Goal: Task Accomplishment & Management: Use online tool/utility

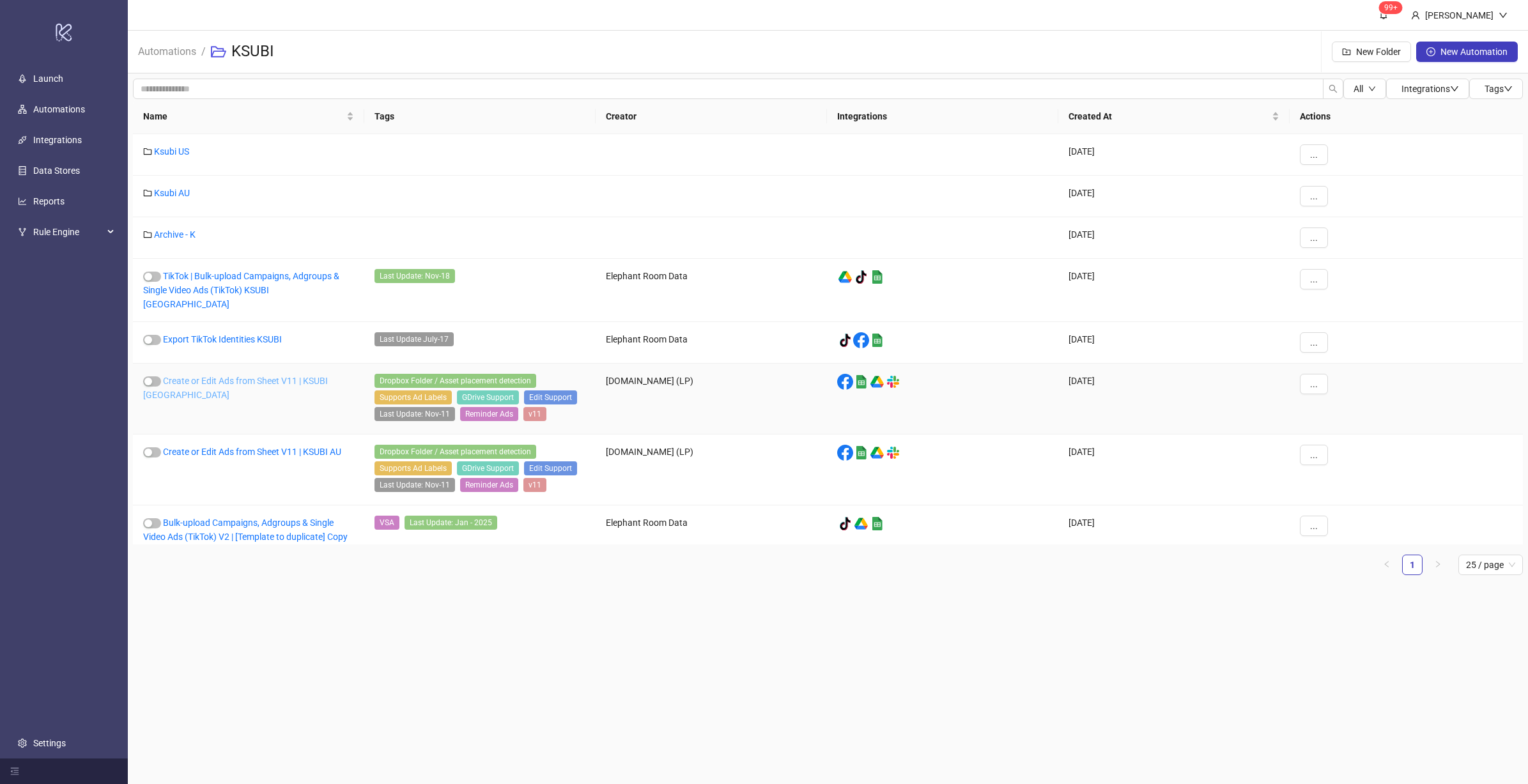
click at [280, 376] on link "Create or Edit Ads from Sheet V11 | KSUBI [GEOGRAPHIC_DATA]" at bounding box center [235, 388] width 185 height 24
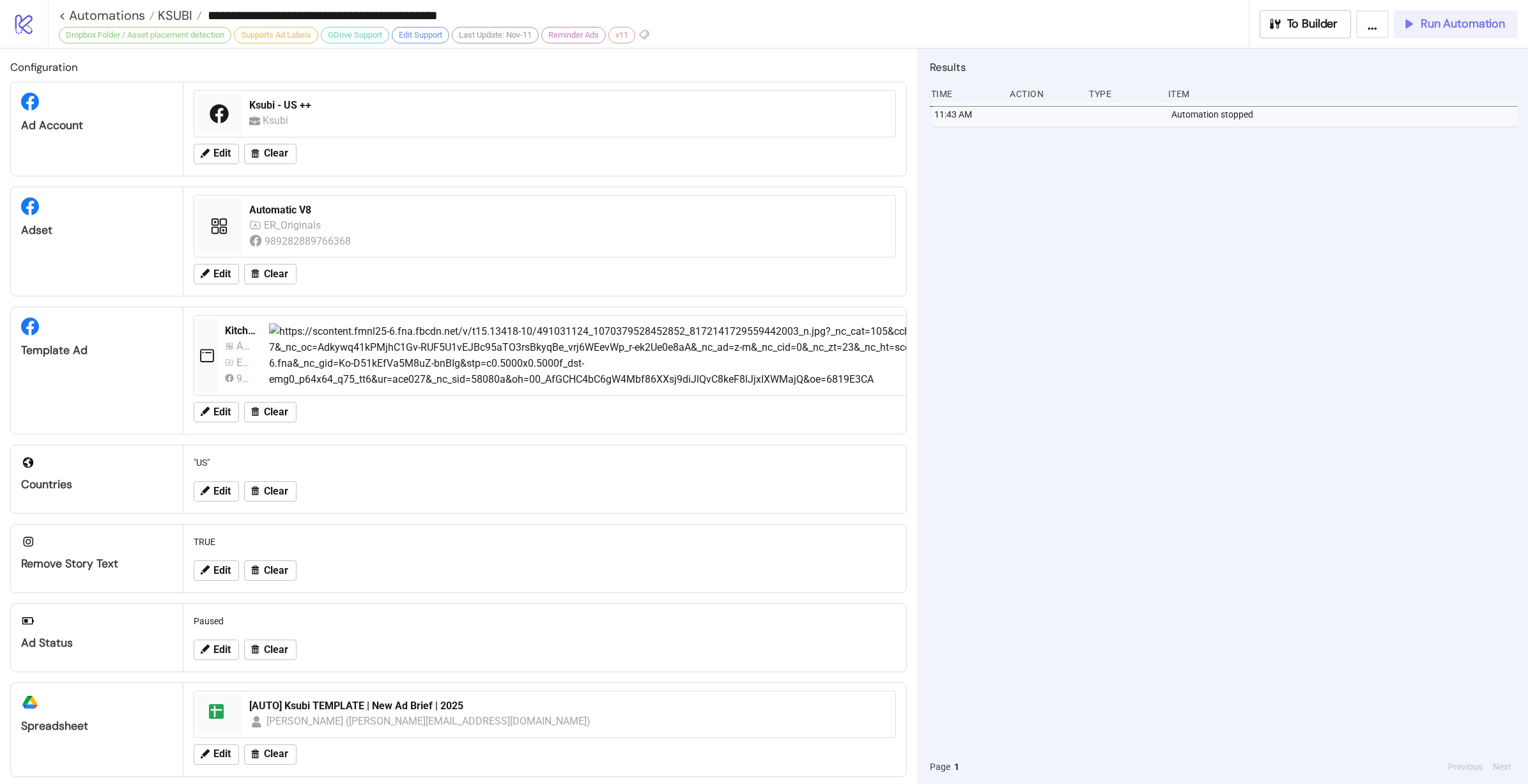
click at [1454, 25] on span "Run Automation" at bounding box center [1463, 24] width 84 height 15
click at [165, 18] on span "KSUBI" at bounding box center [174, 15] width 38 height 17
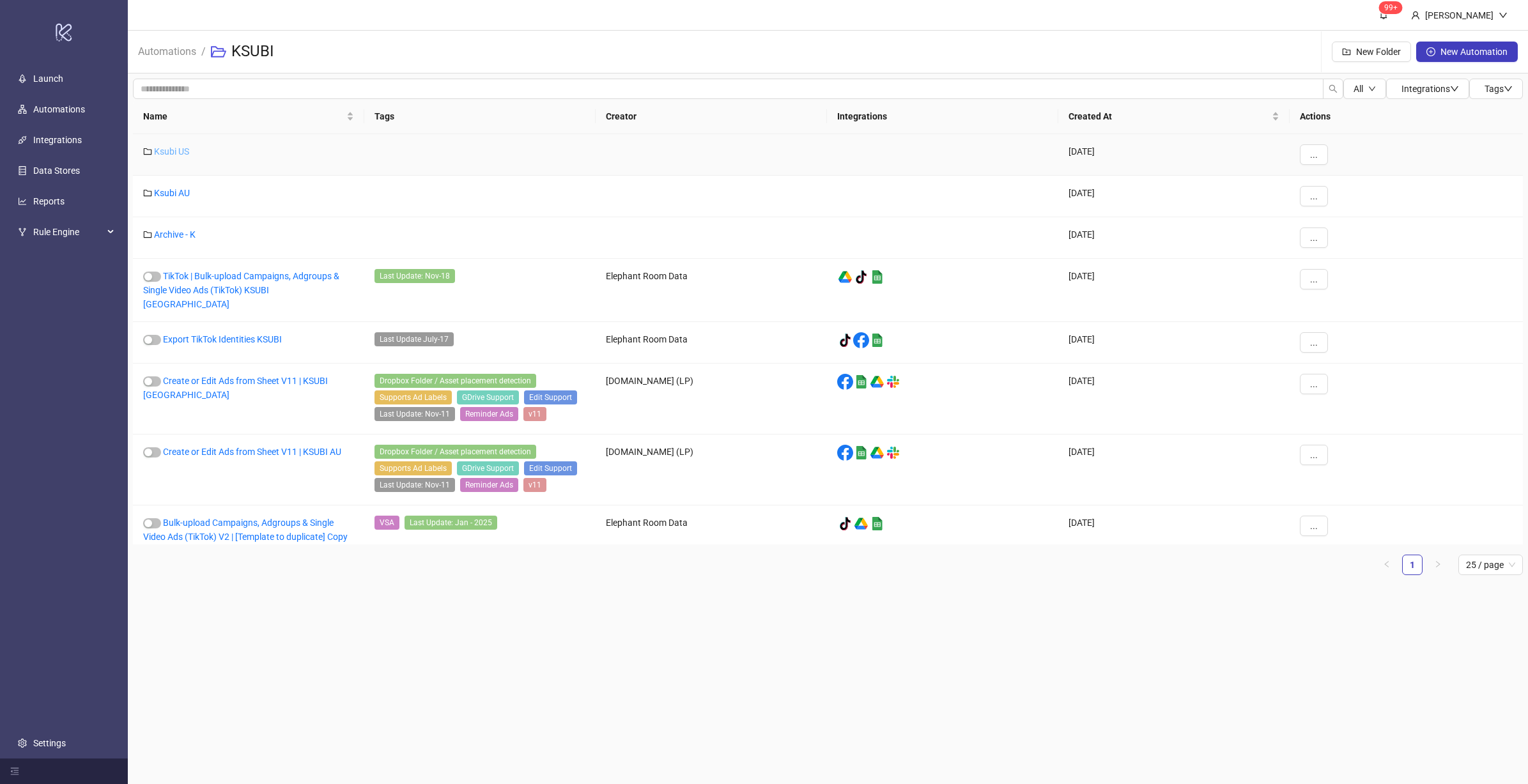
click at [180, 151] on link "Ksubi US" at bounding box center [171, 152] width 35 height 11
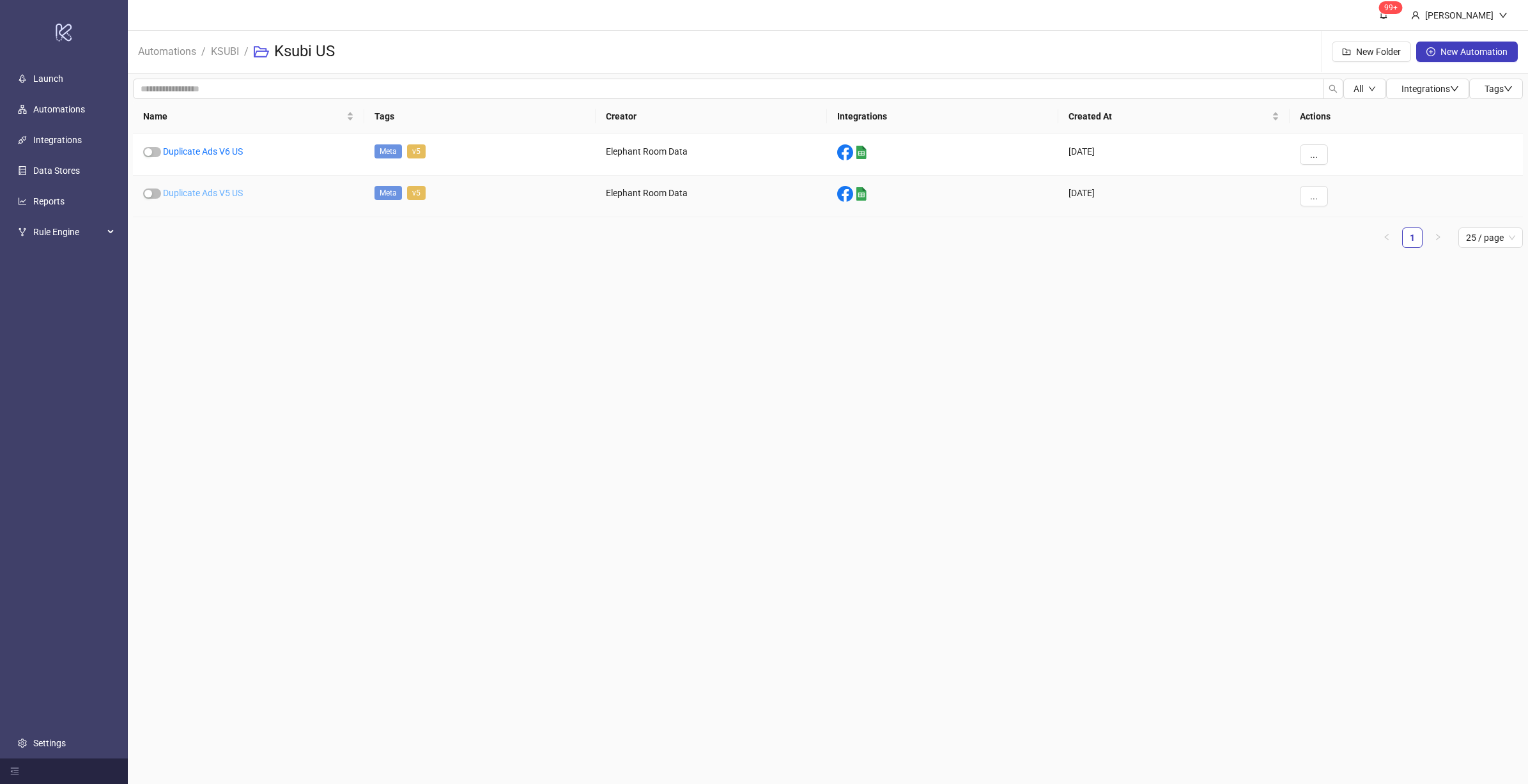
click at [193, 192] on link "Duplicate Ads V5 US" at bounding box center [203, 193] width 80 height 11
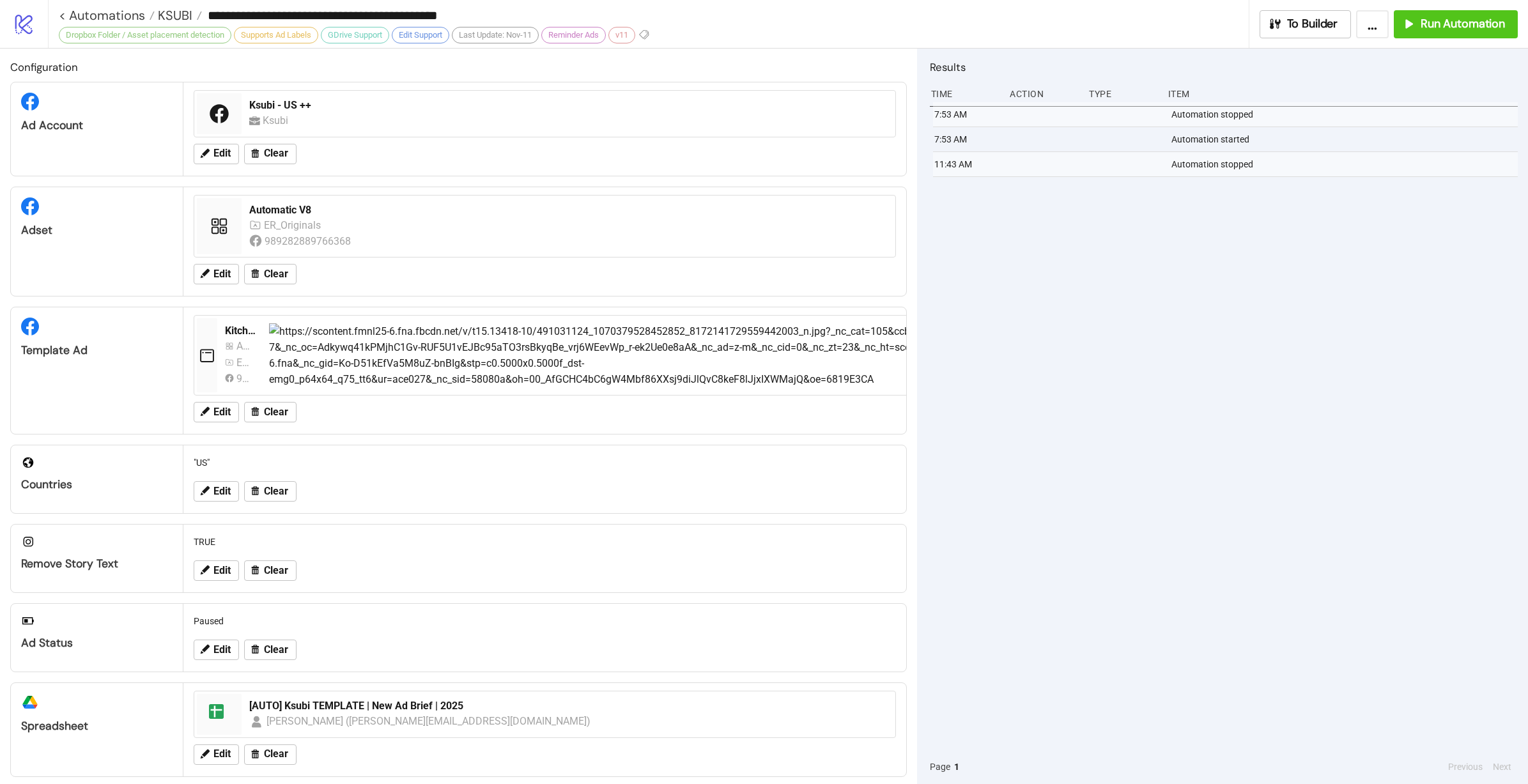
type input "**********"
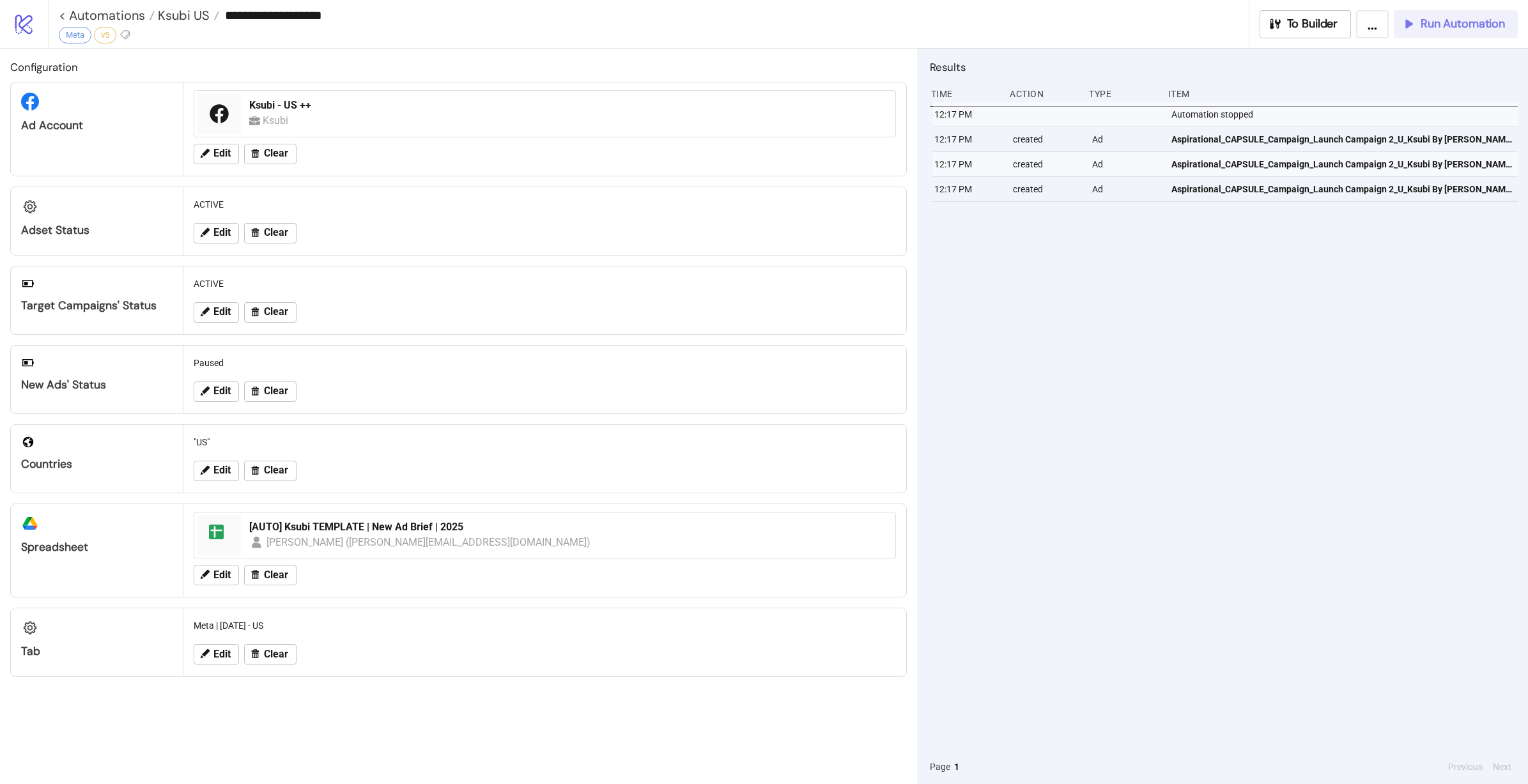
click at [1490, 17] on span "Run Automation" at bounding box center [1463, 24] width 84 height 15
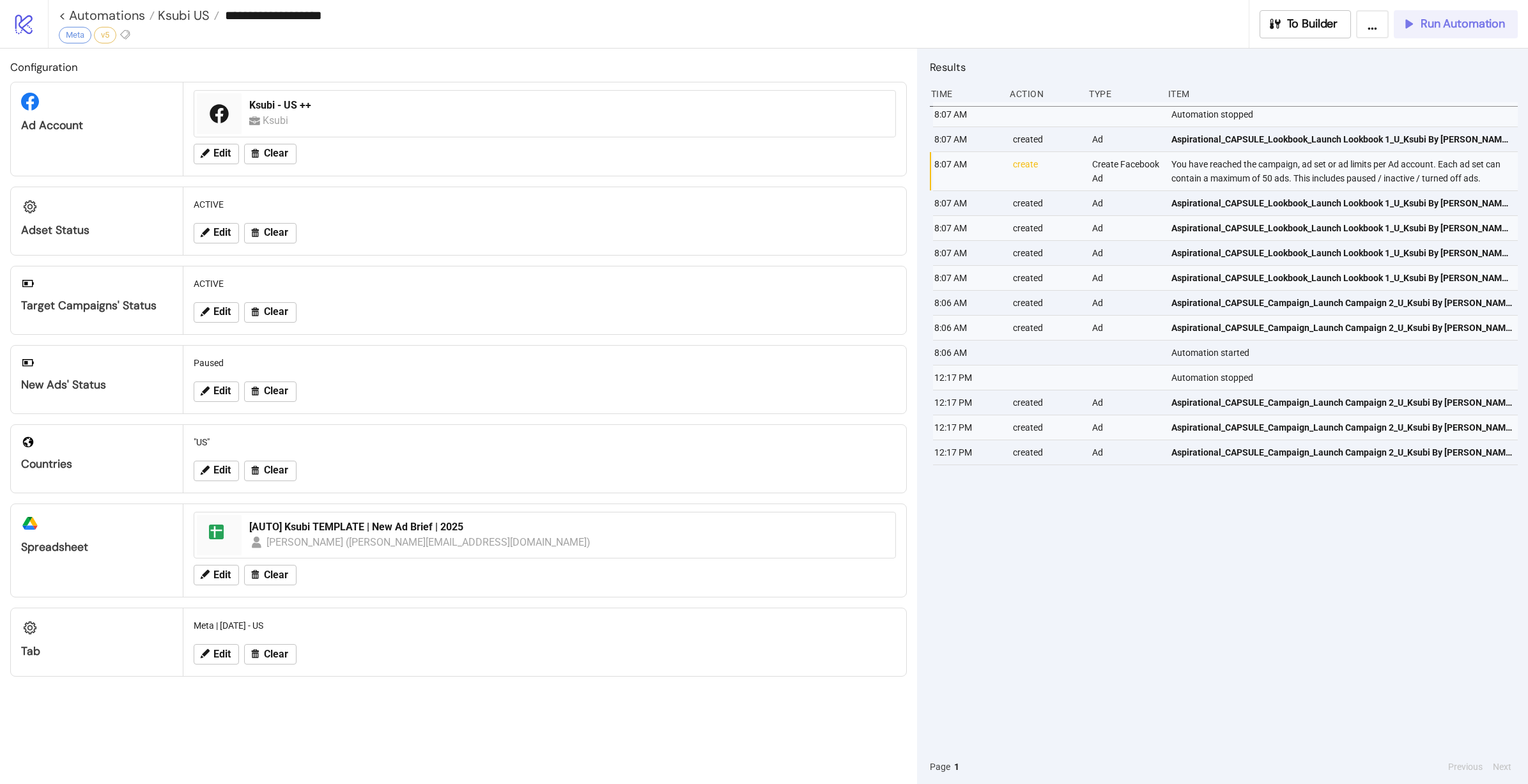
click at [1448, 15] on button "Run Automation" at bounding box center [1455, 24] width 124 height 28
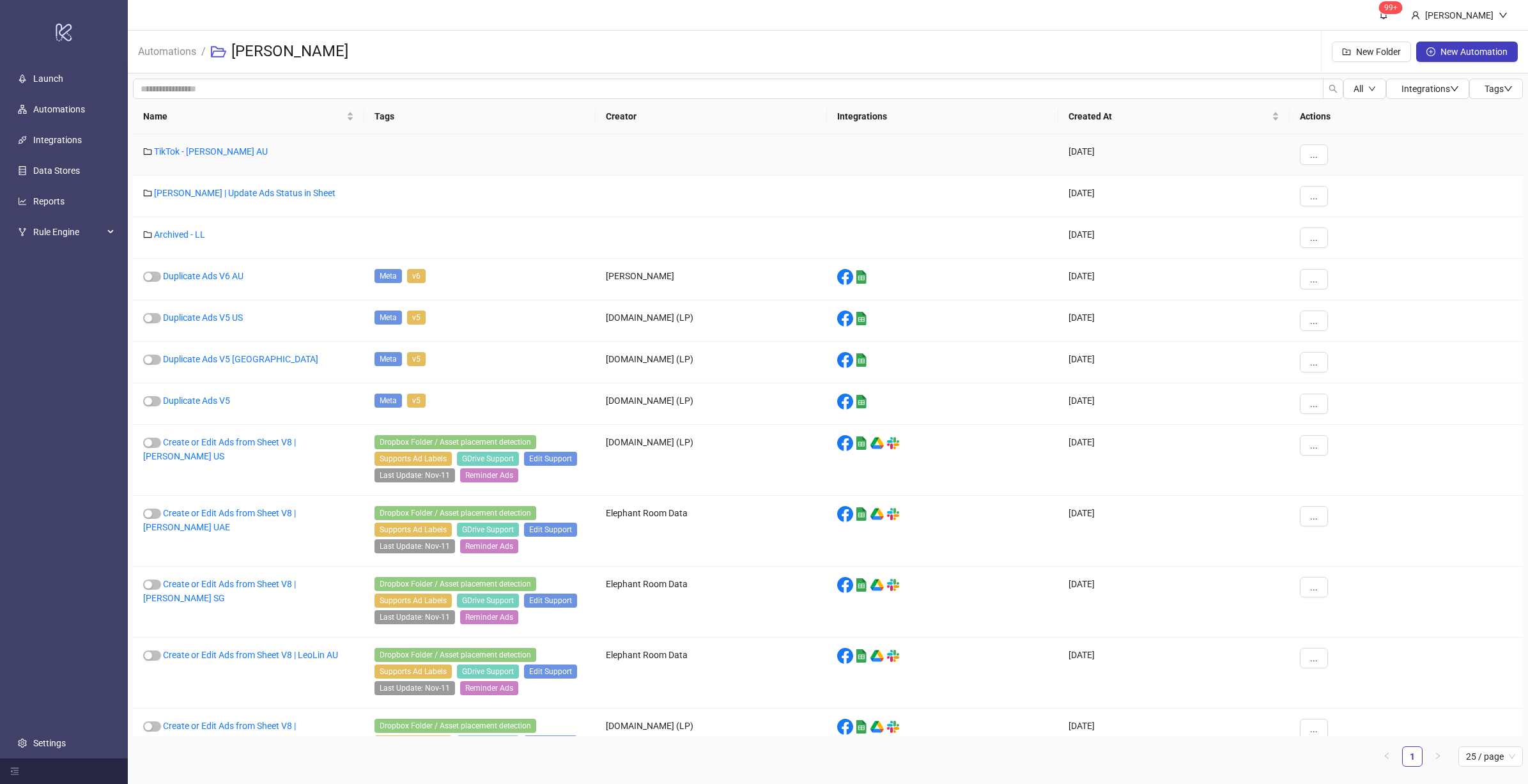
click at [177, 143] on div "TikTok - Leo Lin AU" at bounding box center [249, 154] width 232 height 41
click at [180, 148] on link "TikTok - Leo Lin AU" at bounding box center [211, 152] width 114 height 11
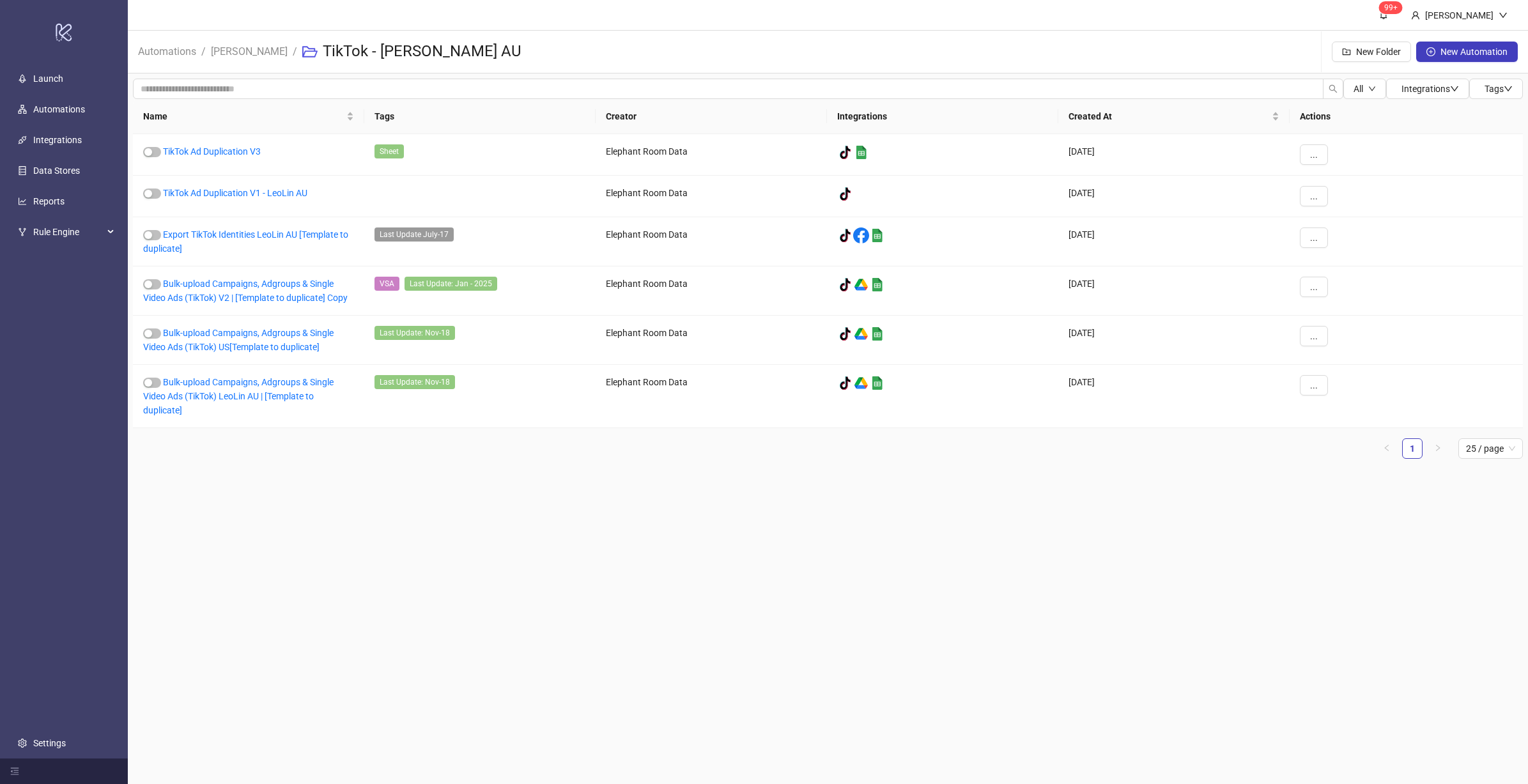
click at [800, 601] on main "99+ Hanna Automations / Leo Lin / TikTok - Leo Lin AU New Folder New Automation…" at bounding box center [828, 392] width 1400 height 784
click at [232, 47] on link "Leo Lin" at bounding box center [249, 50] width 82 height 14
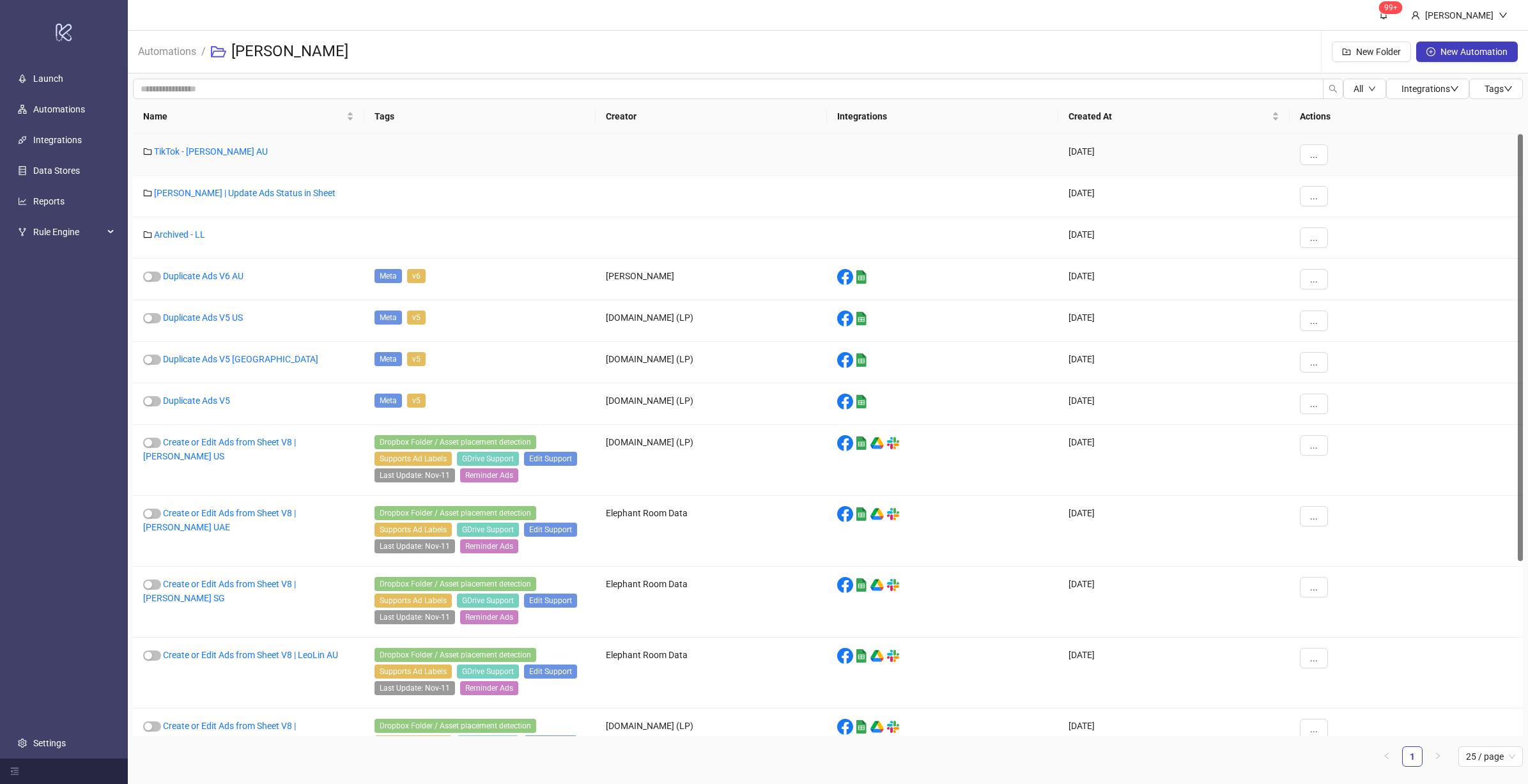
click at [212, 156] on div "TikTok - Leo Lin AU" at bounding box center [249, 154] width 232 height 41
click at [214, 151] on link "TikTok - Leo Lin AU" at bounding box center [211, 152] width 114 height 11
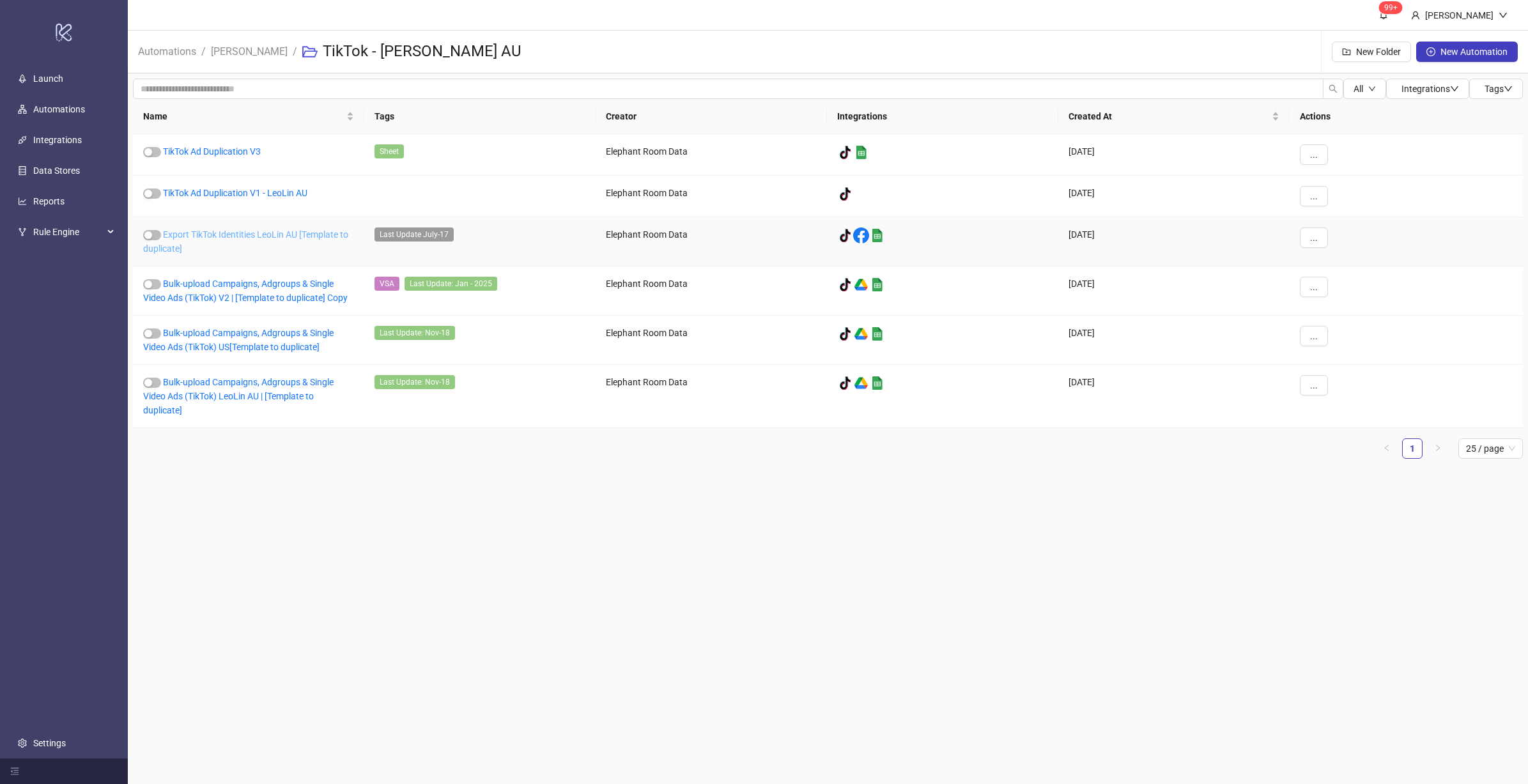
click at [287, 229] on link "Export TikTok Identities LeoLin AU [Template to duplicate]" at bounding box center [245, 241] width 205 height 24
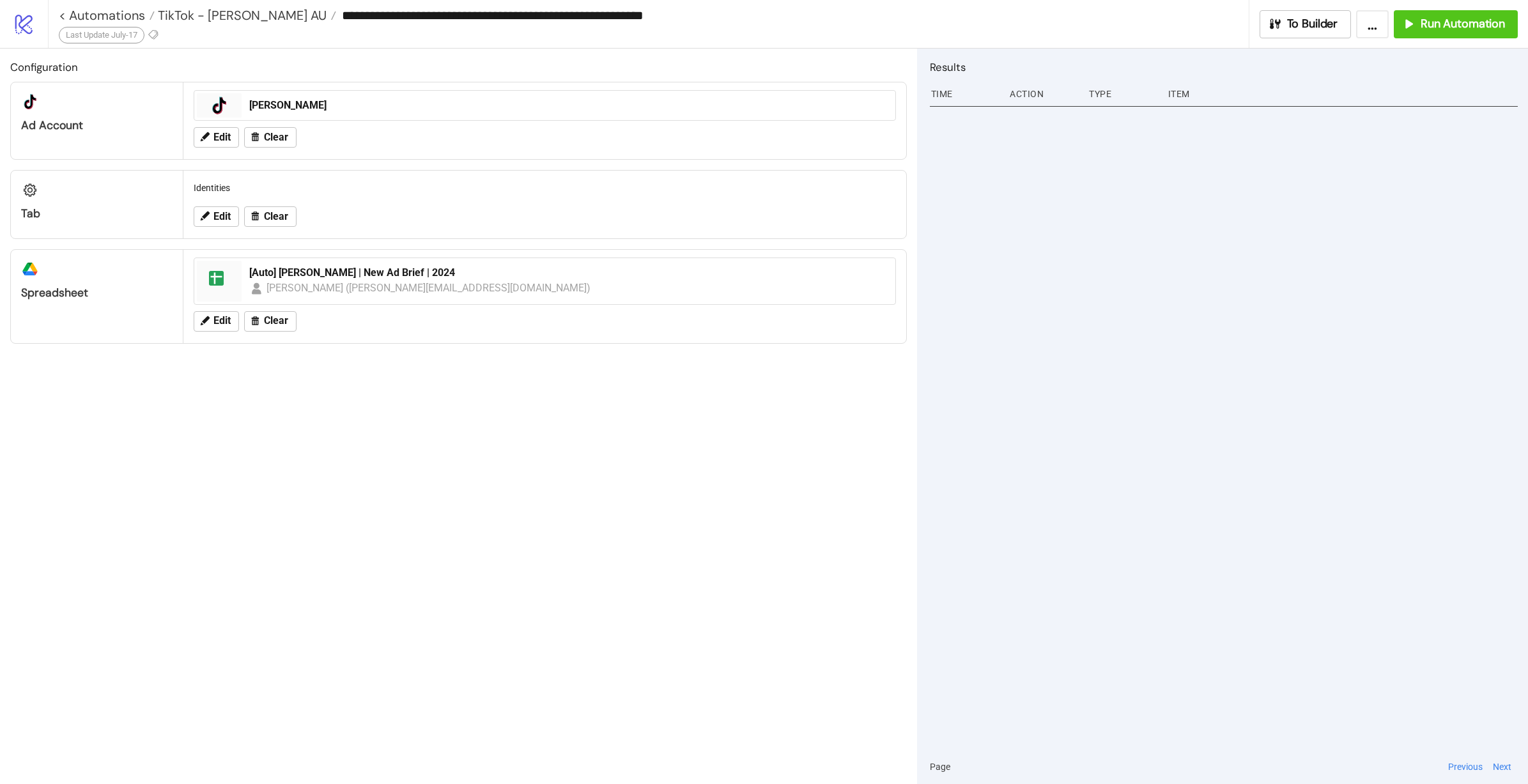
click at [253, 23] on div "**********" at bounding box center [653, 15] width 1190 height 19
click at [253, 20] on span "TikTok - Leo Lin AU" at bounding box center [241, 15] width 172 height 17
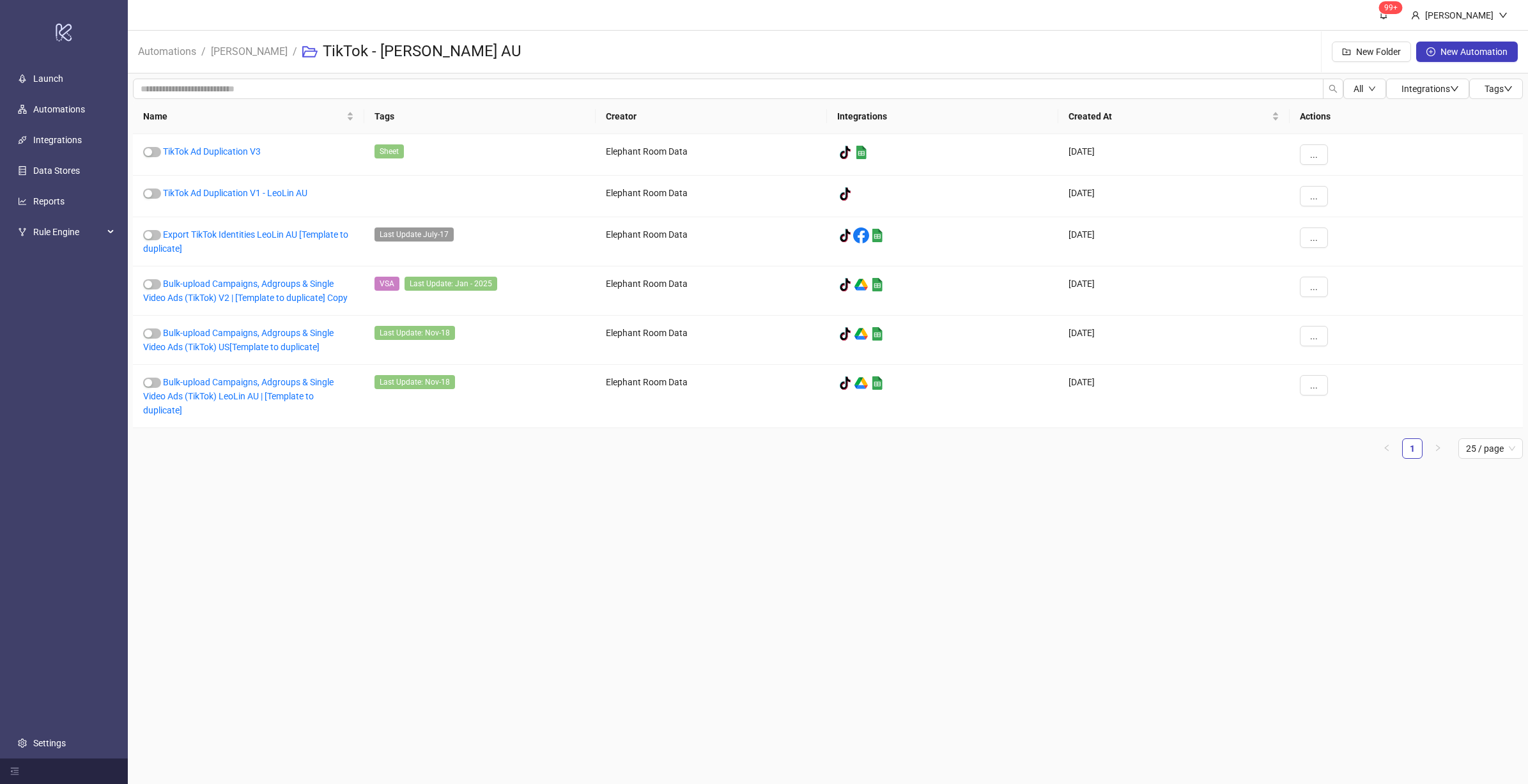
click at [216, 15] on header "99+ Hanna" at bounding box center [828, 15] width 1400 height 31
click at [280, 347] on link "Bulk-upload Campaigns, Adgroups & Single Video Ads (TikTok) US[Template to dupl…" at bounding box center [238, 340] width 190 height 24
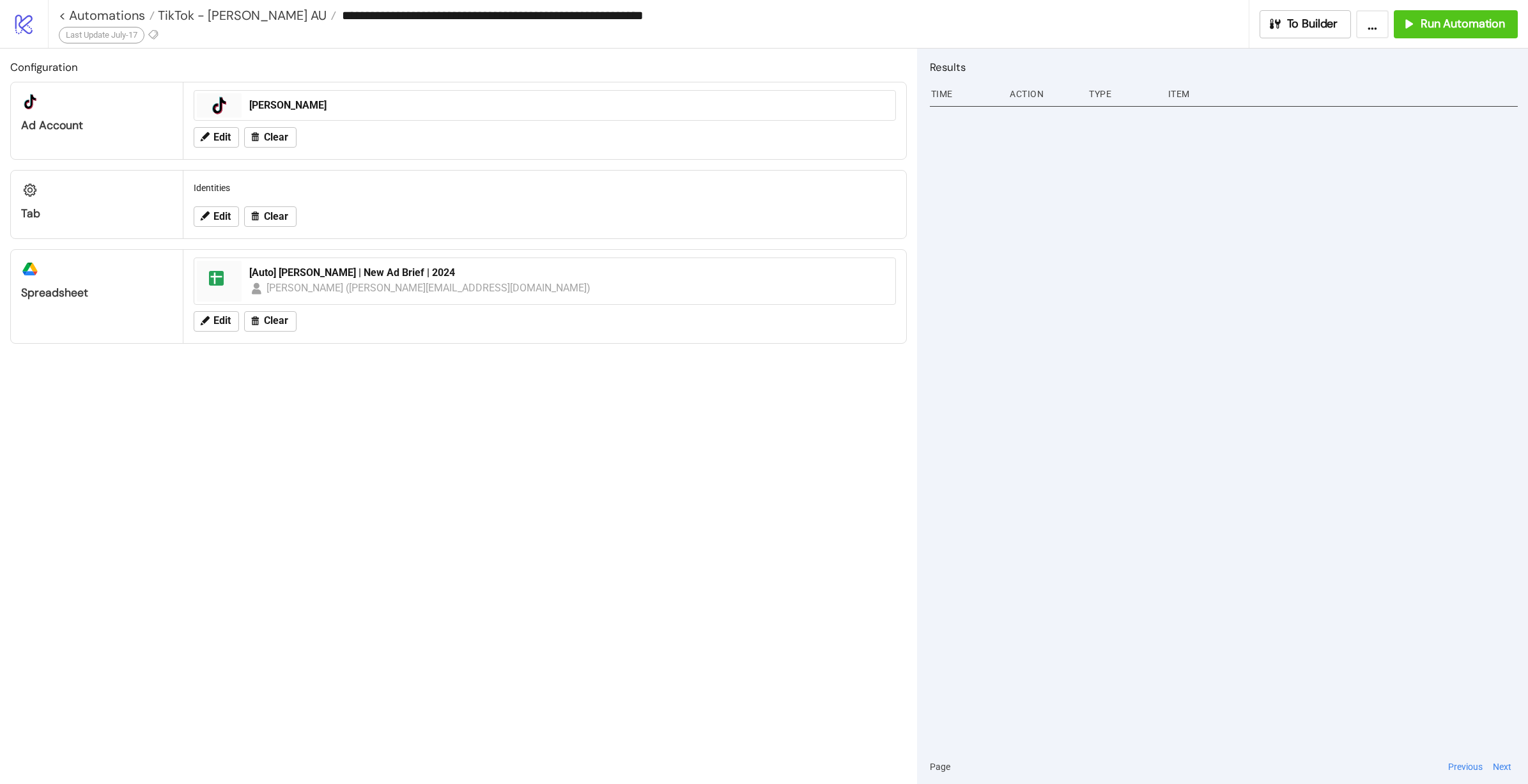
type input "**********"
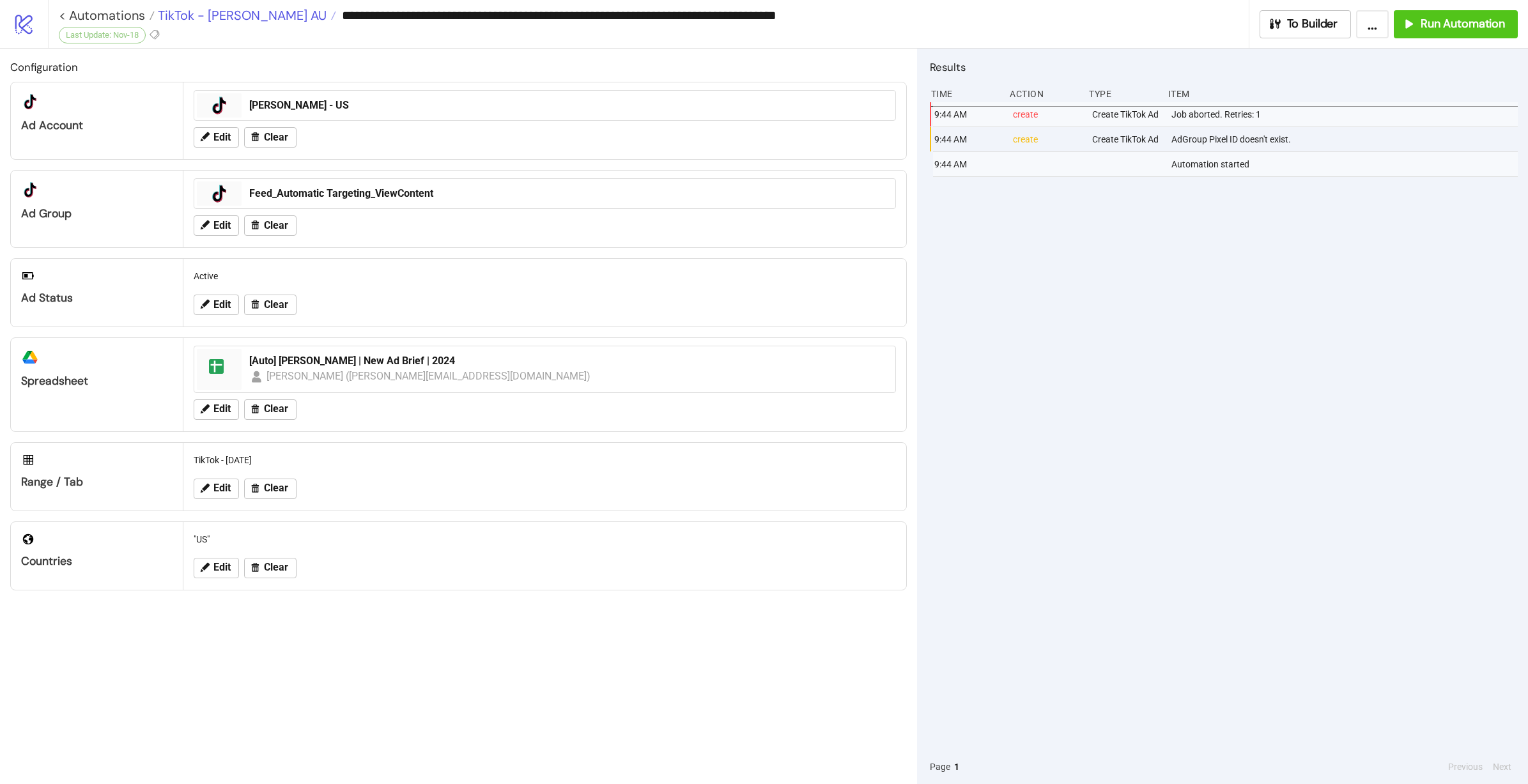
click at [223, 16] on span "TikTok - Leo Lin AU" at bounding box center [241, 15] width 172 height 17
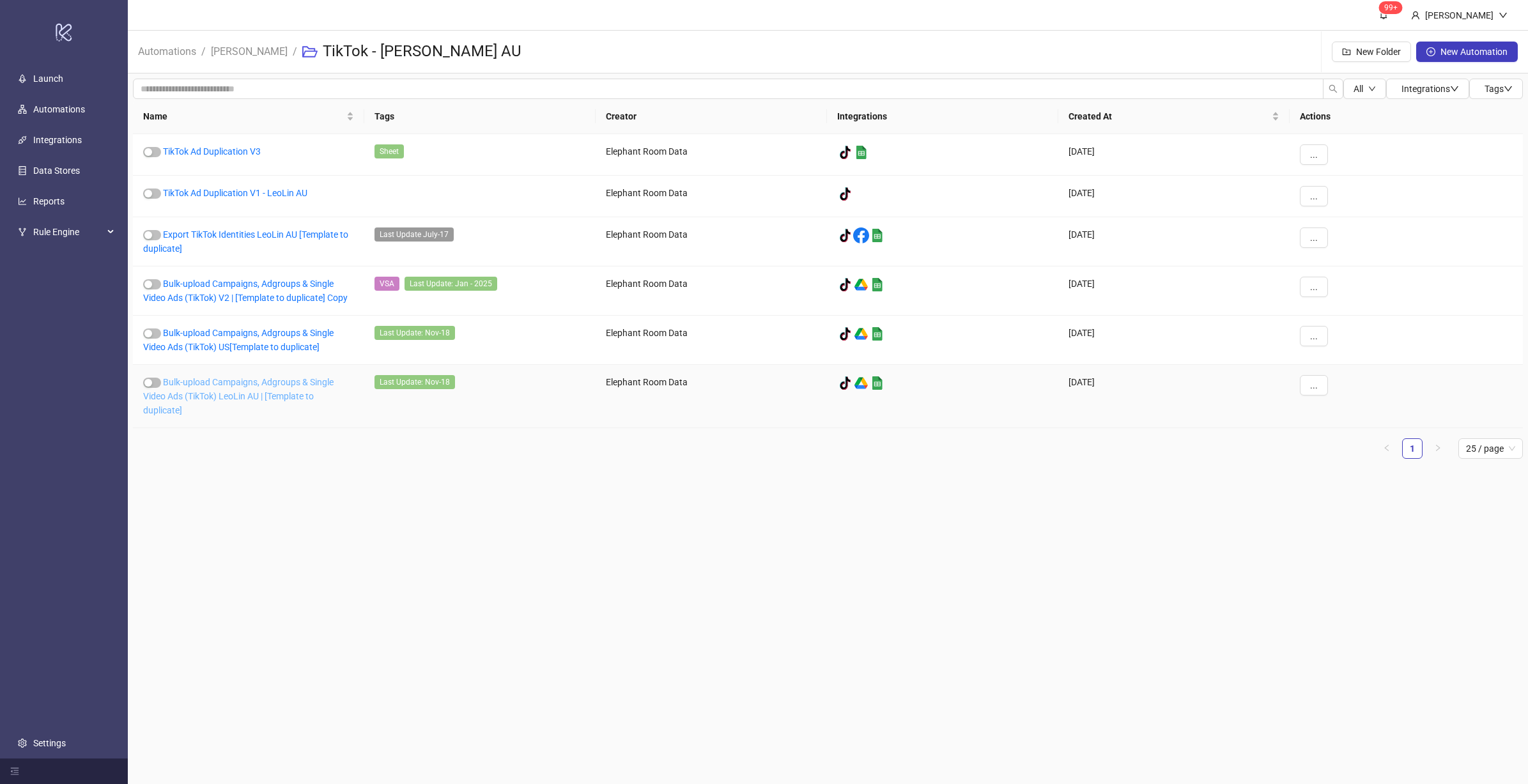
click at [257, 394] on link "Bulk-upload Campaigns, Adgroups & Single Video Ads (TikTok) LeoLin AU | [Templa…" at bounding box center [238, 395] width 190 height 38
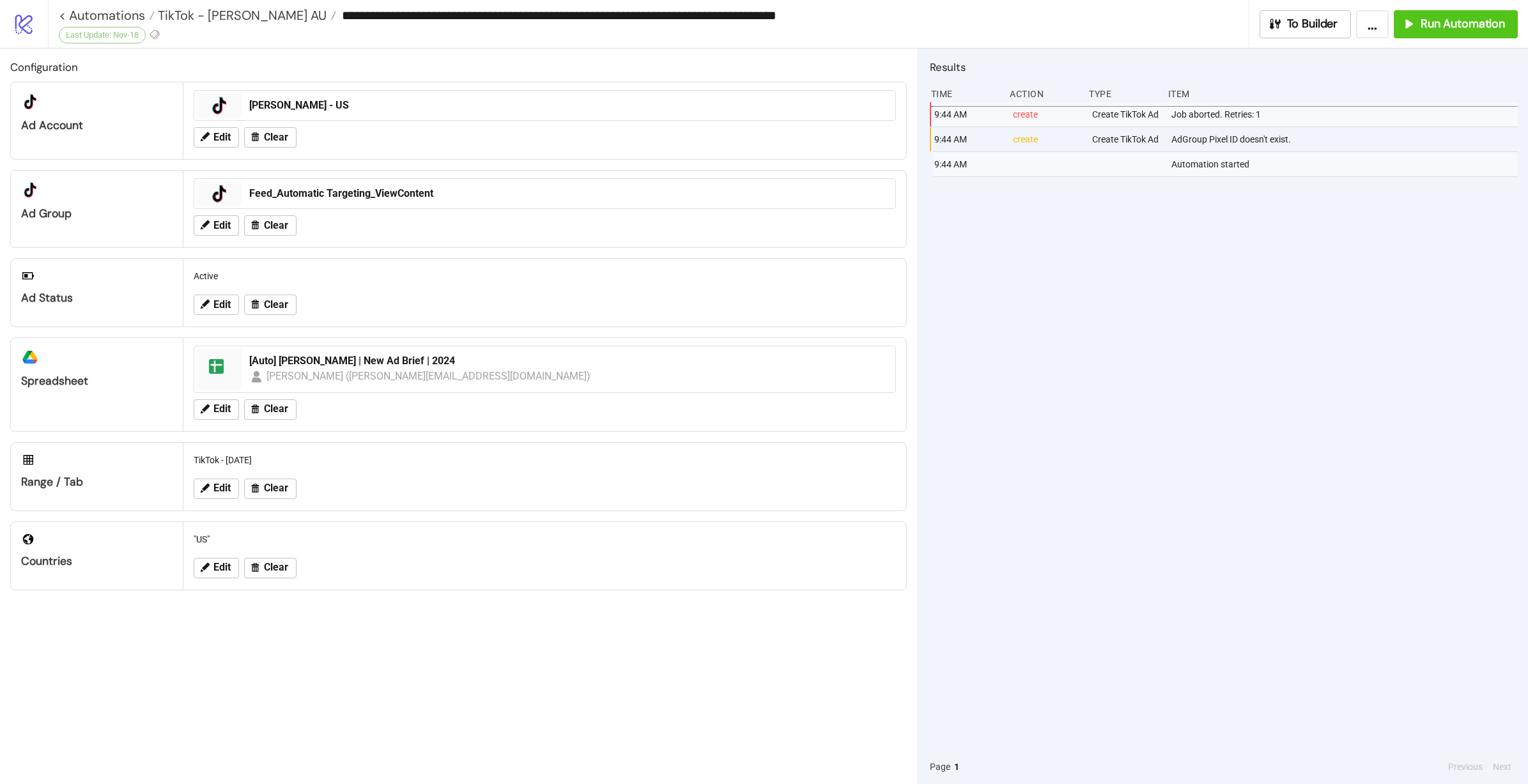
type input "**********"
click at [1323, 256] on div "10:08 AM Automation stopped" at bounding box center [1223, 425] width 588 height 647
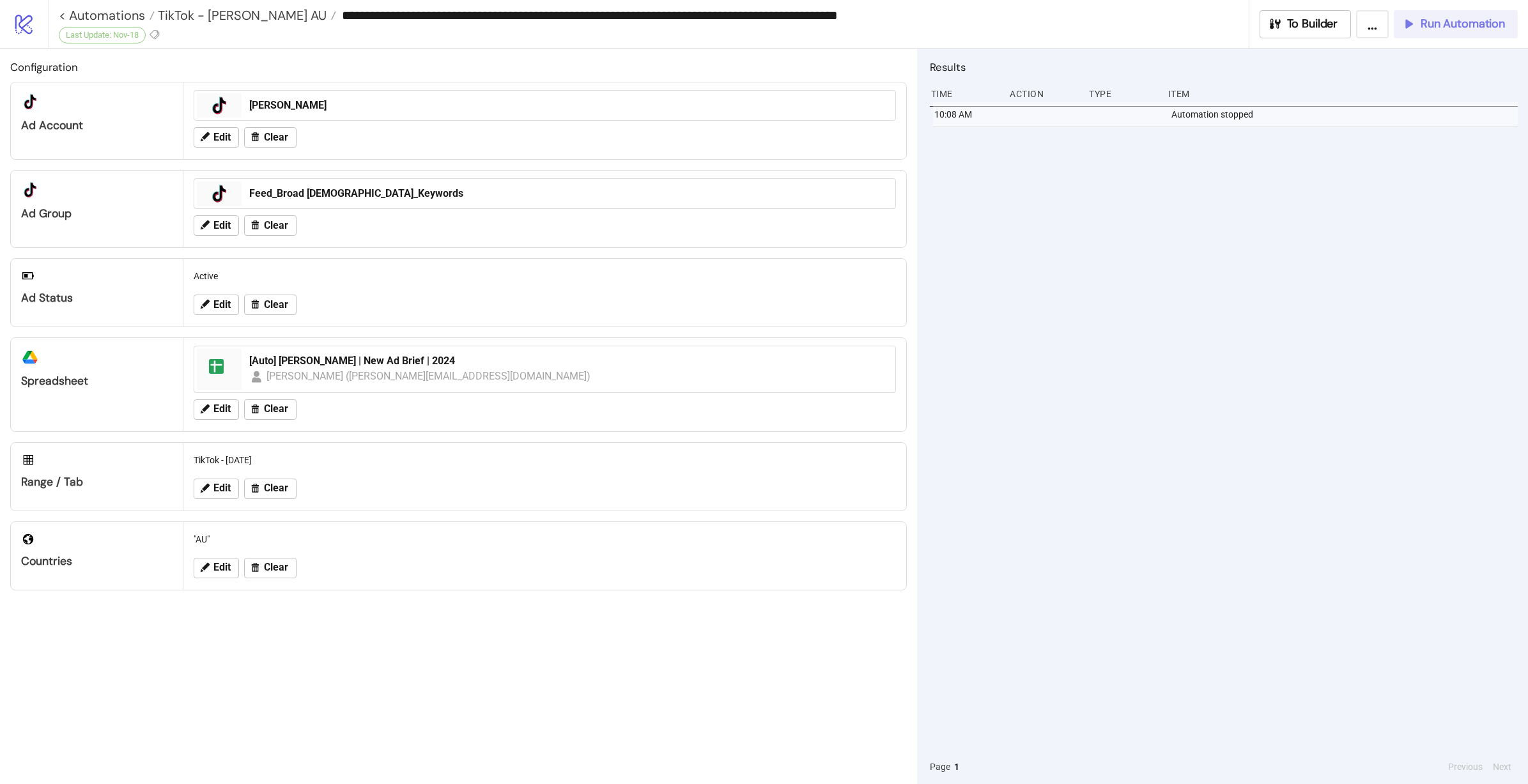
click at [1420, 28] on div "Run Automation" at bounding box center [1454, 24] width 104 height 15
click at [245, 11] on span "TikTok - Leo Lin AU" at bounding box center [241, 15] width 172 height 17
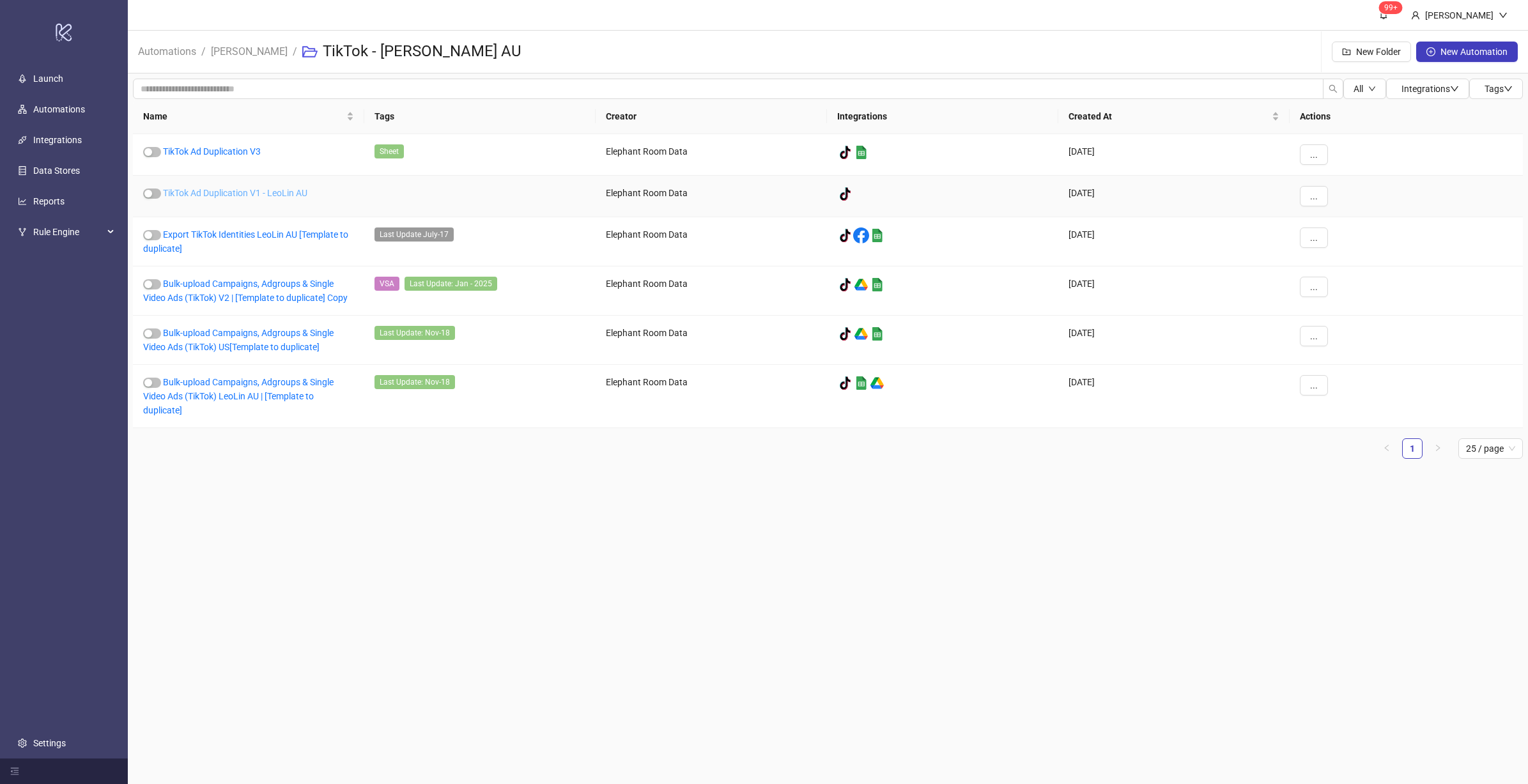
click at [240, 195] on link "TikTok Ad Duplication V1 - LeoLin AU" at bounding box center [235, 193] width 144 height 11
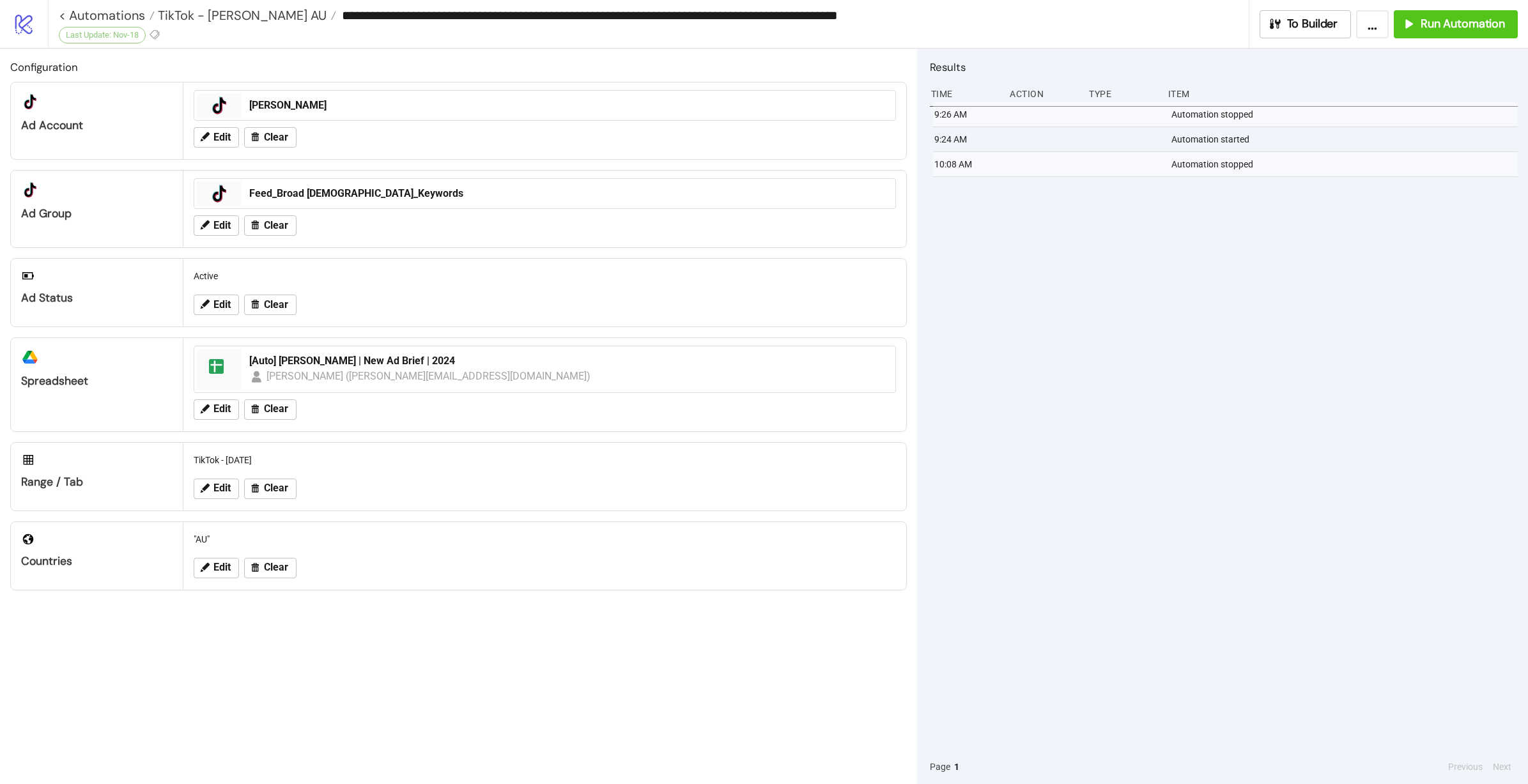
type input "**********"
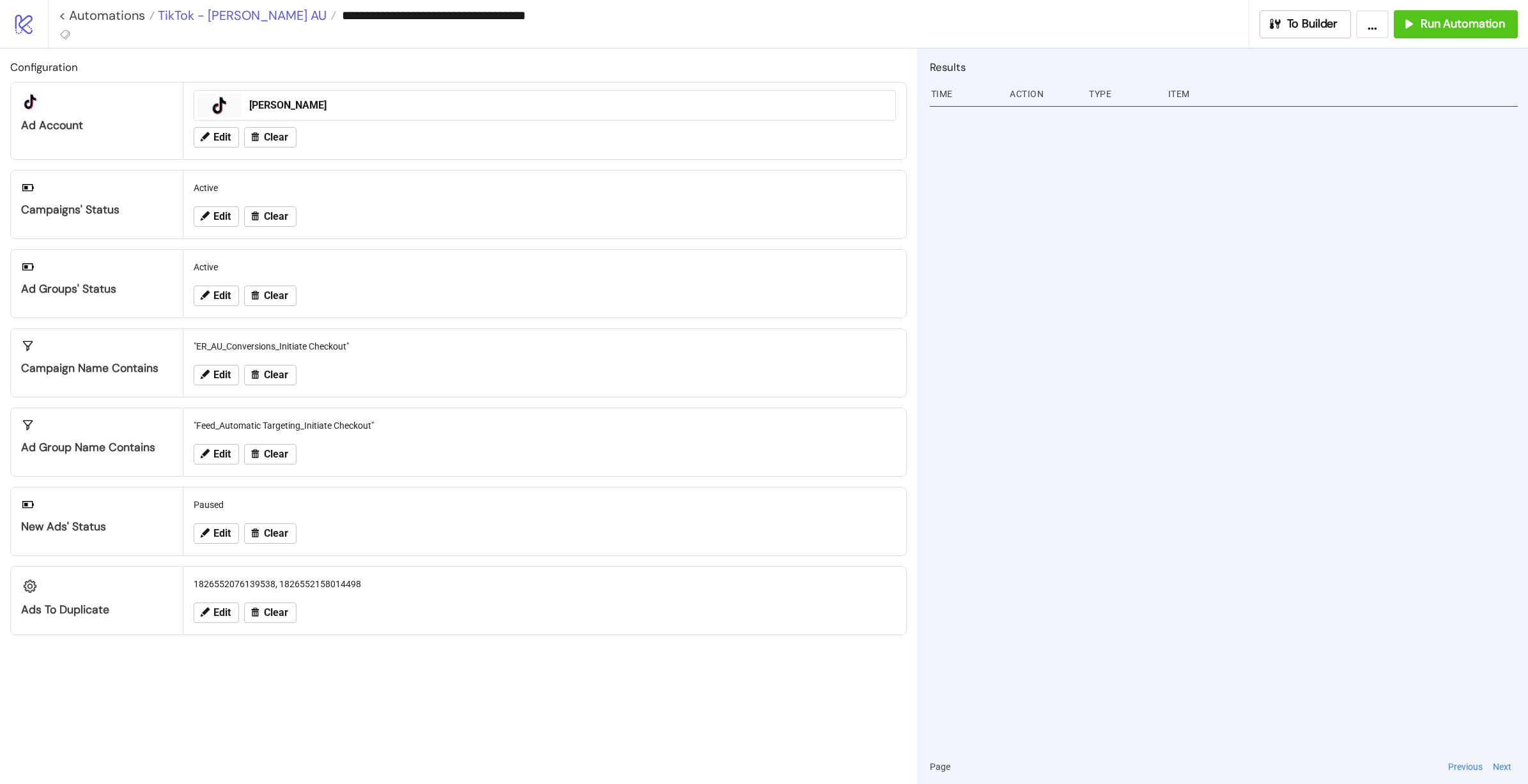
click at [218, 15] on span "TikTok - Leo Lin AU" at bounding box center [241, 15] width 172 height 17
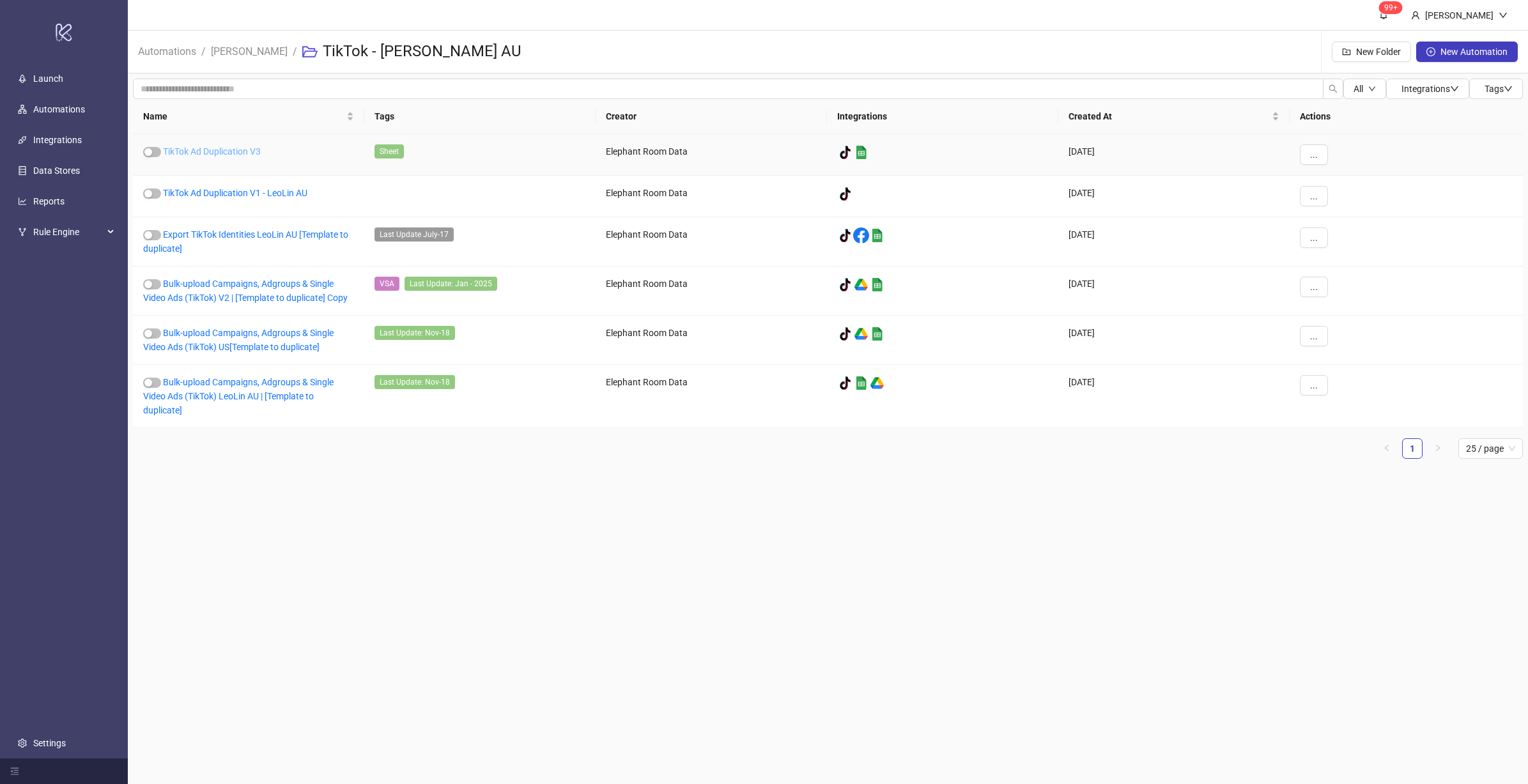
click at [250, 147] on link "TikTok Ad Duplication V3" at bounding box center [212, 152] width 98 height 11
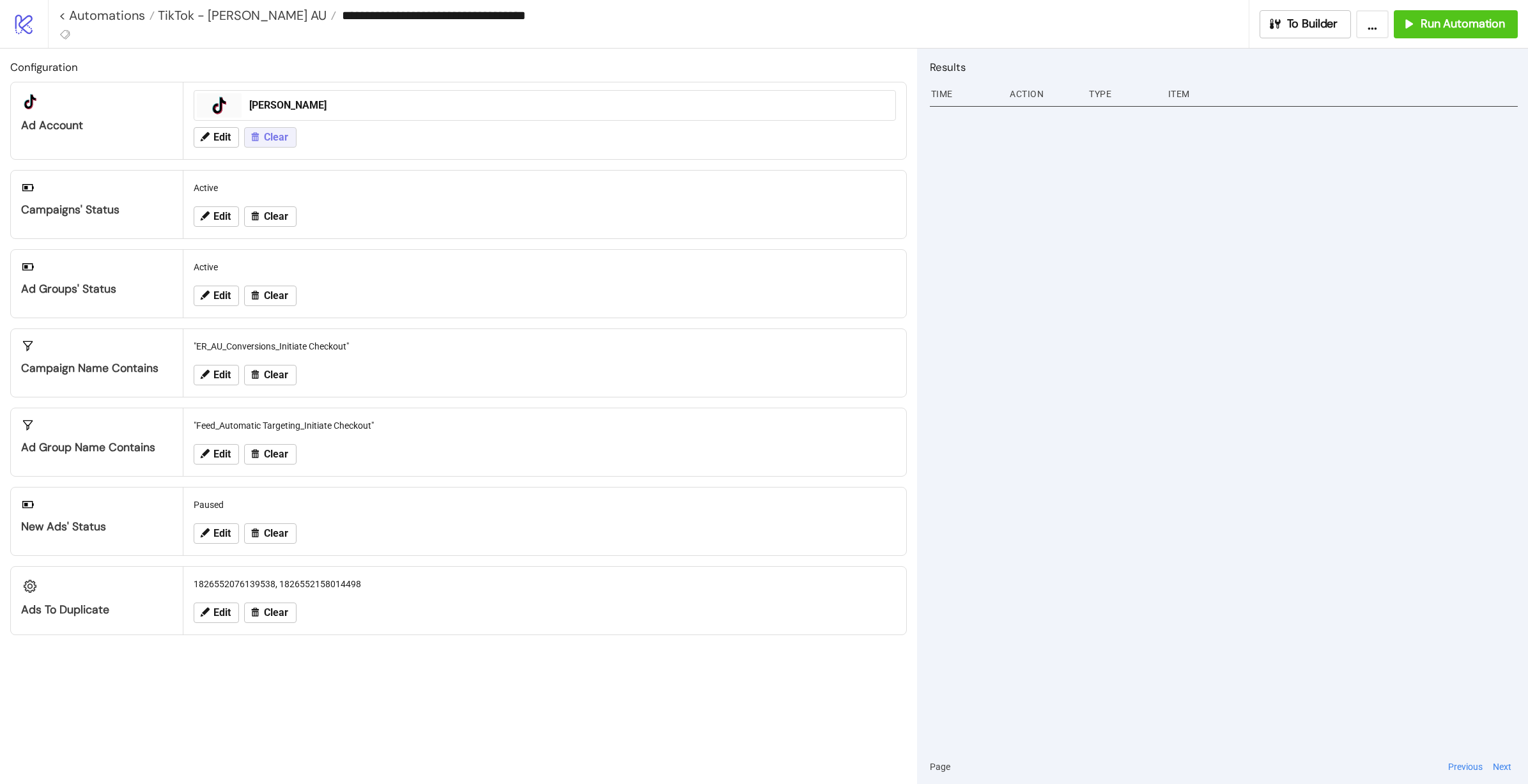
type input "**********"
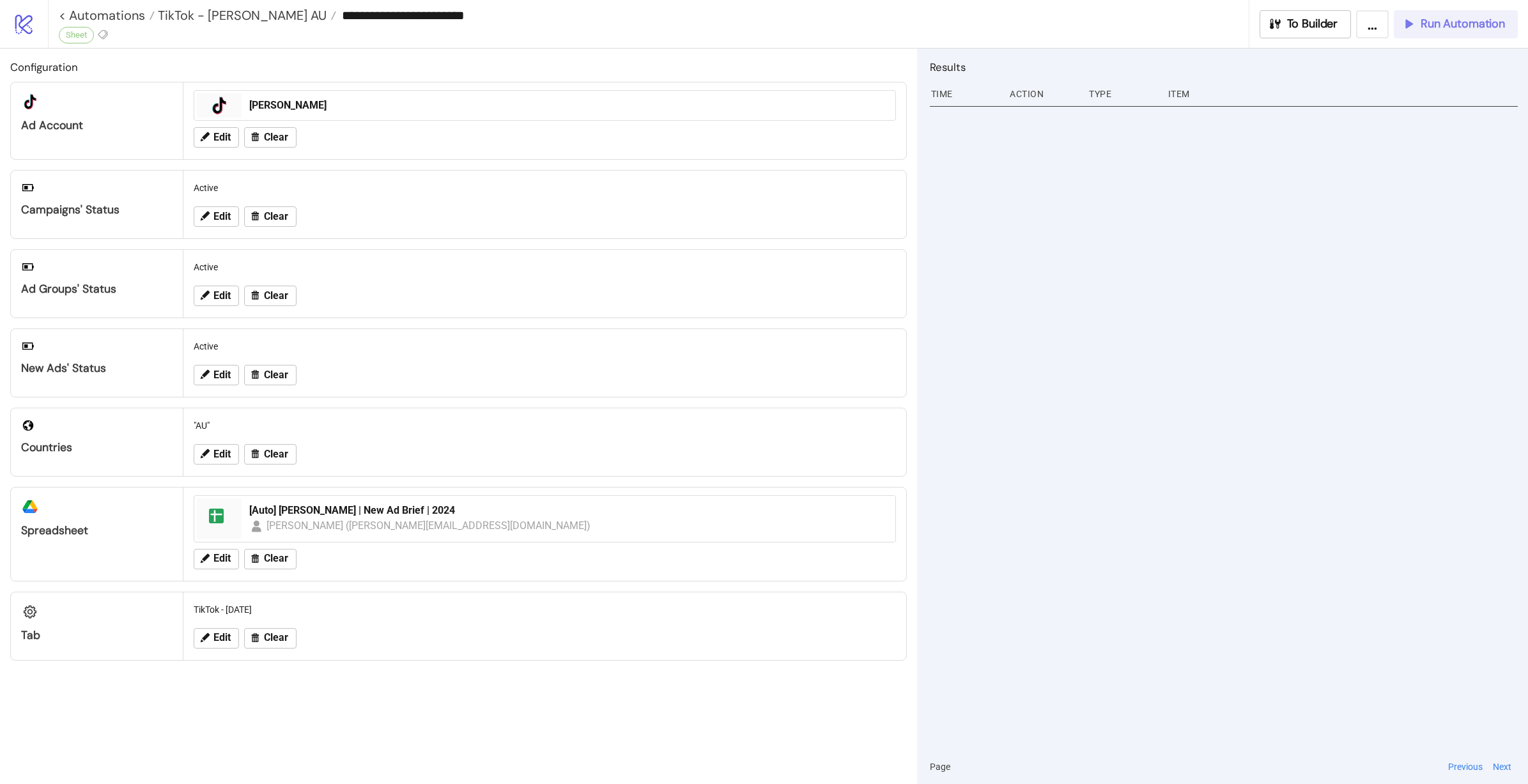
click at [1445, 21] on span "Run Automation" at bounding box center [1463, 24] width 84 height 15
click at [233, 21] on span "TikTok - Leo Lin AU" at bounding box center [241, 15] width 172 height 17
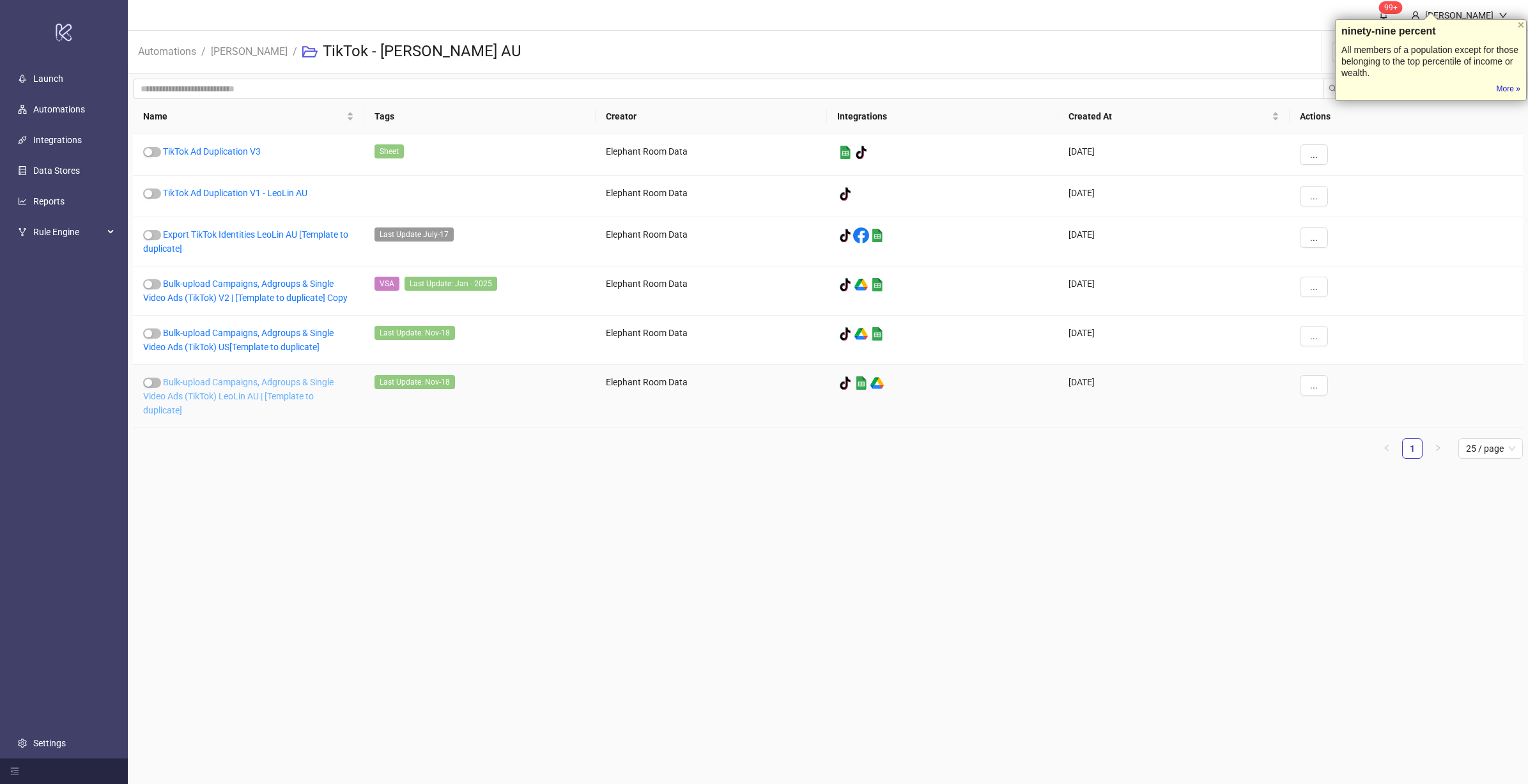
click at [247, 383] on link "Bulk-upload Campaigns, Adgroups & Single Video Ads (TikTok) LeoLin AU | [Templa…" at bounding box center [238, 395] width 190 height 38
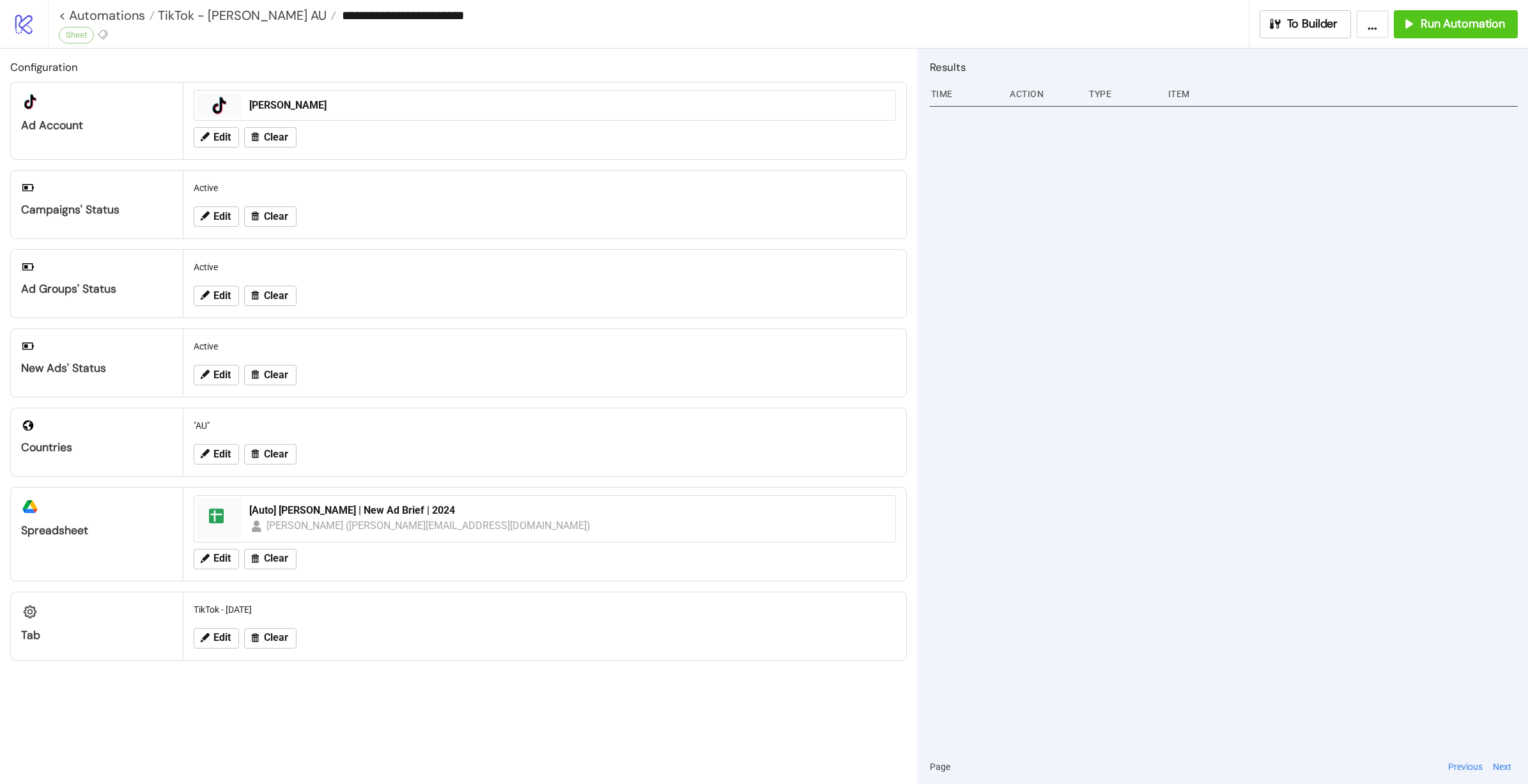
type input "**********"
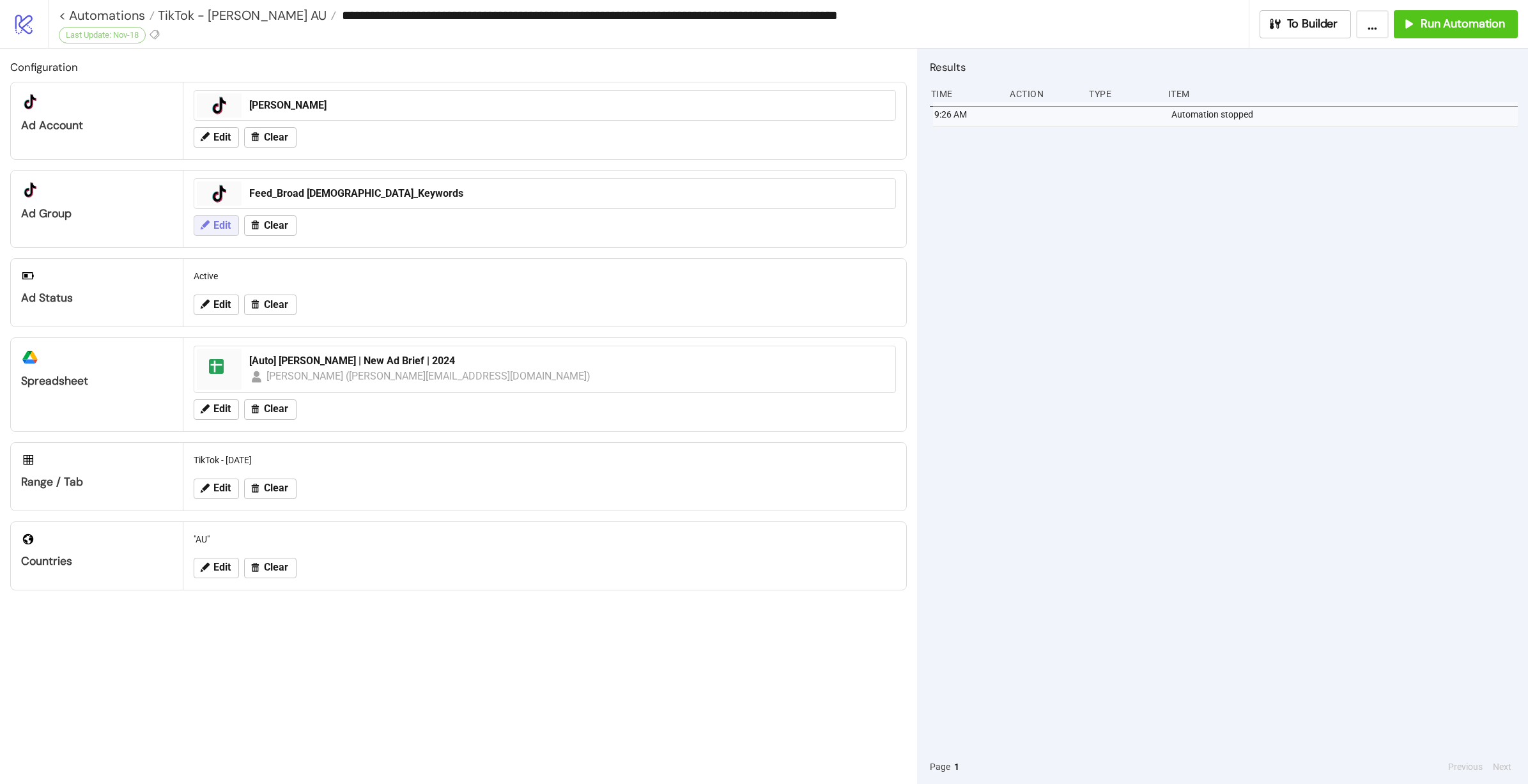
click at [214, 232] on button "Edit" at bounding box center [216, 225] width 45 height 20
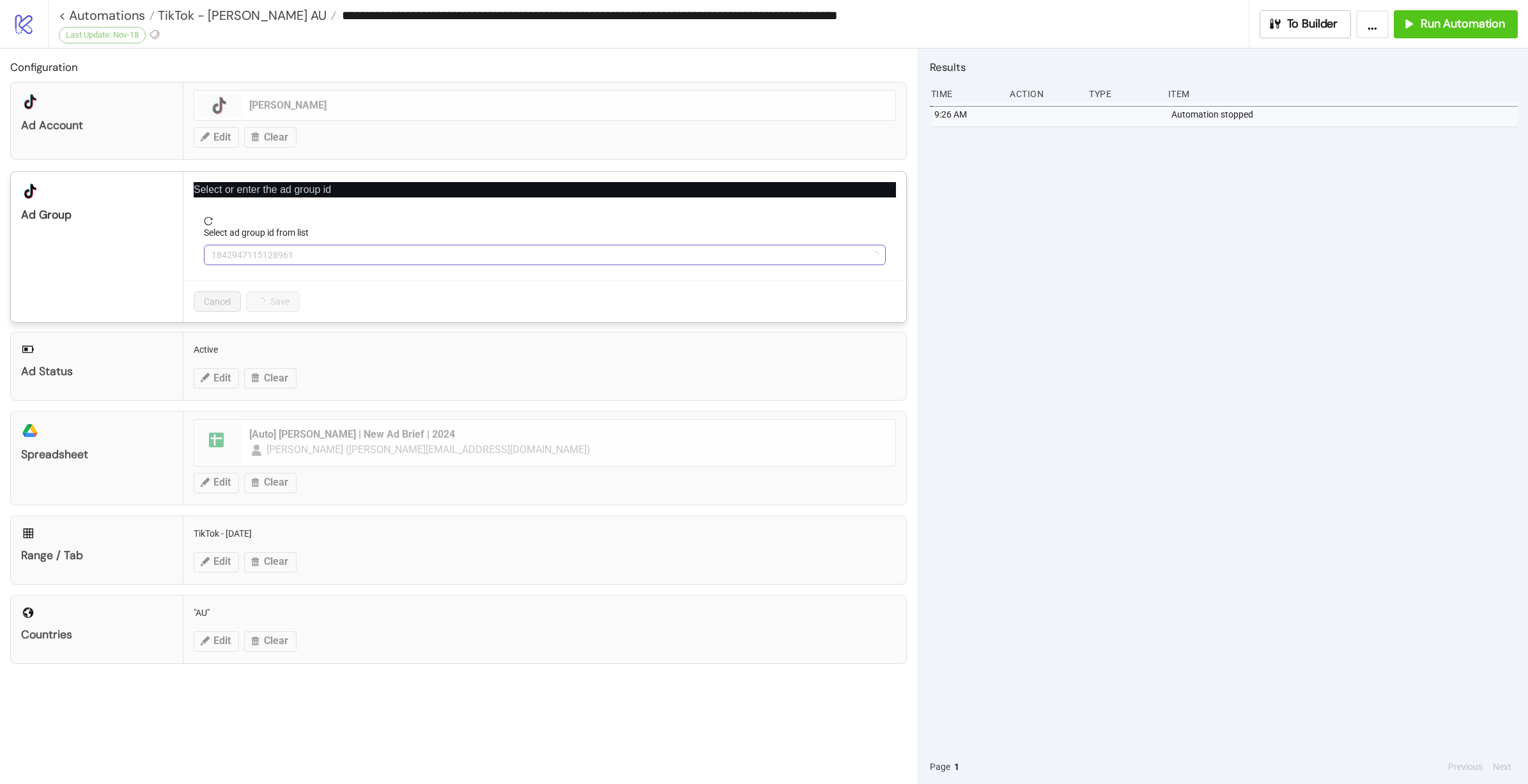
click at [355, 253] on span "1842947115128961" at bounding box center [544, 254] width 666 height 19
paste input "**********"
type input "**********"
click at [388, 283] on div "Cancel Save" at bounding box center [544, 301] width 723 height 41
click at [388, 284] on div "Cancel Save" at bounding box center [544, 301] width 723 height 41
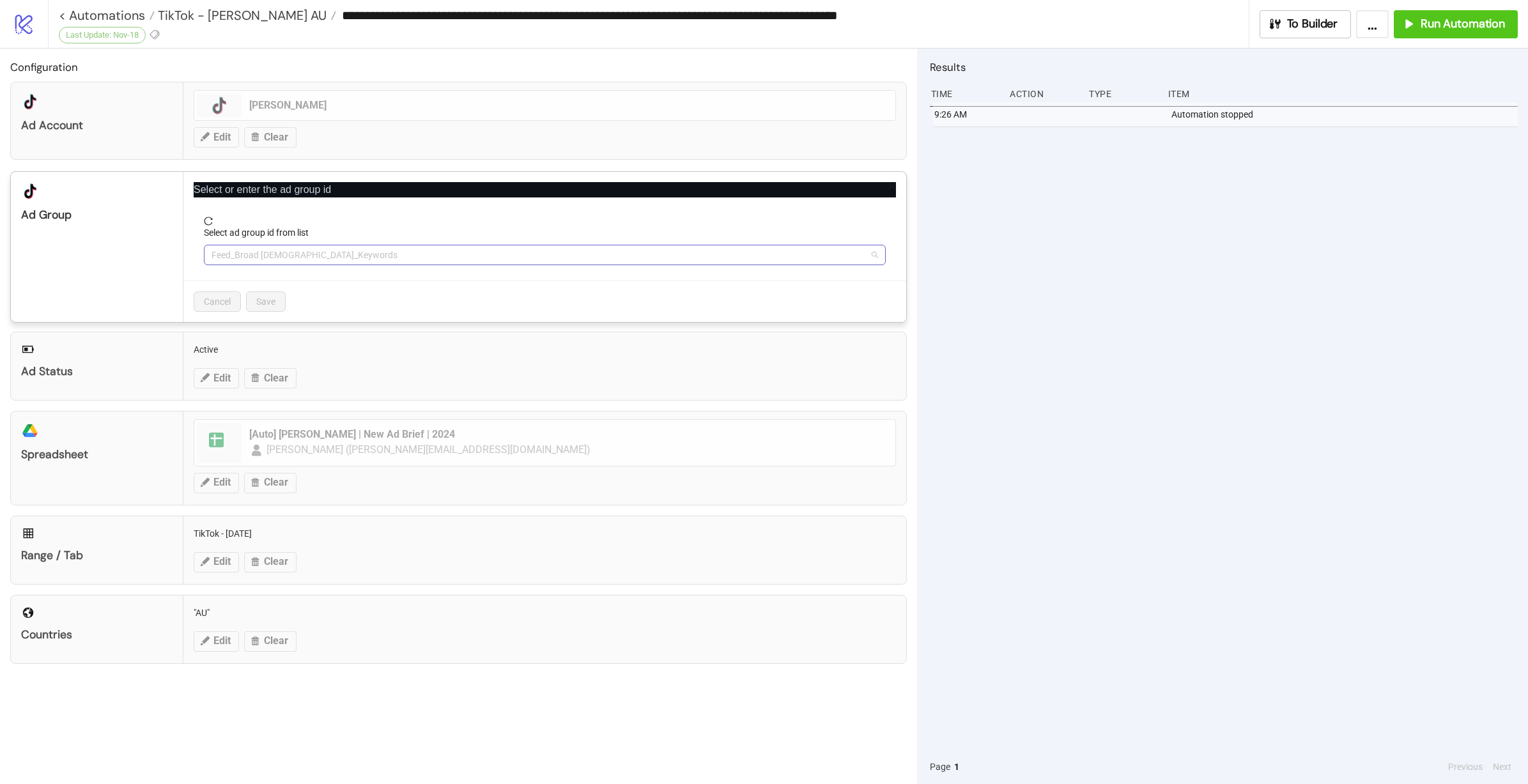
click at [401, 247] on span "Feed_Broad Female_Keywords" at bounding box center [544, 254] width 666 height 19
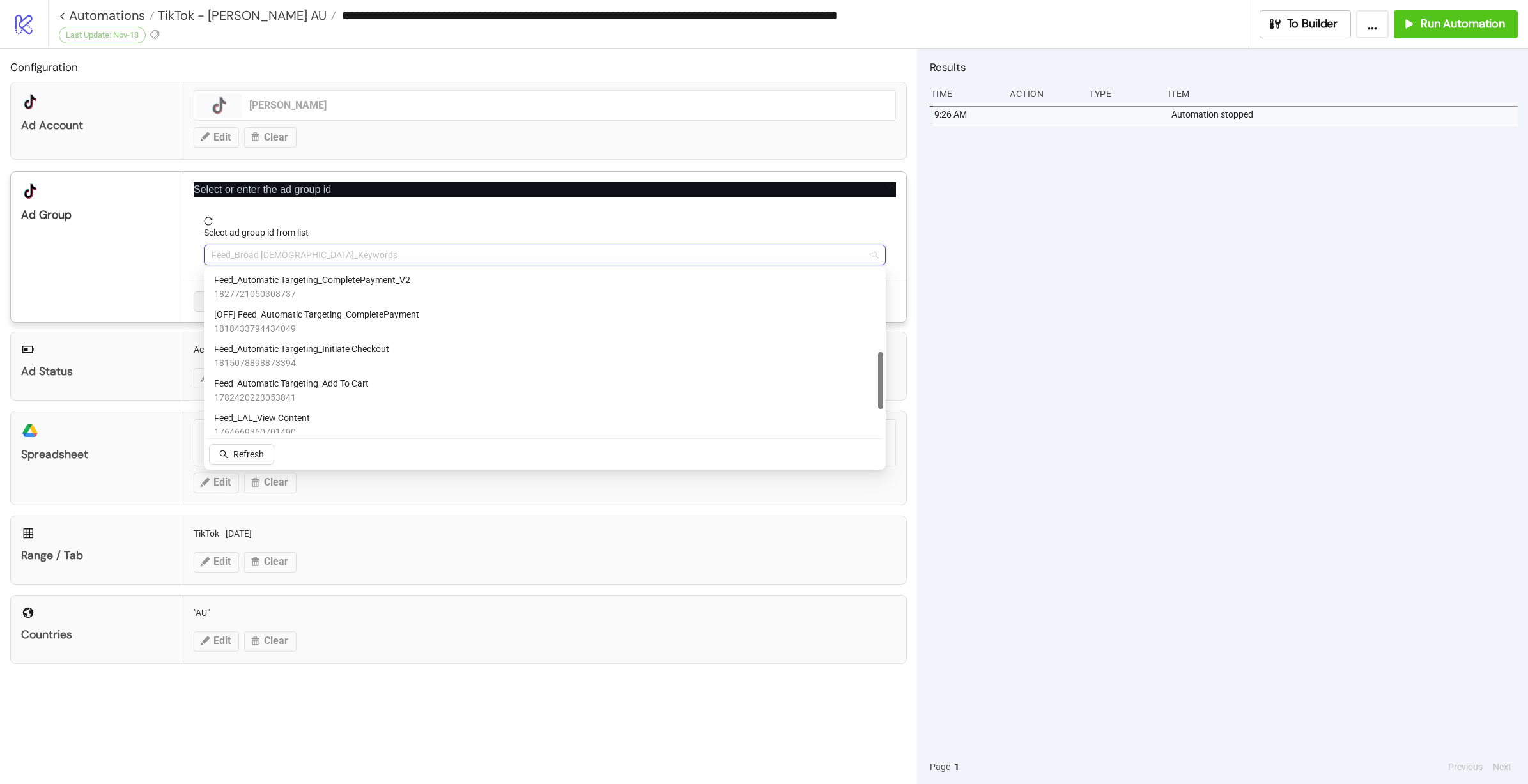
drag, startPoint x: 881, startPoint y: 316, endPoint x: 878, endPoint y: 401, distance: 85.1
click at [878, 401] on div "Feed_Automatic Targeting_CompletePayment_V2 1832061013412882 Feed_Automatic Tar…" at bounding box center [544, 352] width 677 height 164
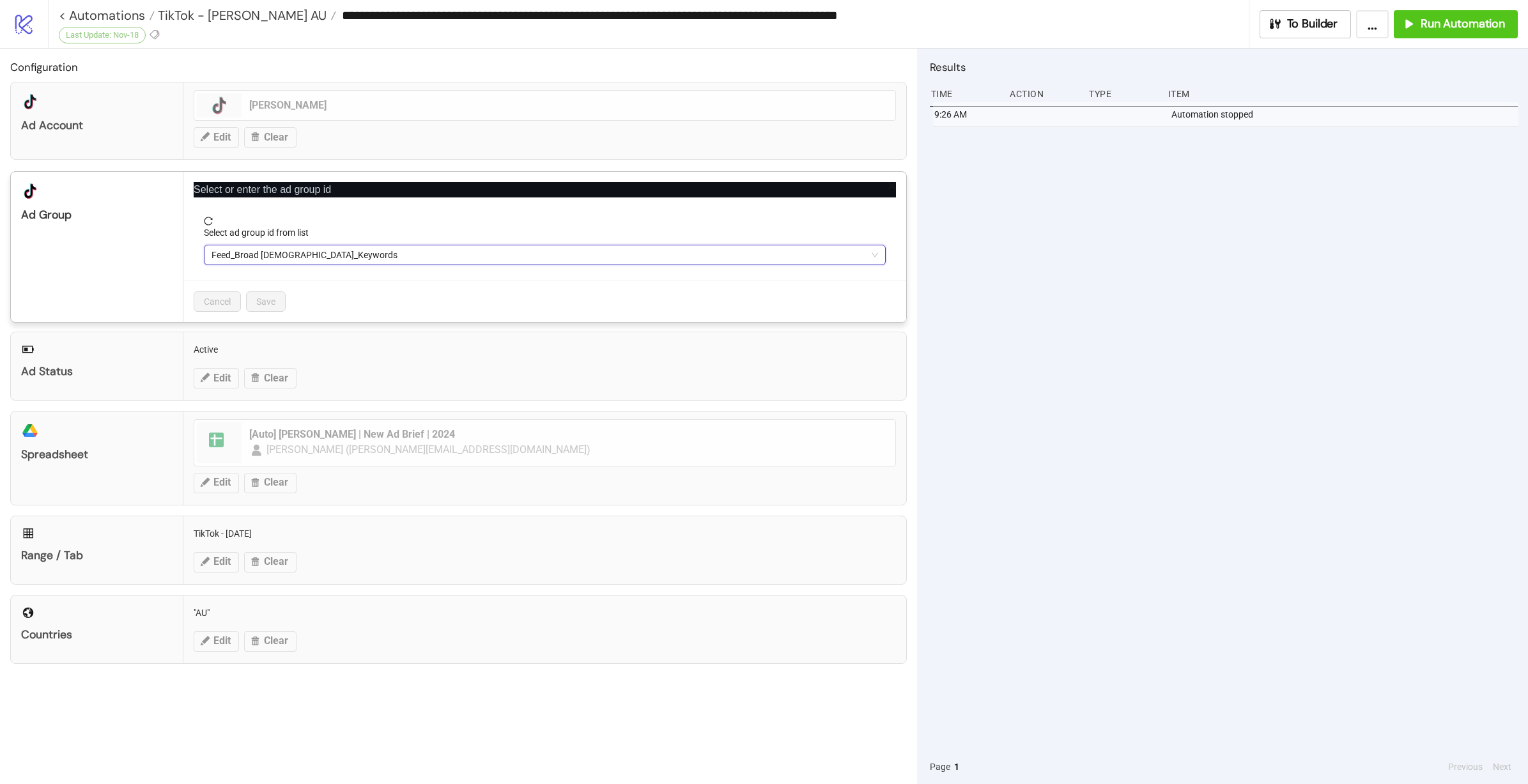
paste input "**********"
type input "**********"
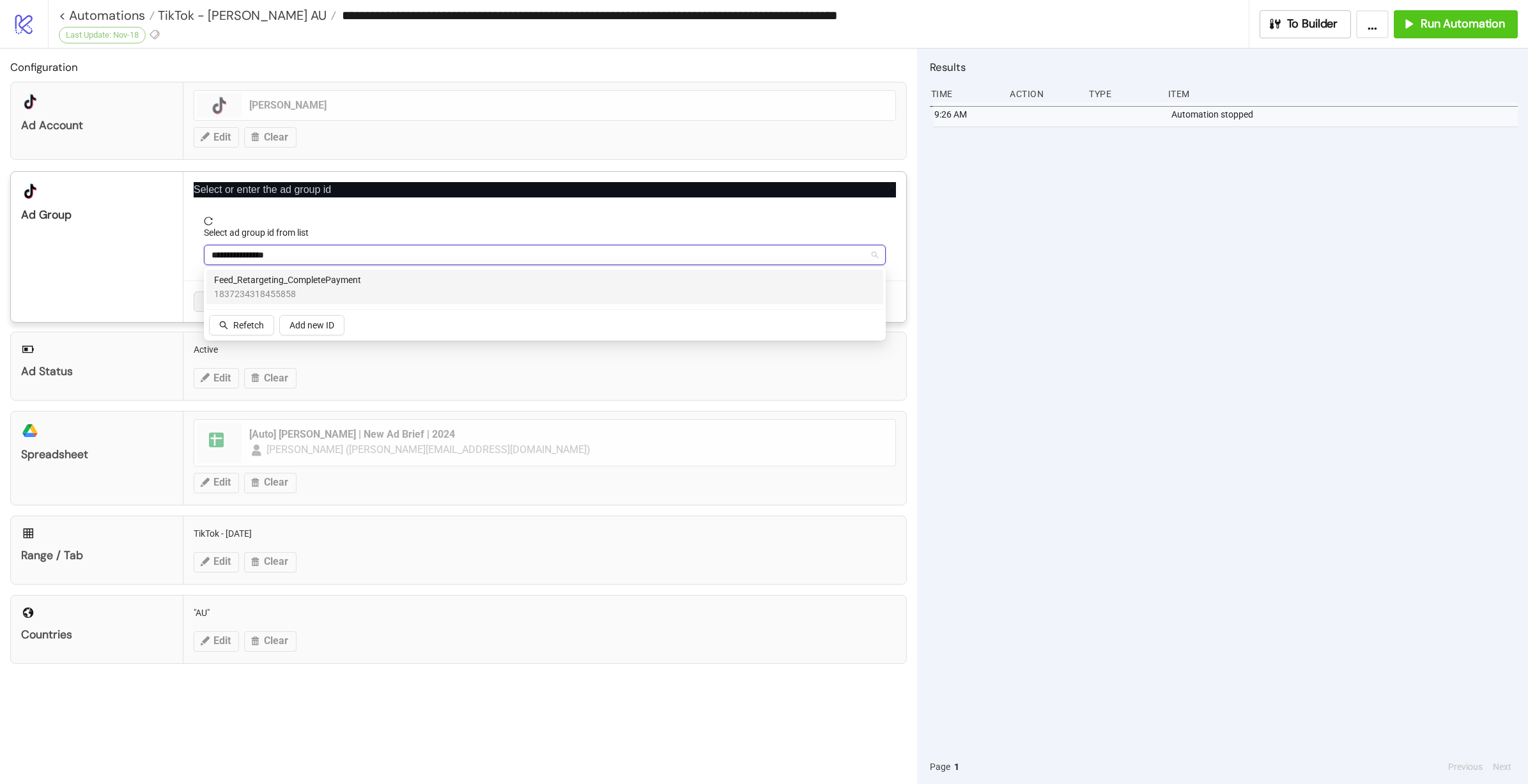
click at [423, 273] on div "Feed_Retargeting_CompletePayment 1837234318455858" at bounding box center [545, 286] width 662 height 28
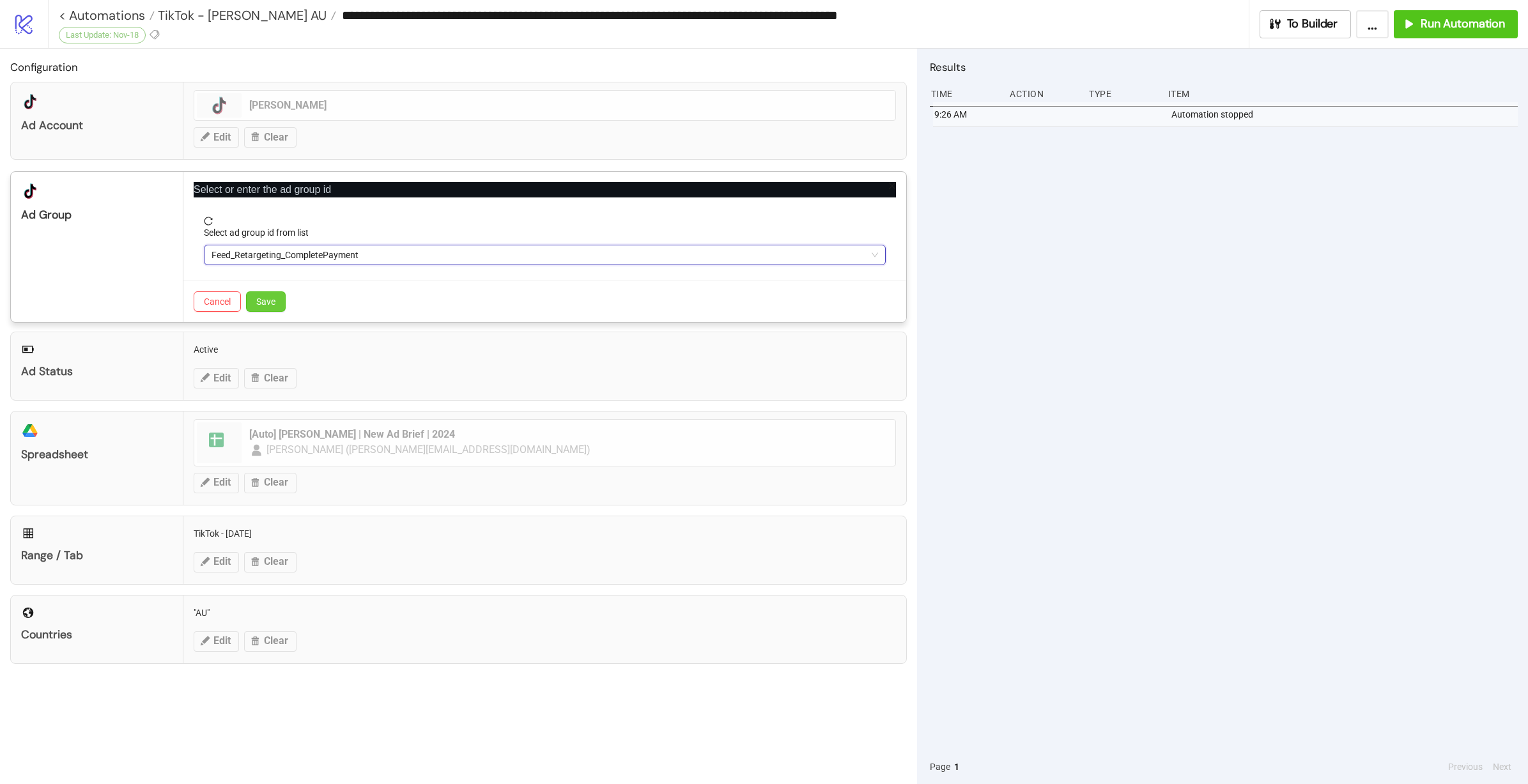
click at [274, 298] on span "Save" at bounding box center [265, 301] width 19 height 11
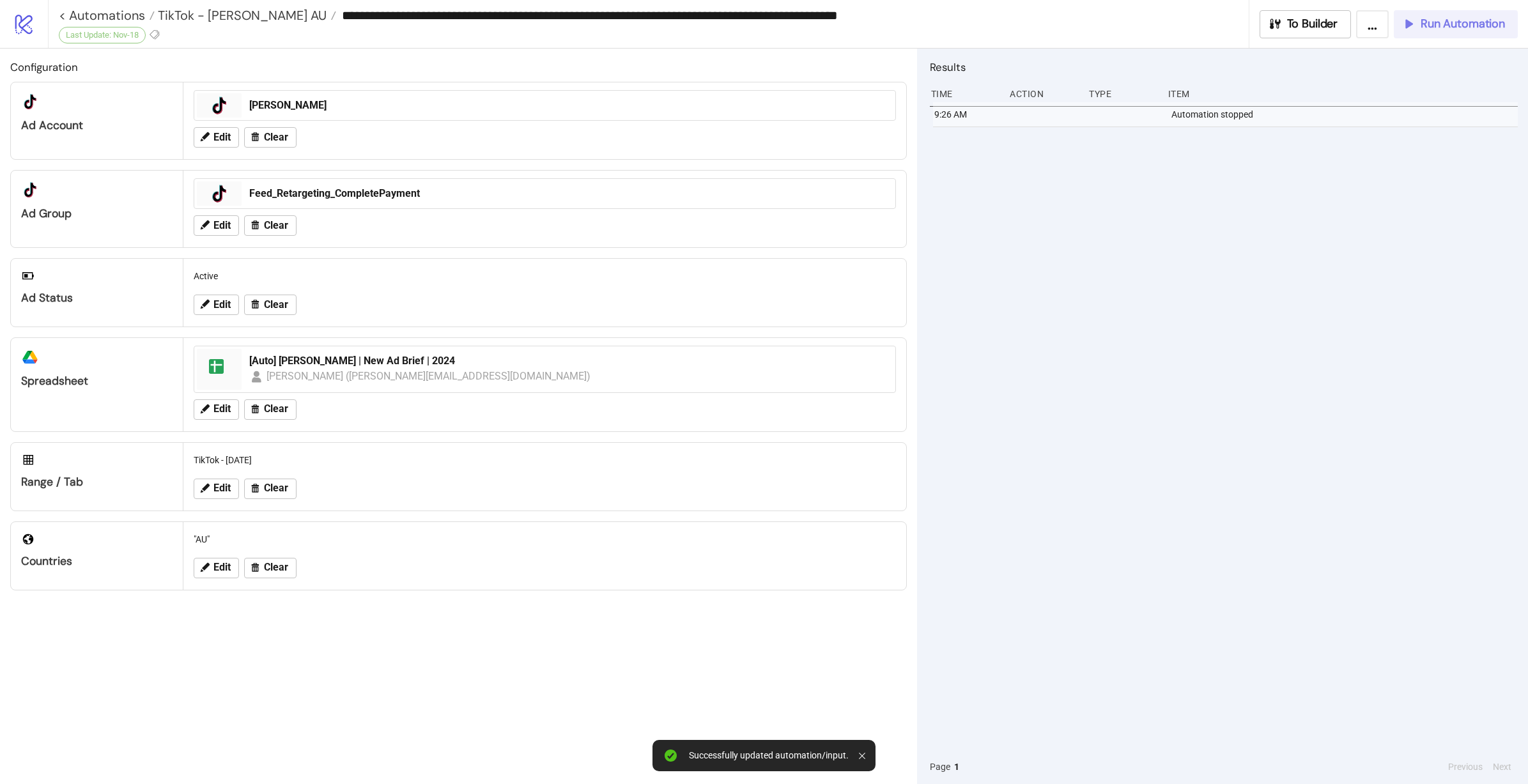
click at [1474, 19] on span "Run Automation" at bounding box center [1463, 24] width 84 height 15
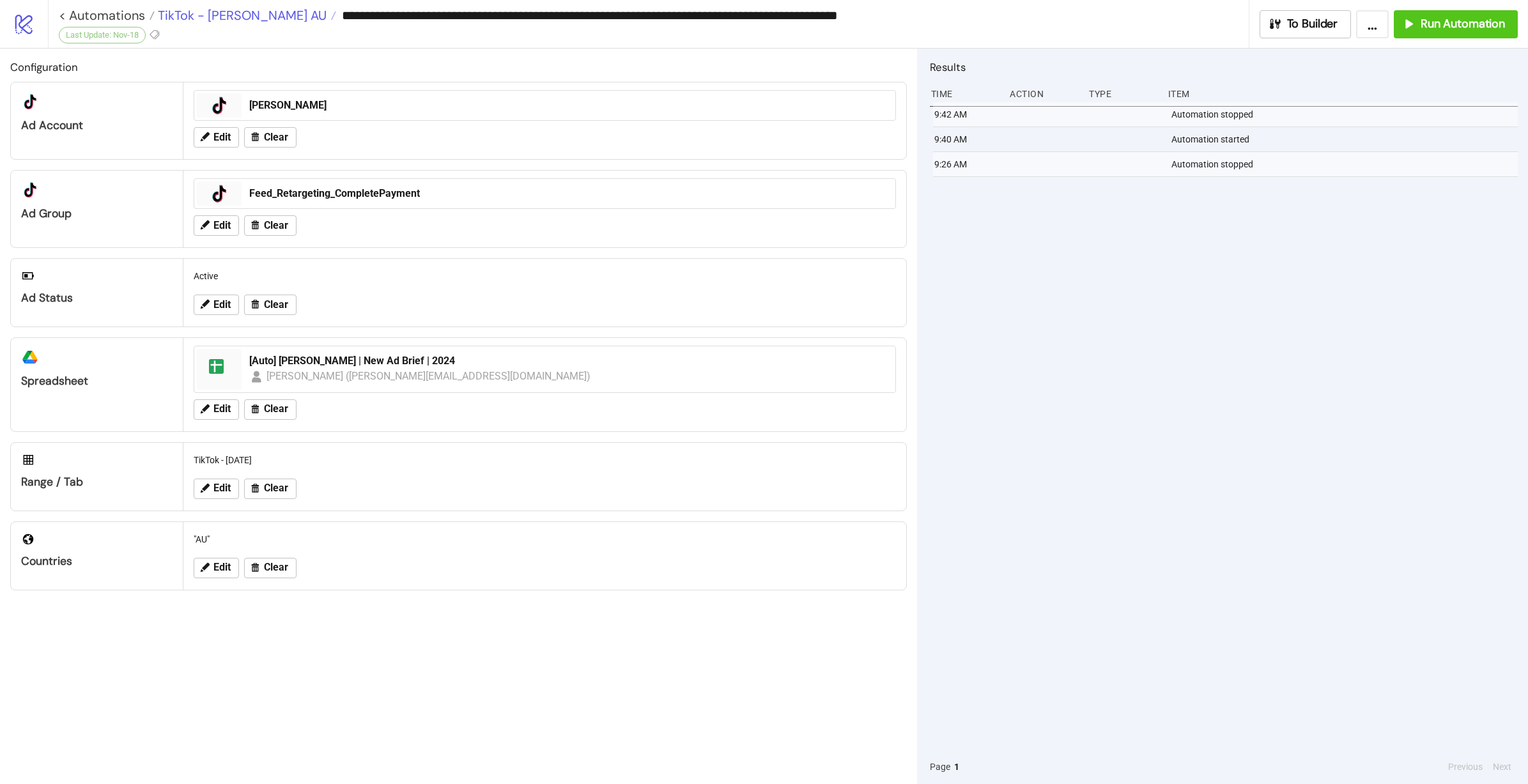
click at [186, 14] on span "TikTok - Leo Lin AU" at bounding box center [241, 15] width 172 height 17
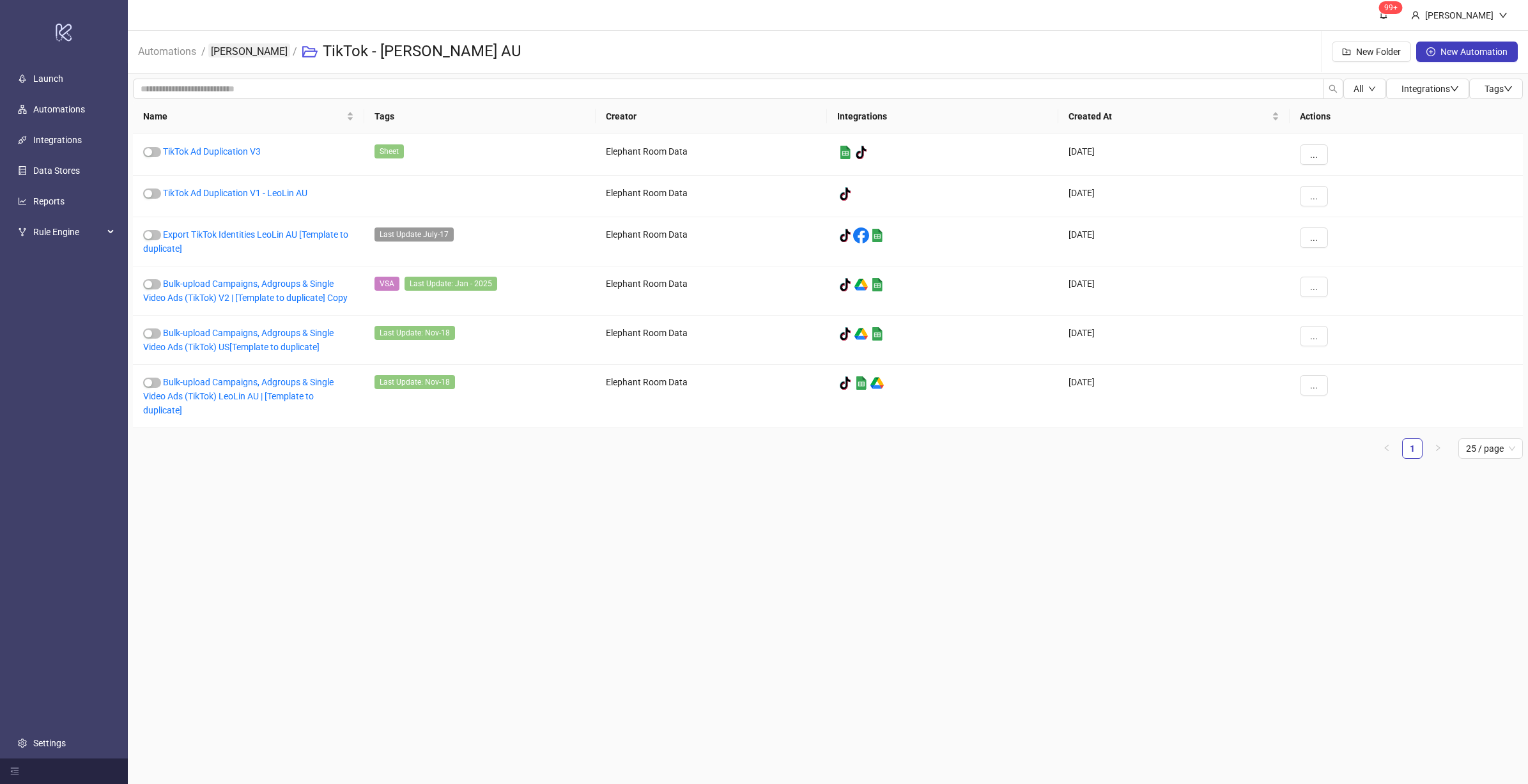
click at [217, 53] on link "Leo Lin" at bounding box center [249, 50] width 82 height 14
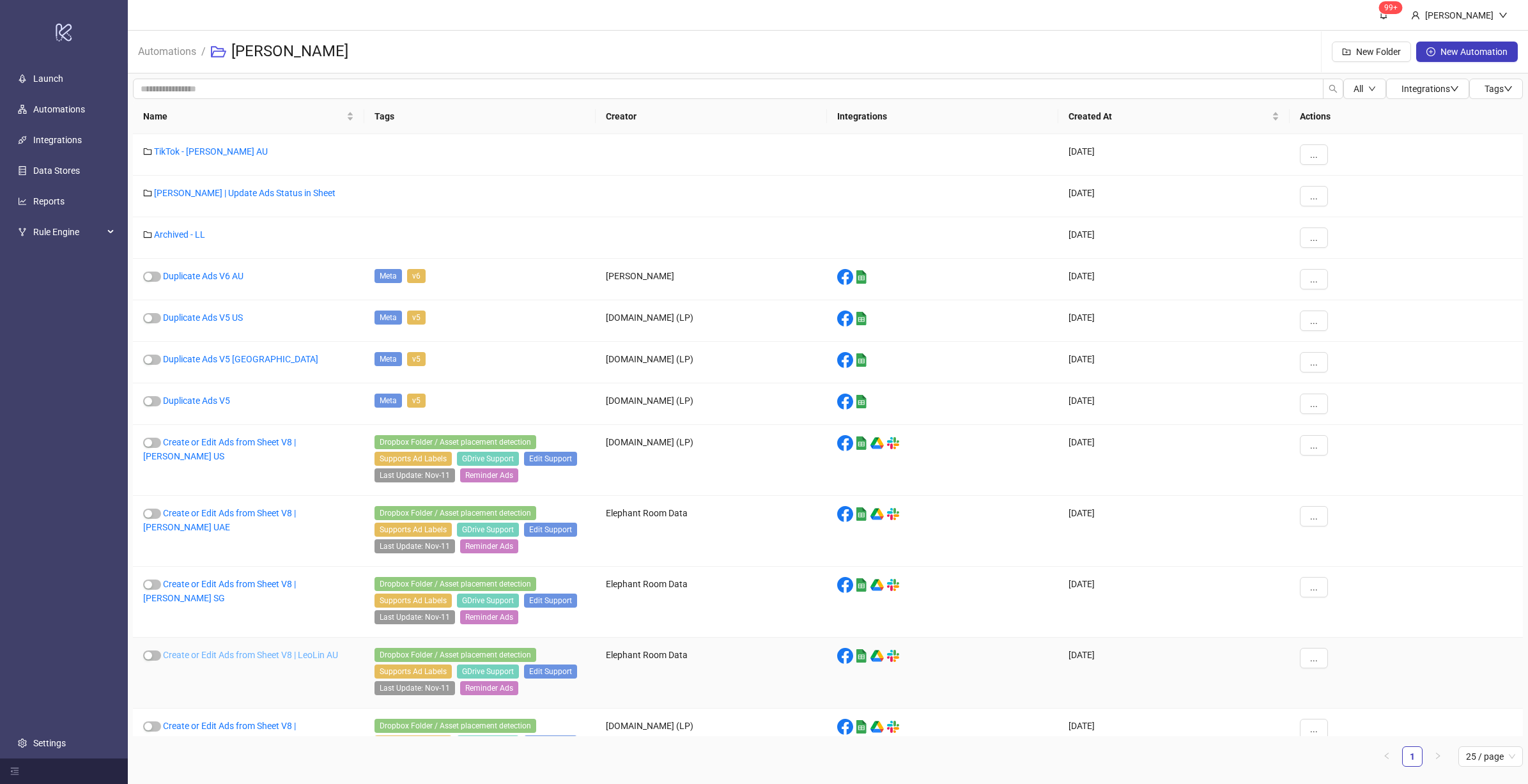
click at [193, 660] on link "Create or Edit Ads from Sheet V8 | LeoLin AU" at bounding box center [250, 655] width 175 height 11
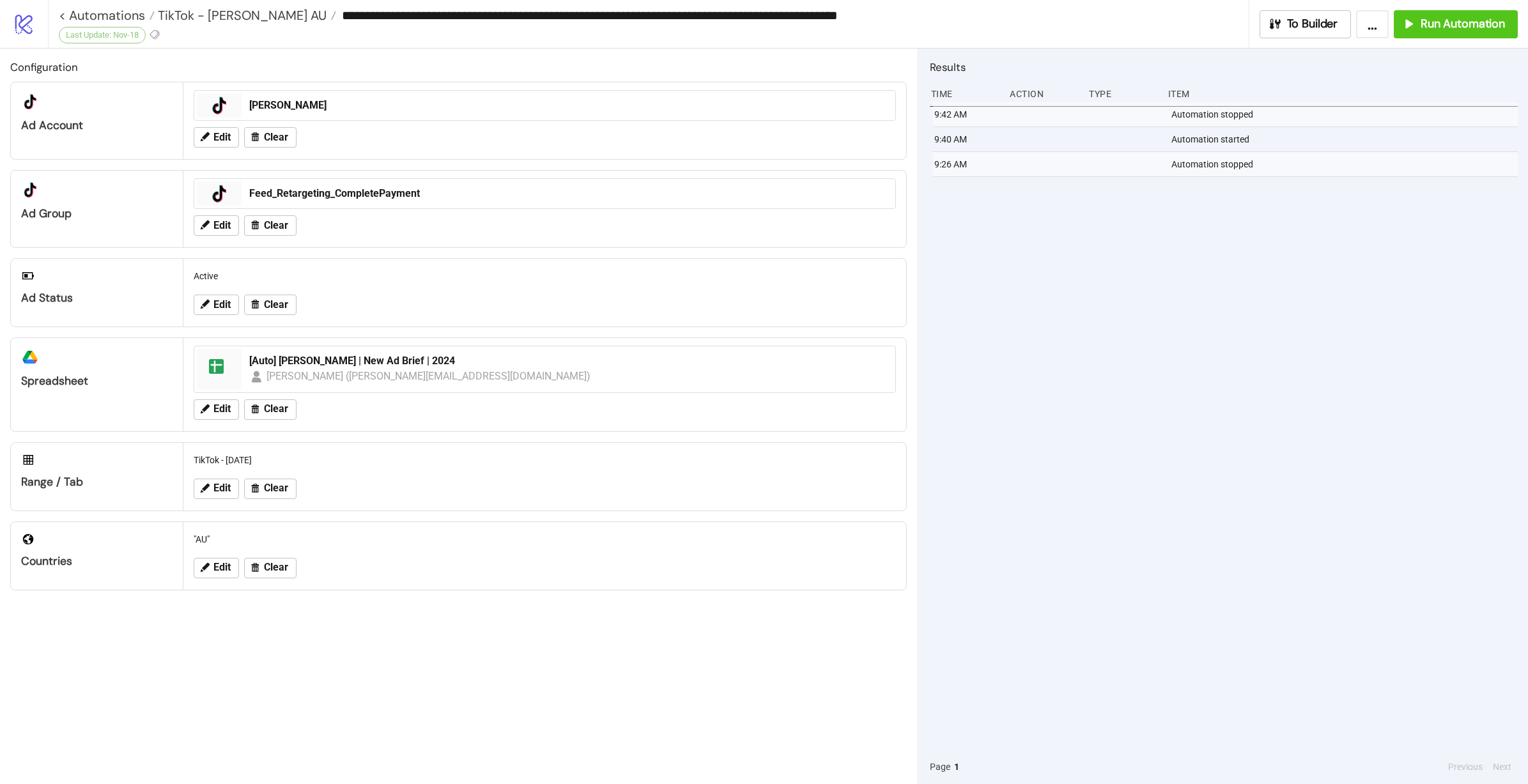
type input "**********"
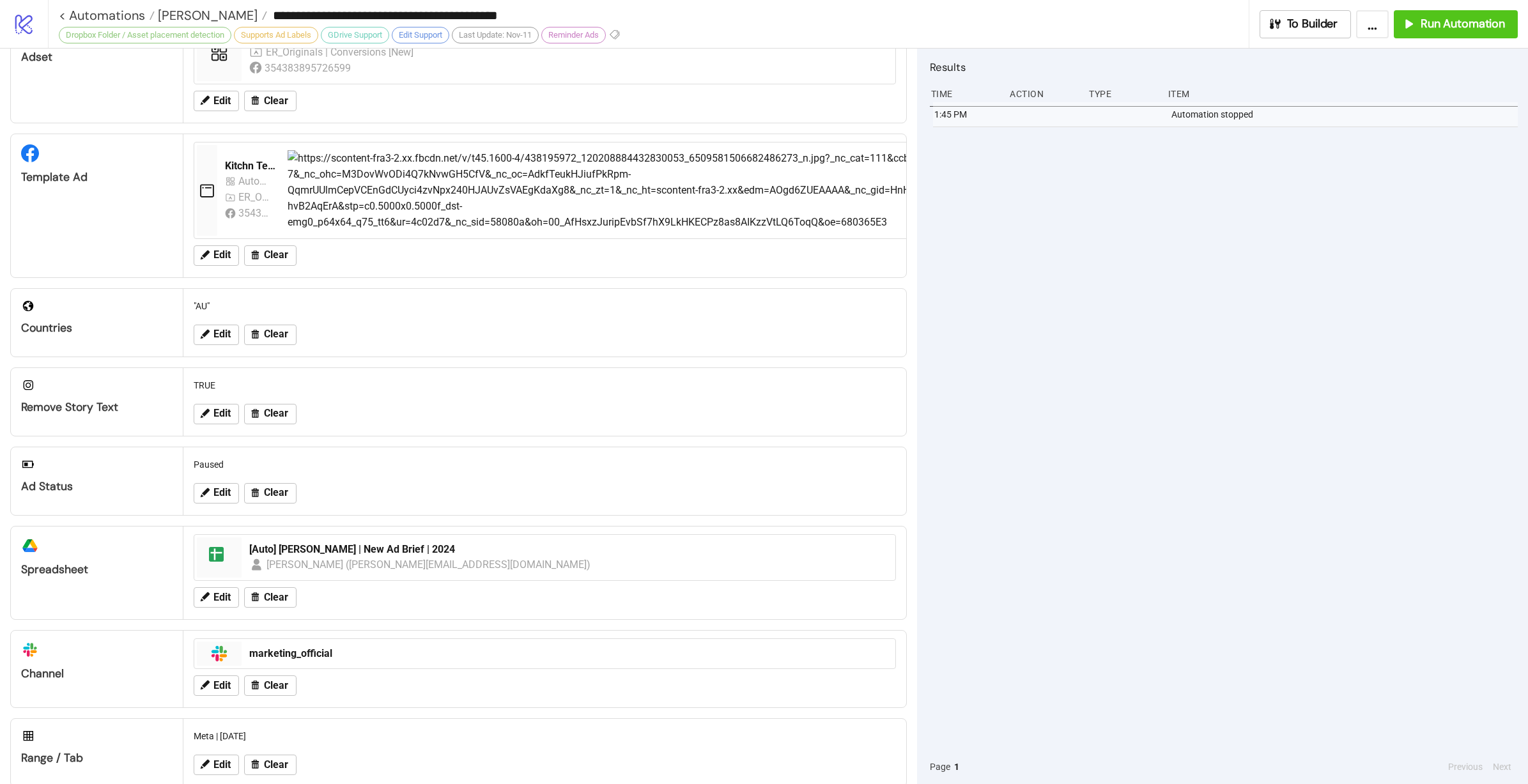
scroll to position [205, 0]
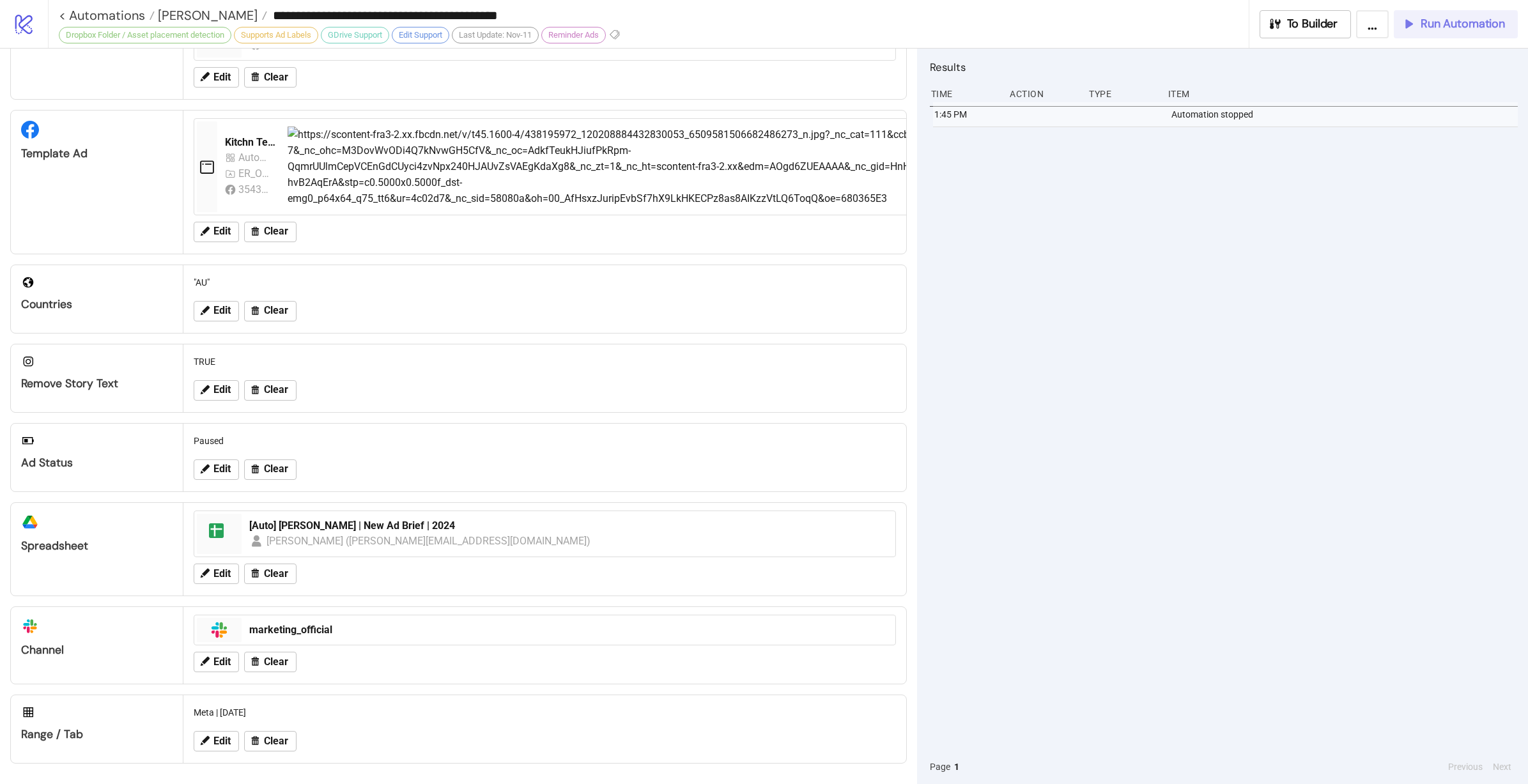
click at [1432, 13] on button "Run Automation" at bounding box center [1455, 24] width 124 height 28
click at [168, 14] on span "Leo Lin" at bounding box center [206, 15] width 103 height 17
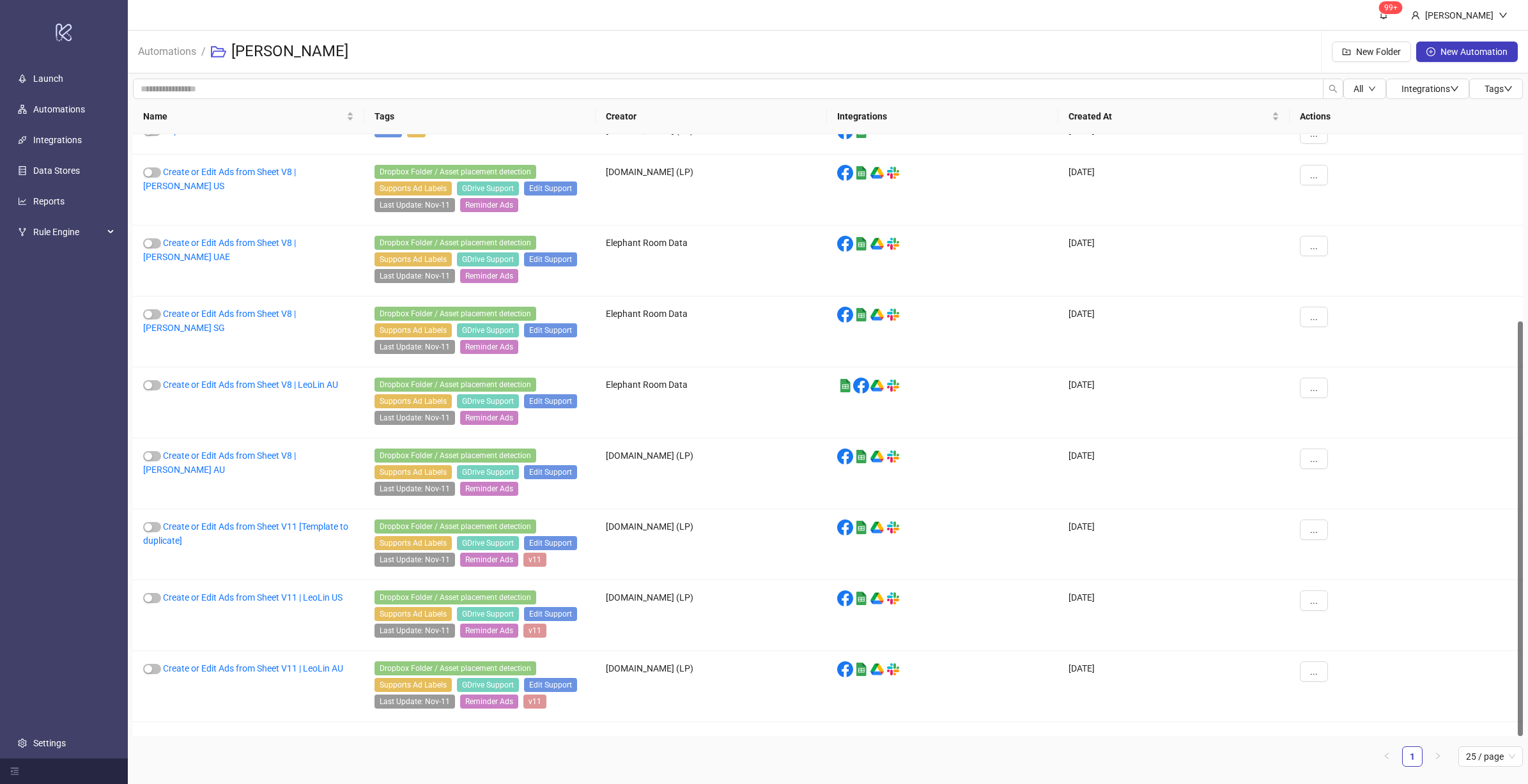
scroll to position [271, 0]
drag, startPoint x: 1520, startPoint y: 311, endPoint x: 1522, endPoint y: 500, distance: 189.0
click at [1512, 500] on div at bounding box center [1520, 528] width 5 height 414
click at [324, 691] on div "Create or Edit Ads from Sheet V11 | LeoLin AU" at bounding box center [249, 686] width 232 height 71
click at [326, 673] on link "Create or Edit Ads from Sheet V11 | LeoLin AU" at bounding box center [253, 667] width 180 height 11
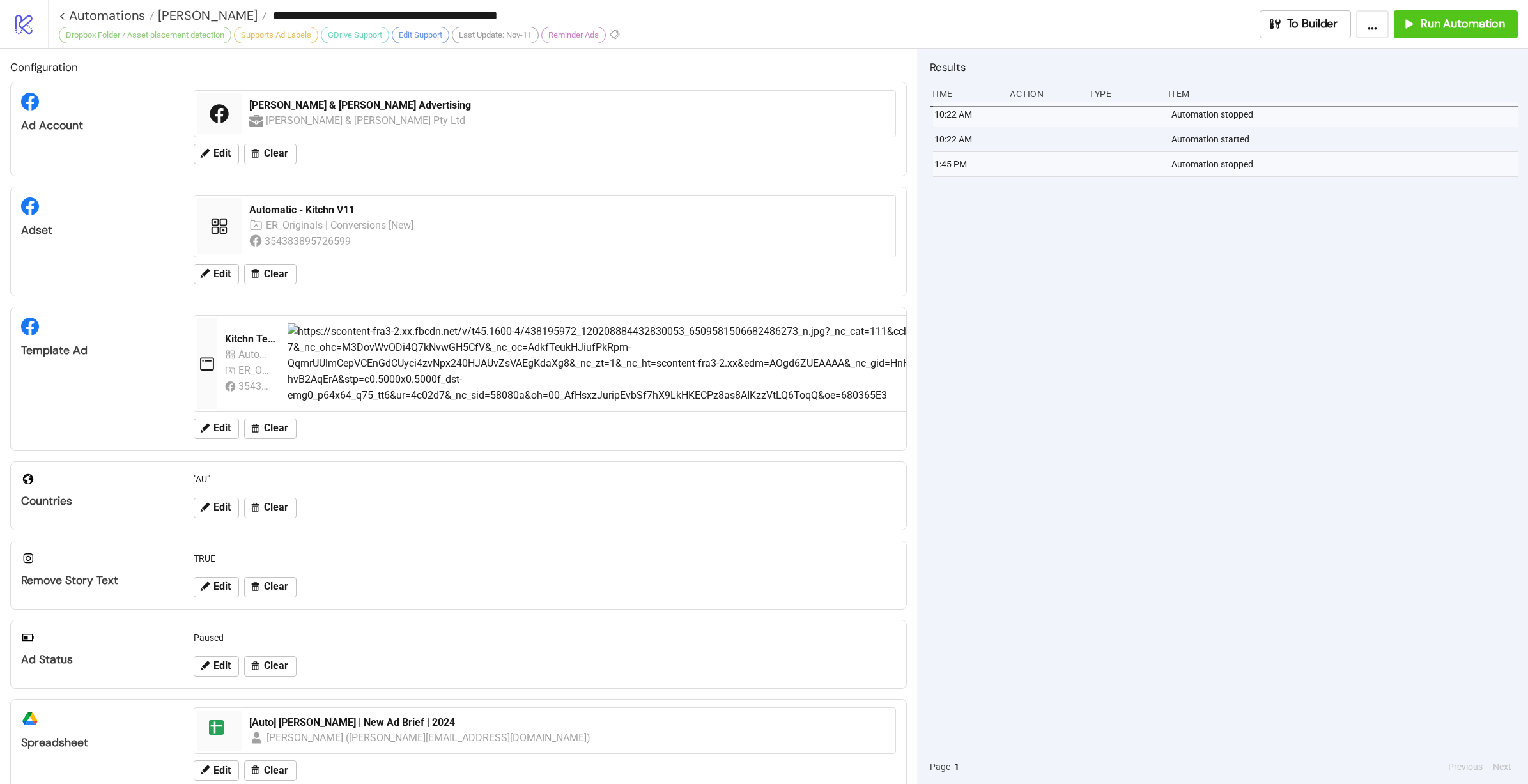
type input "**********"
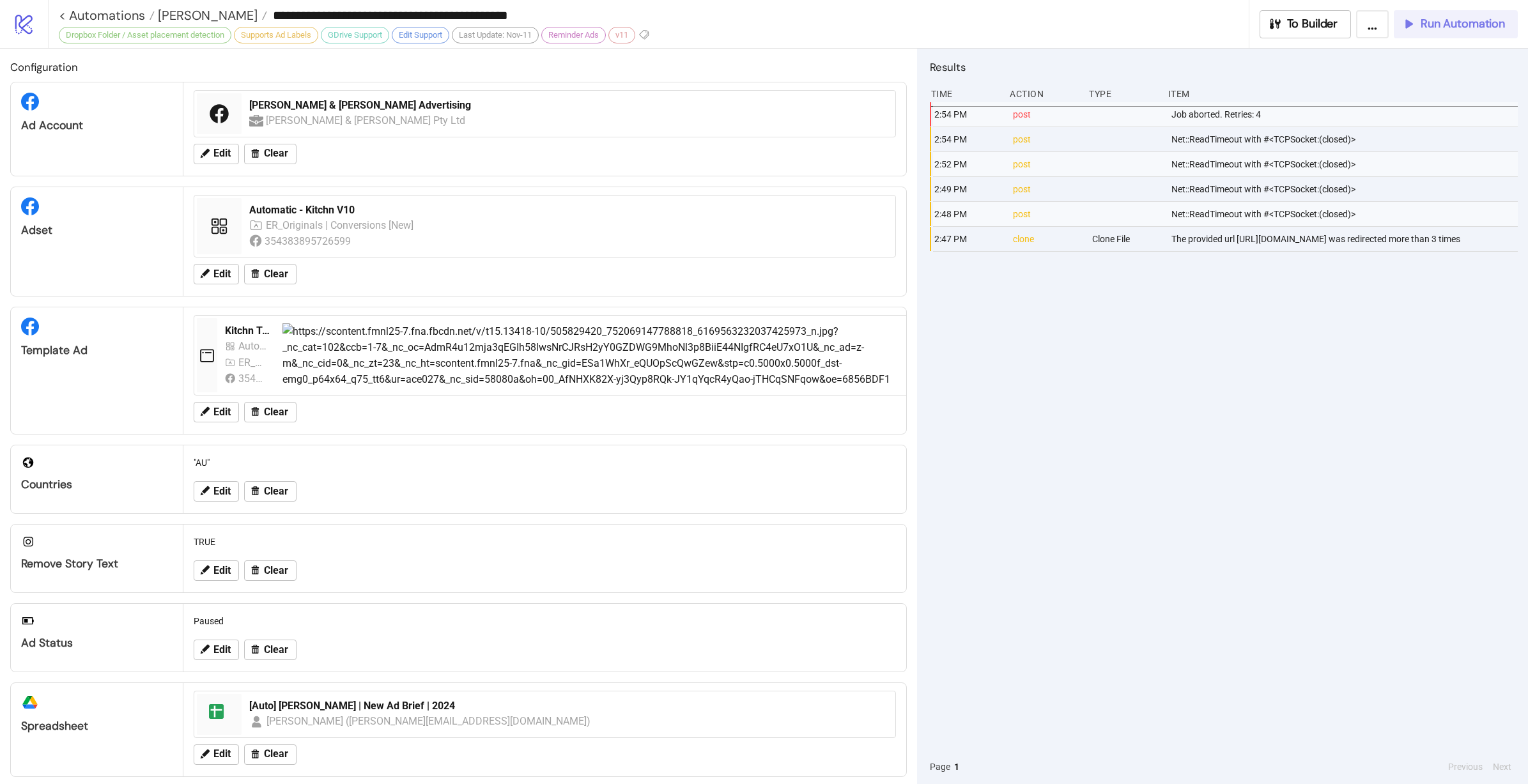
drag, startPoint x: 1524, startPoint y: 30, endPoint x: 1484, endPoint y: 24, distance: 40.4
click at [1512, 29] on div "To Builder ... Run Automation" at bounding box center [1388, 24] width 278 height 28
click at [1484, 24] on span "Run Automation" at bounding box center [1463, 24] width 84 height 15
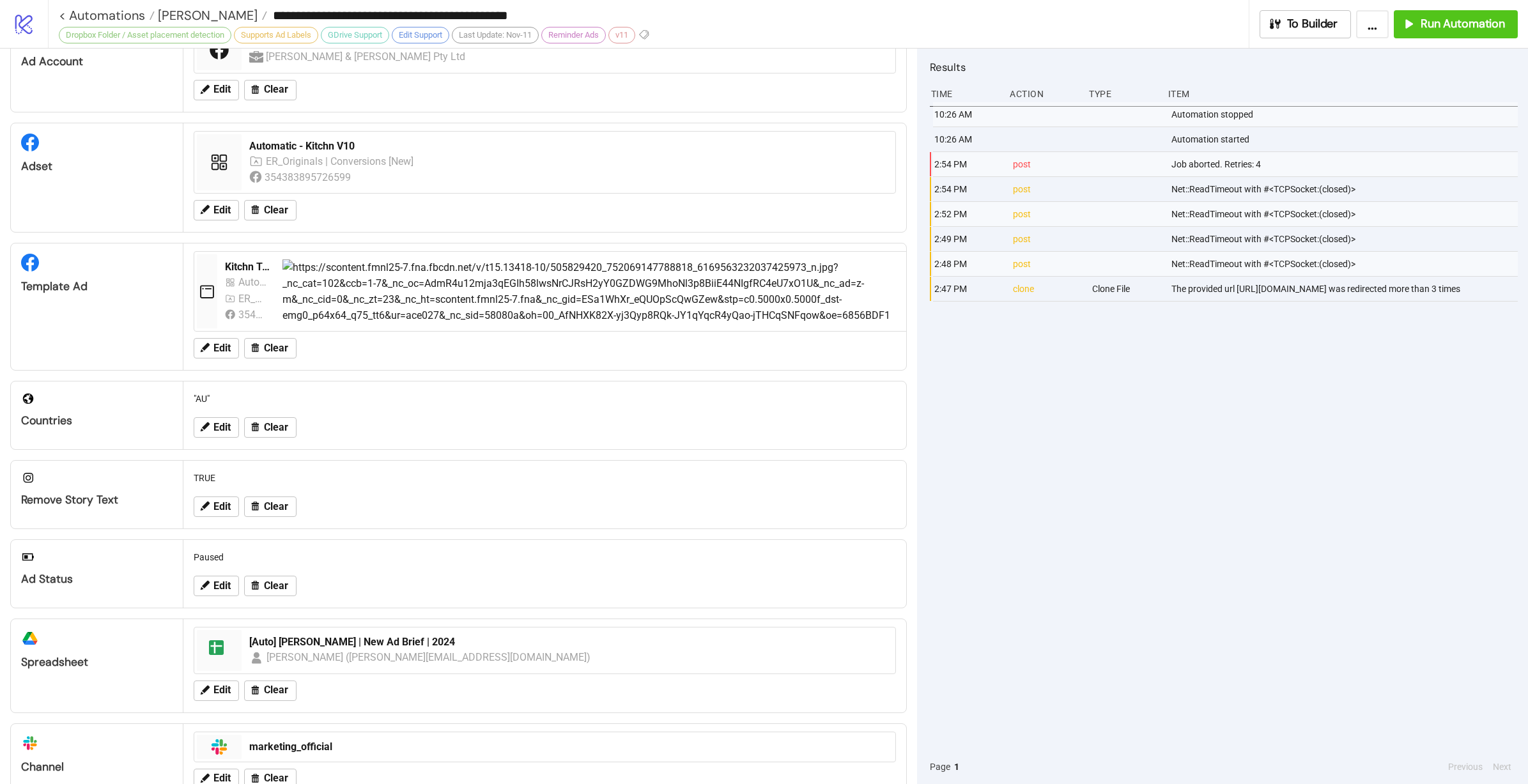
scroll to position [189, 0]
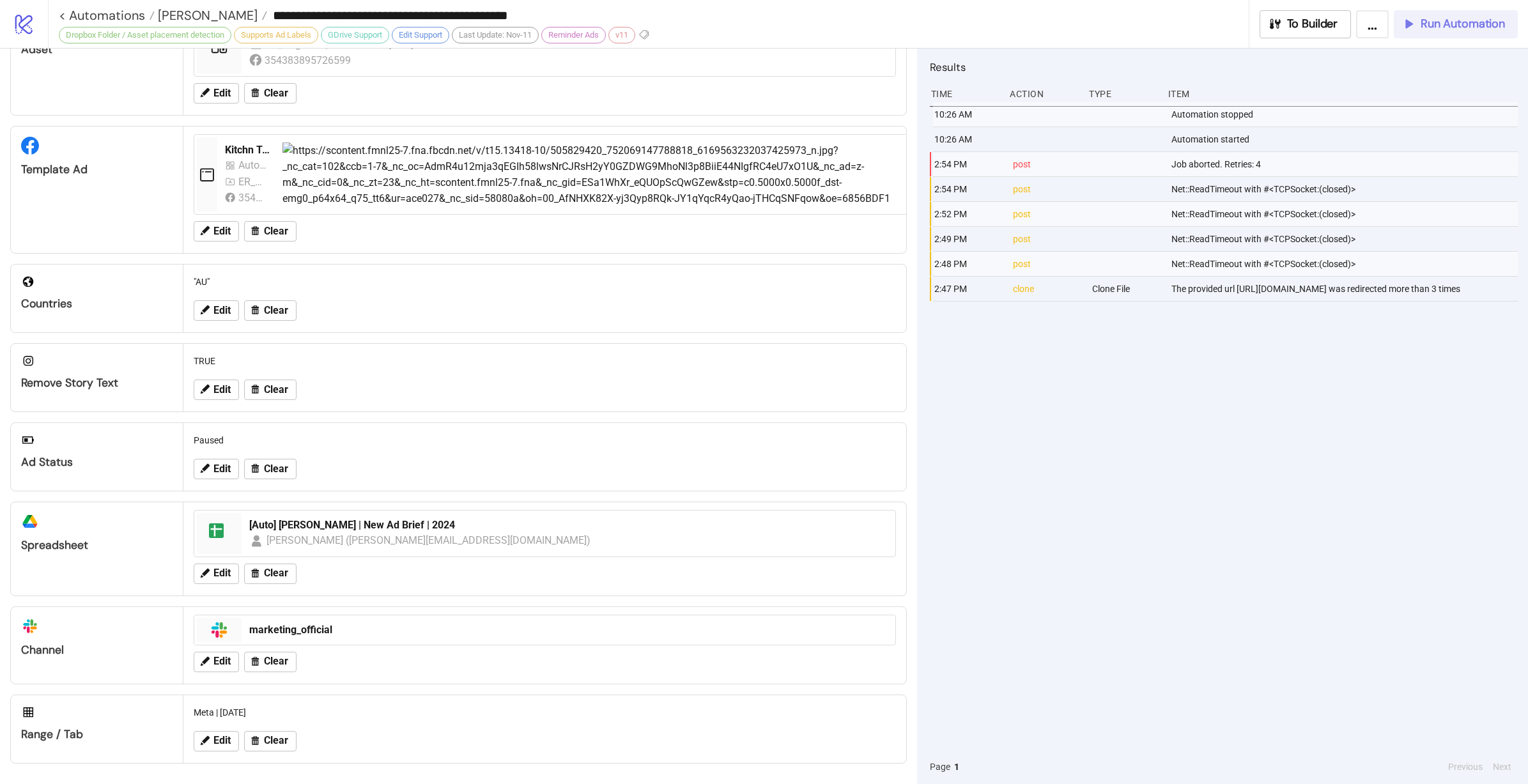
click at [1438, 20] on span "Run Automation" at bounding box center [1463, 24] width 84 height 15
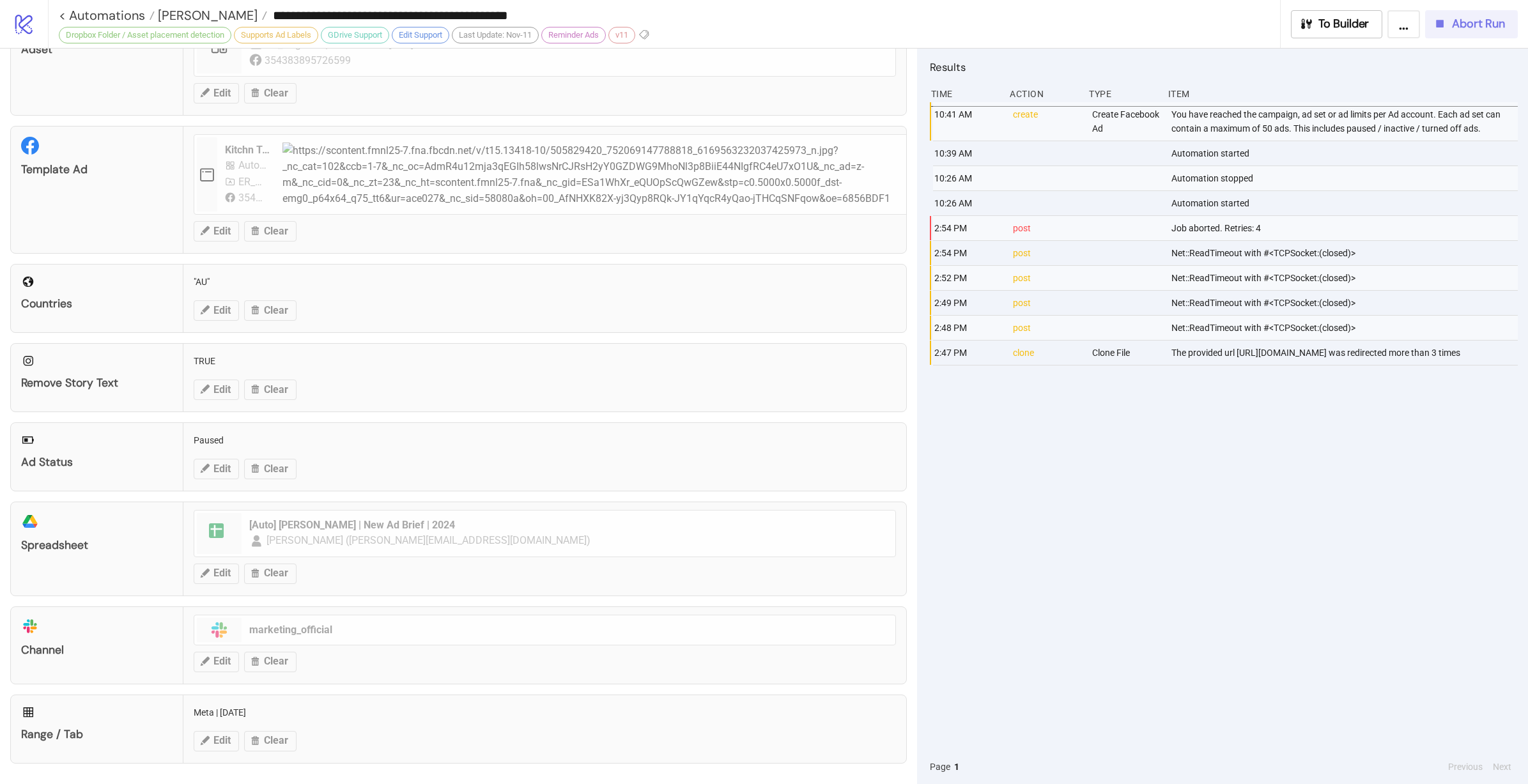
click at [1466, 24] on span "Abort Run" at bounding box center [1478, 24] width 53 height 15
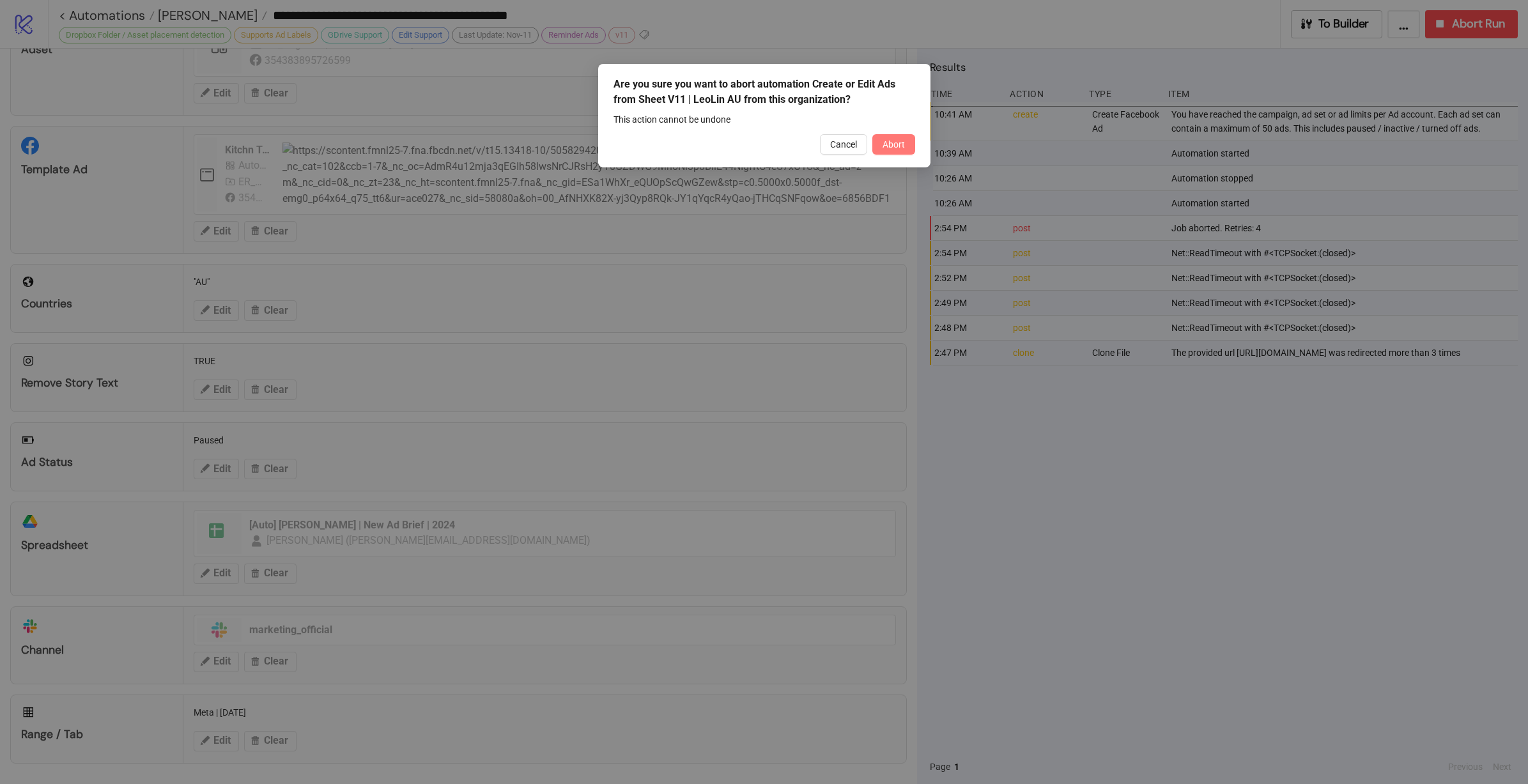
click at [908, 139] on button "Abort" at bounding box center [893, 144] width 43 height 20
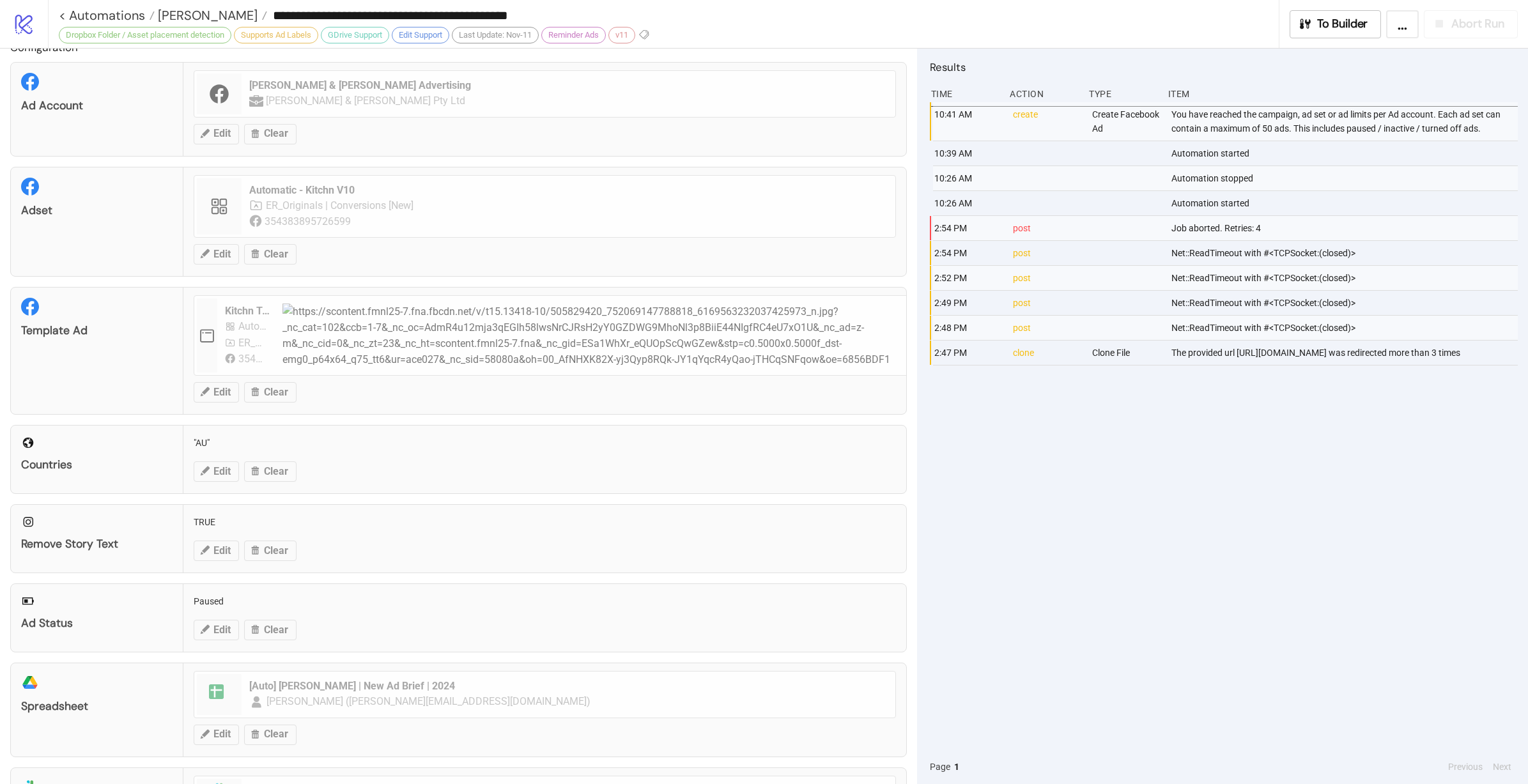
scroll to position [0, 0]
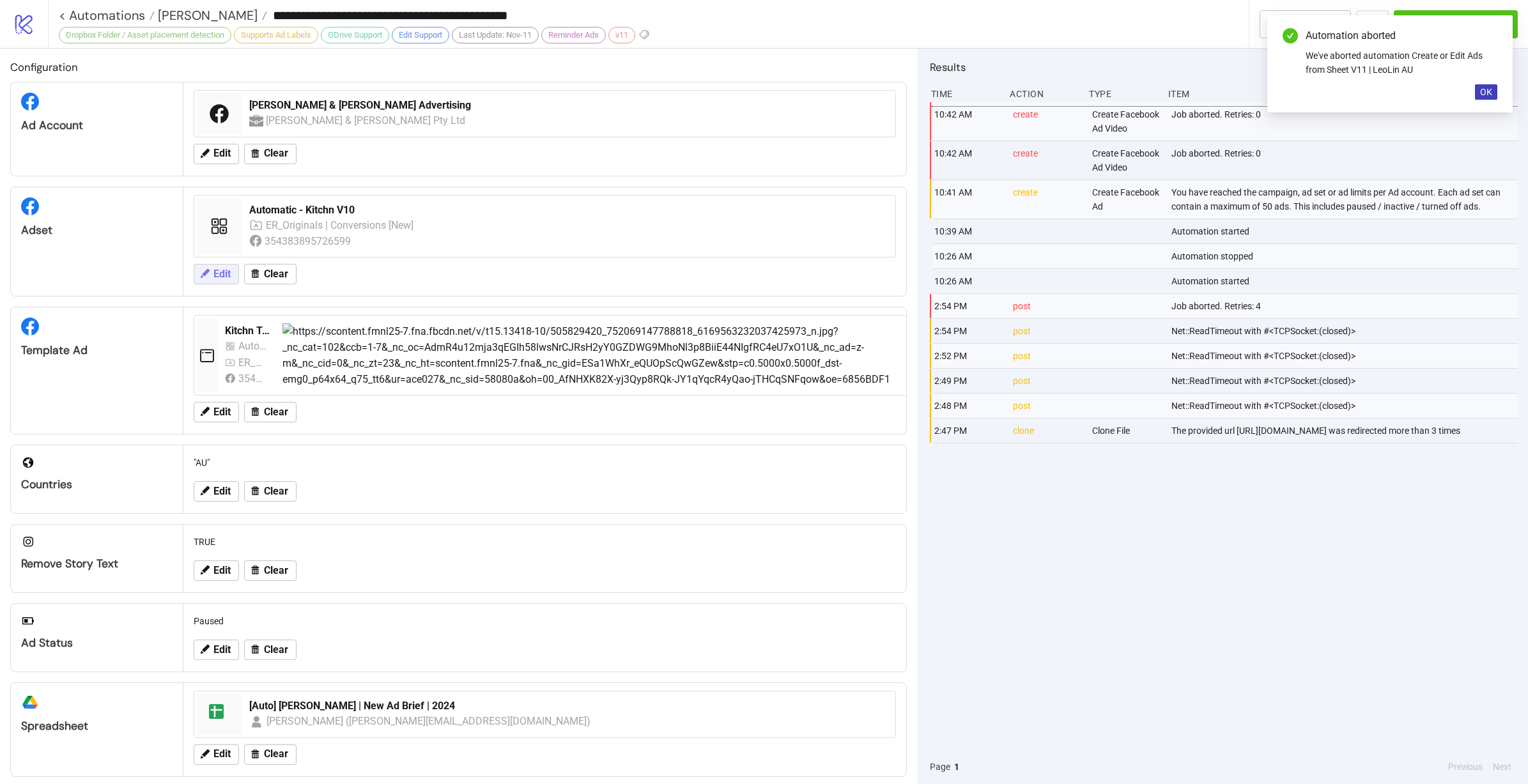
click at [230, 271] on span "Edit" at bounding box center [222, 274] width 17 height 11
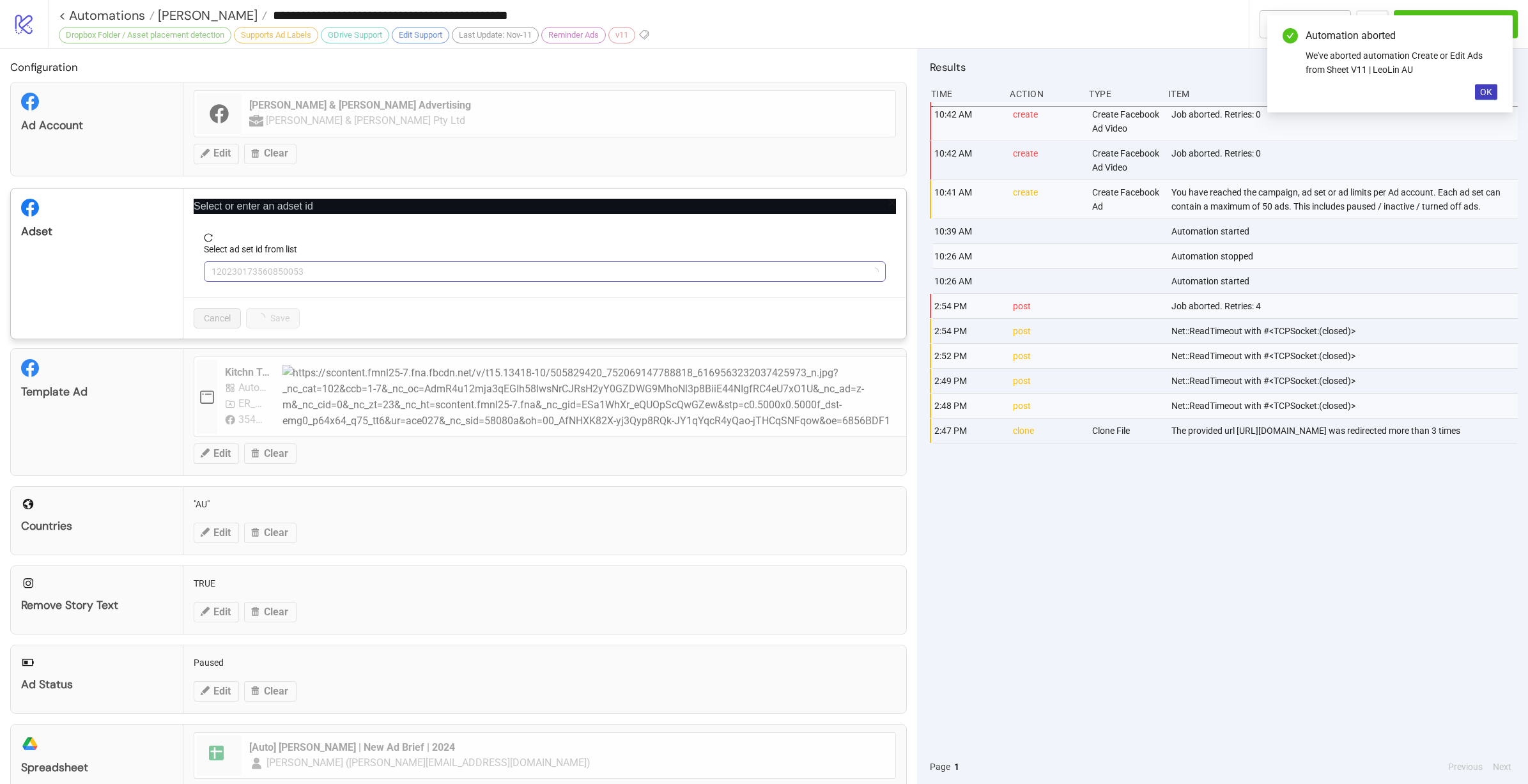
click at [336, 267] on span "120230173560850053" at bounding box center [544, 271] width 666 height 19
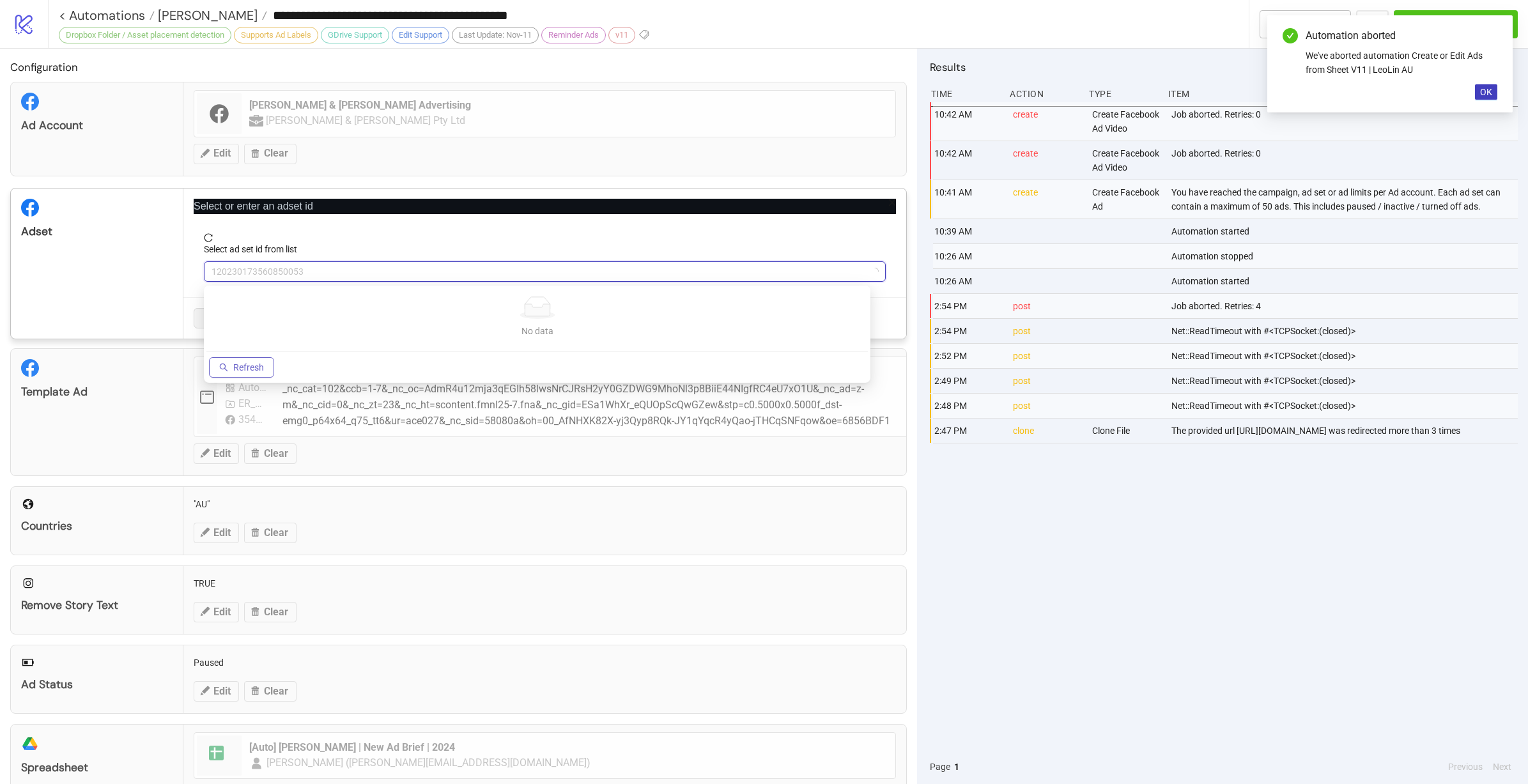
click at [240, 366] on span "Refresh" at bounding box center [248, 368] width 31 height 11
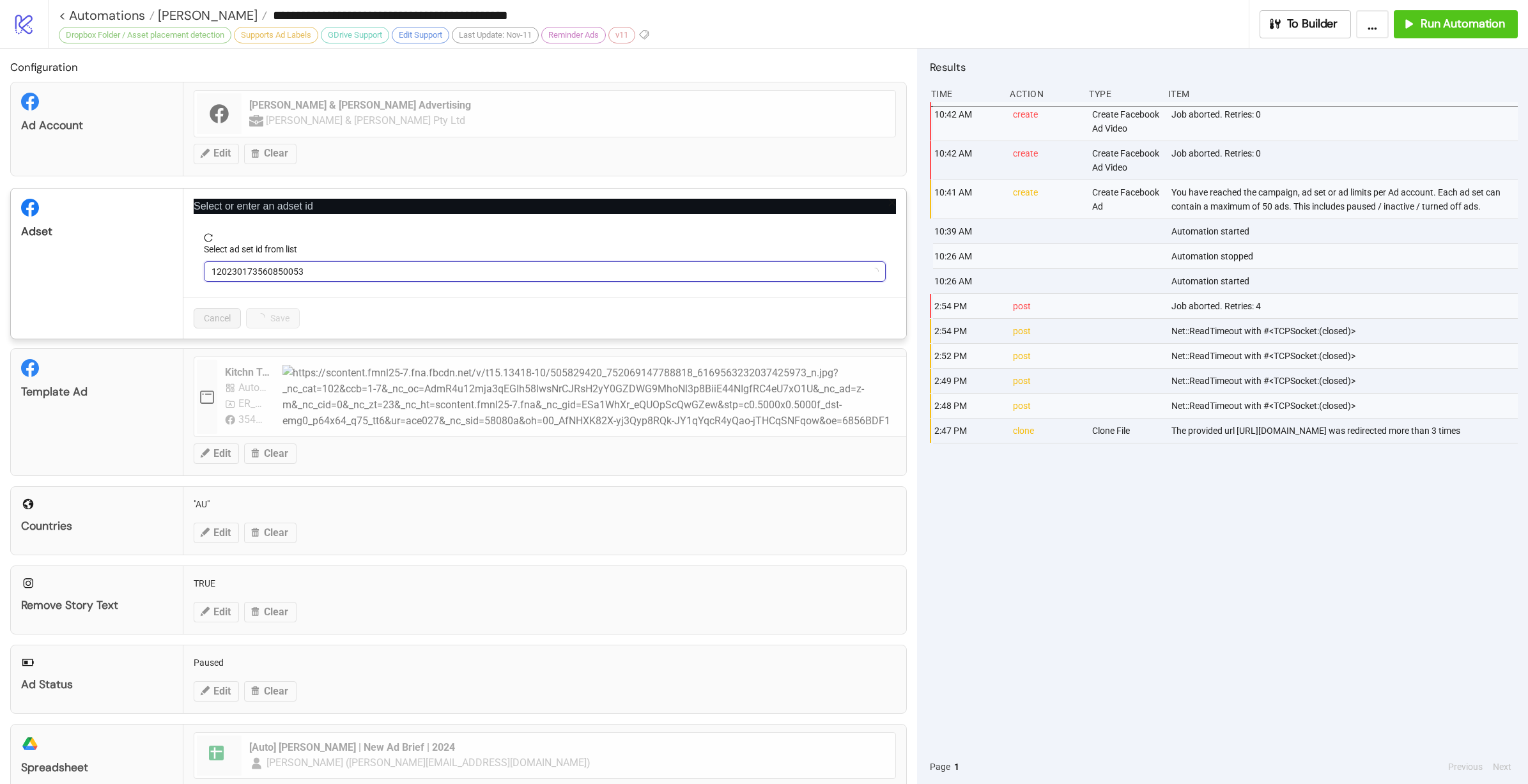
click at [414, 270] on span "120230173560850053" at bounding box center [544, 271] width 666 height 19
click at [414, 270] on span "Automatic - Kitchn V10" at bounding box center [544, 271] width 666 height 19
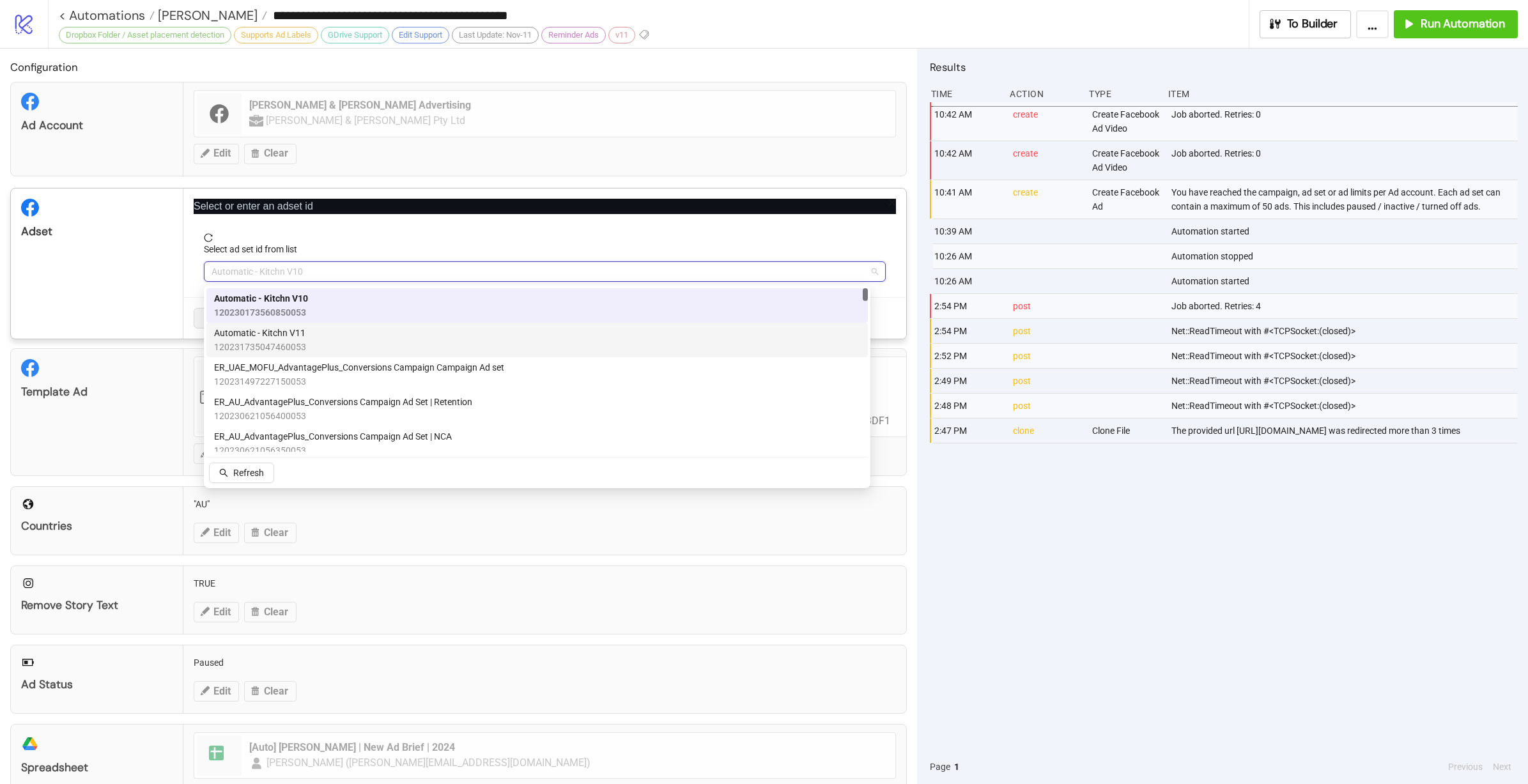
click at [411, 325] on div "Automatic - Kitchn V11 120231735047460053" at bounding box center [537, 339] width 646 height 28
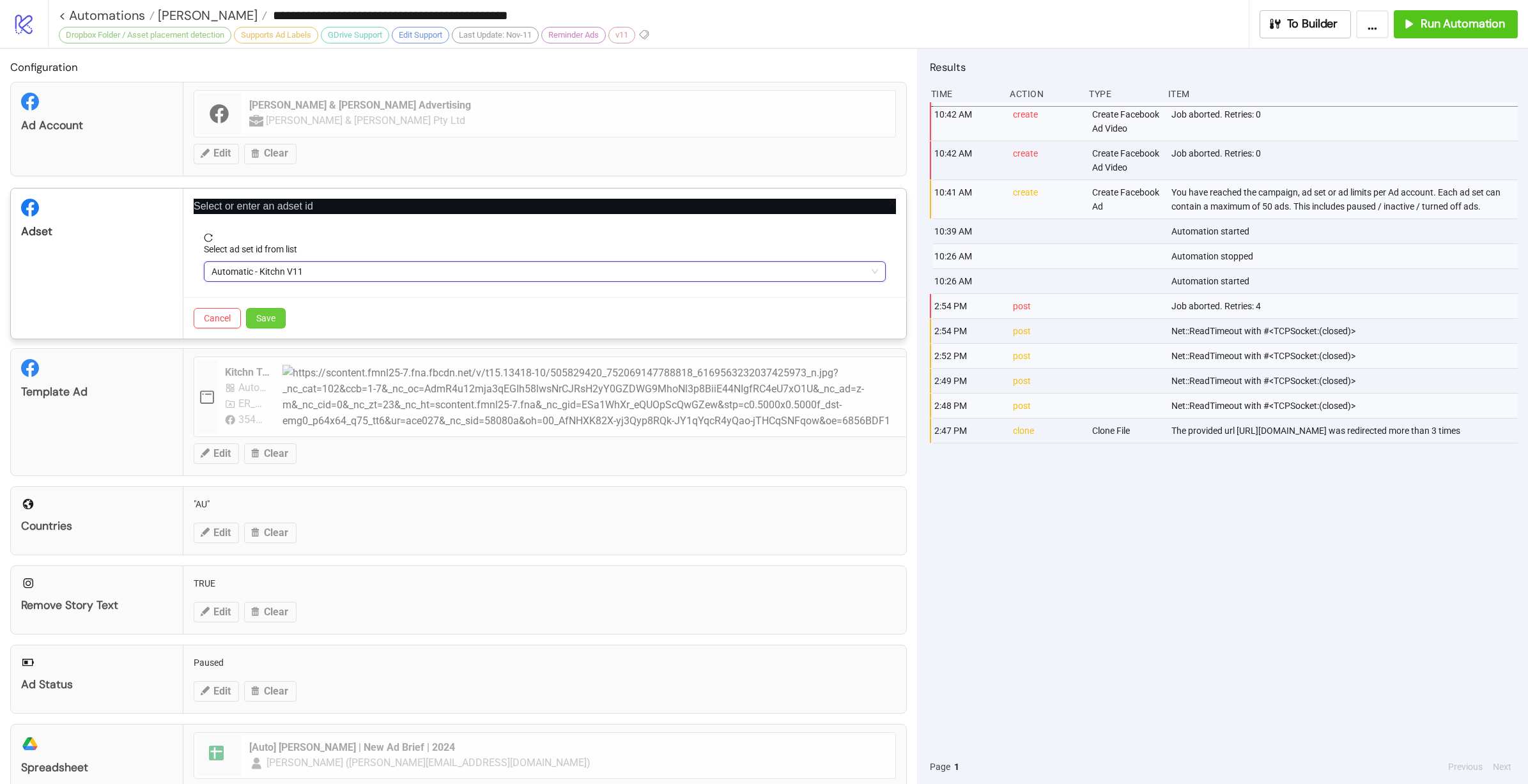
click at [275, 321] on span "Save" at bounding box center [265, 318] width 19 height 11
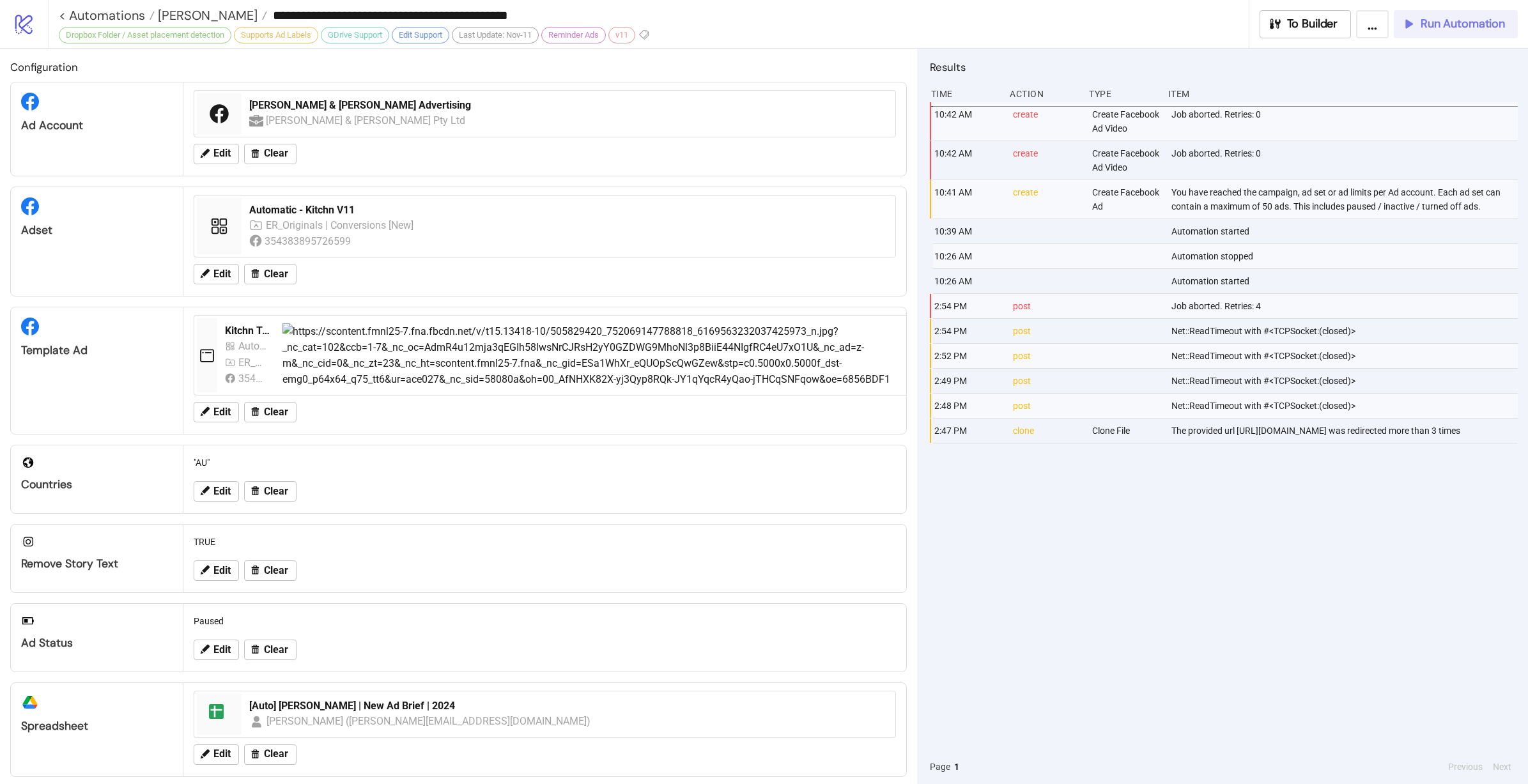
click at [1450, 20] on span "Run Automation" at bounding box center [1463, 24] width 84 height 15
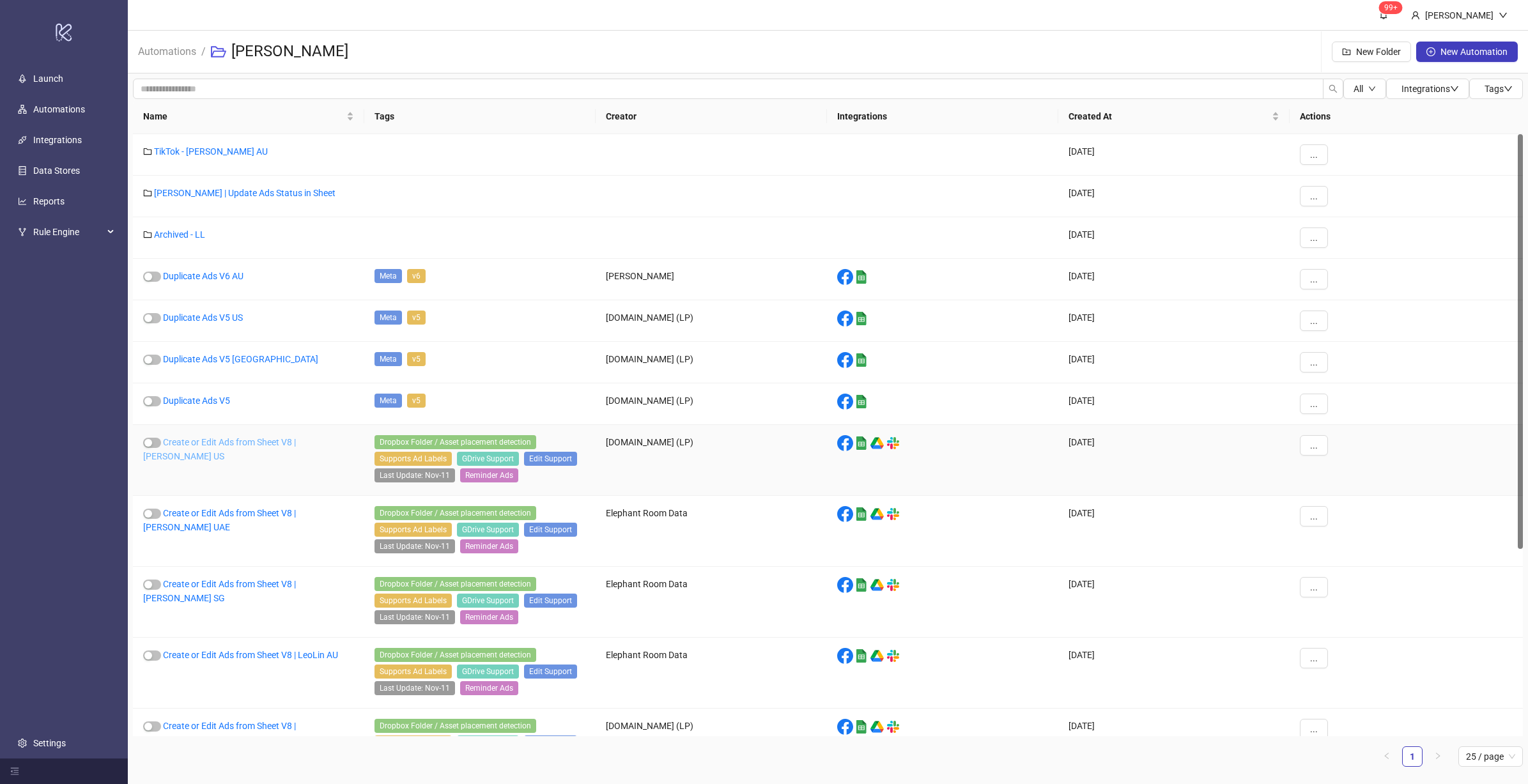
click at [296, 444] on link "Create or Edit Ads from Sheet V8 | [PERSON_NAME] US" at bounding box center [219, 449] width 153 height 24
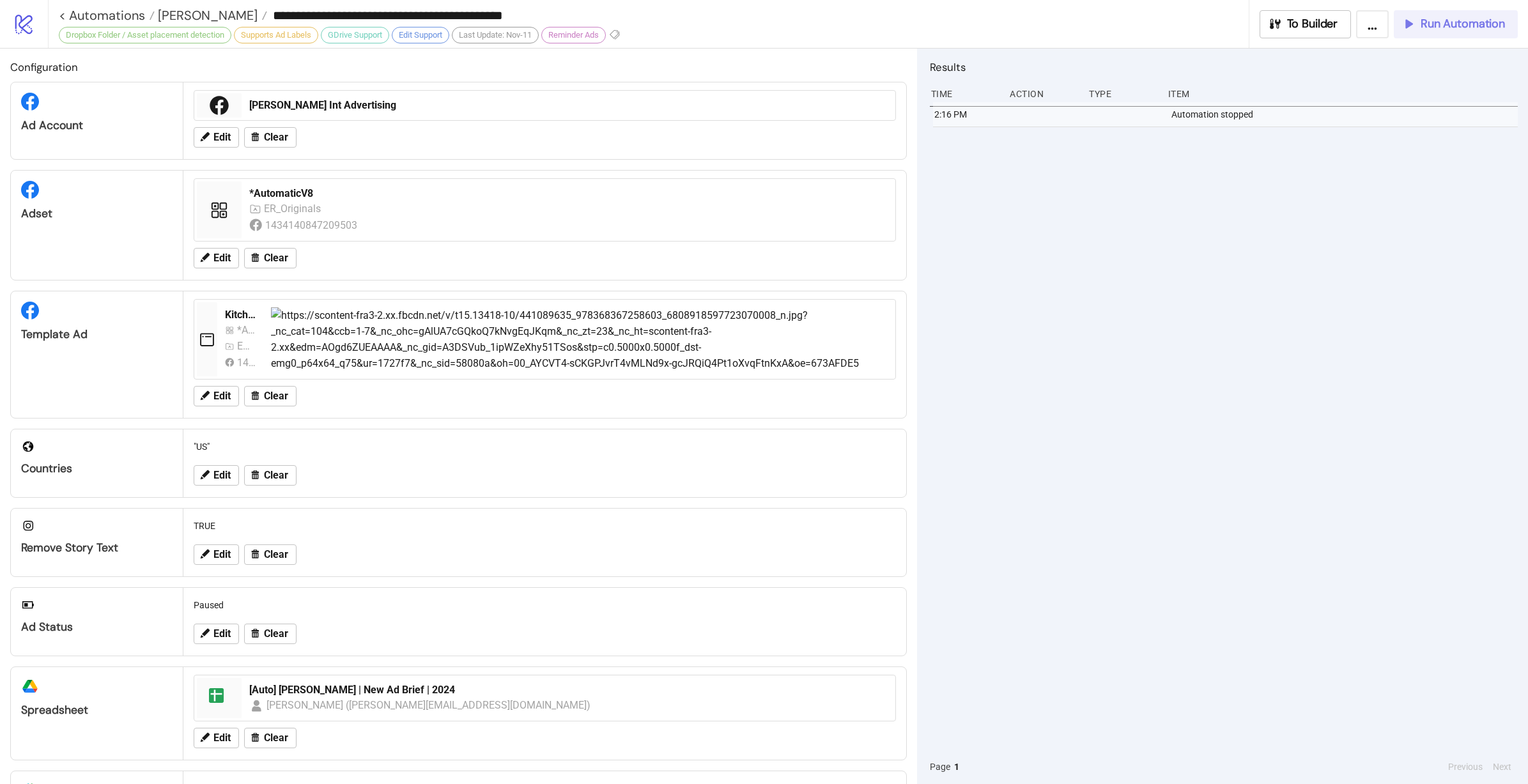
click at [1467, 22] on span "Run Automation" at bounding box center [1463, 24] width 84 height 15
click at [172, 19] on span "[PERSON_NAME]" at bounding box center [206, 15] width 103 height 17
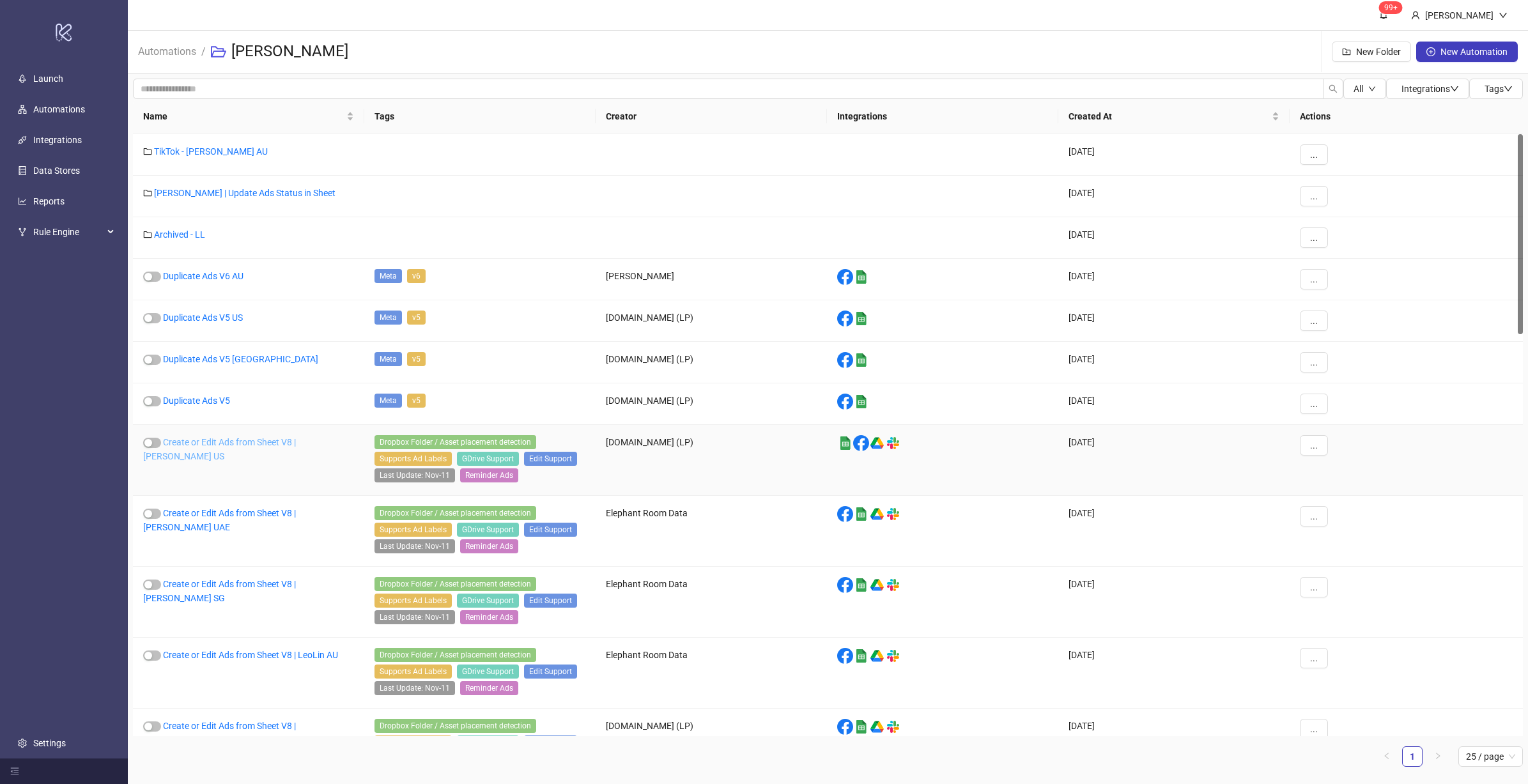
click at [274, 439] on link "Create or Edit Ads from Sheet V8 | Leo Lin US" at bounding box center [219, 449] width 153 height 24
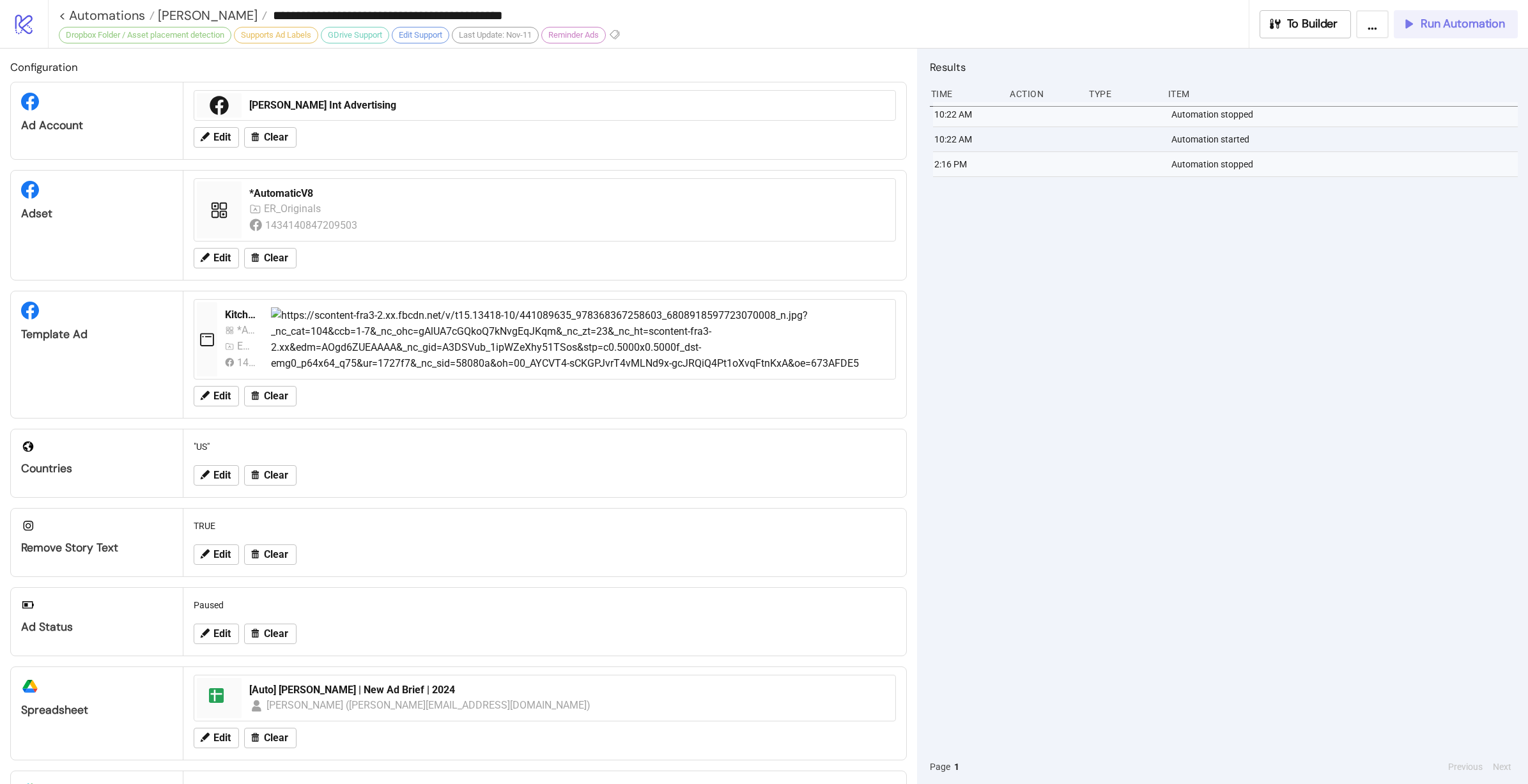
click at [1417, 28] on div "Run Automation" at bounding box center [1454, 24] width 104 height 15
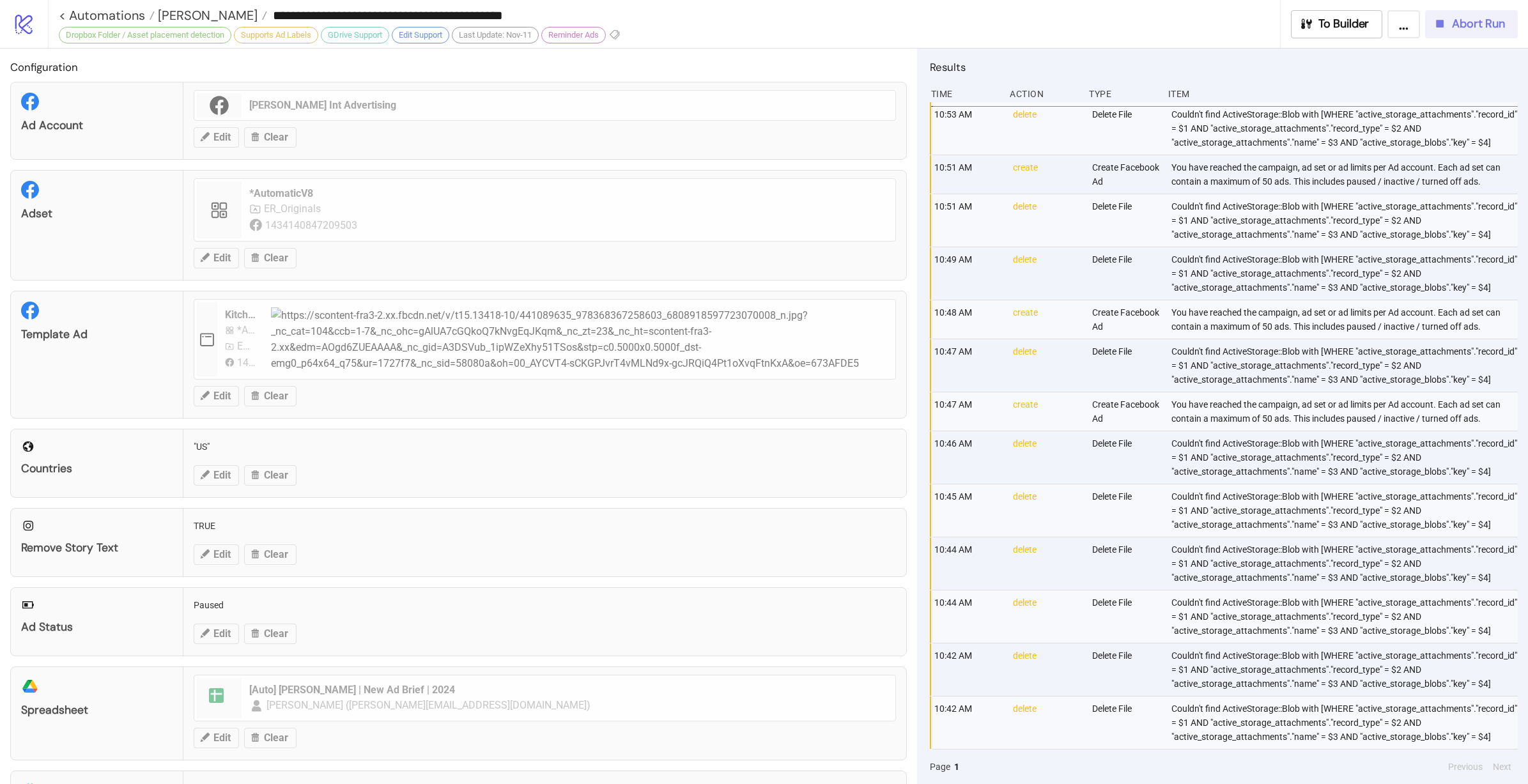
click at [1493, 23] on span "Abort Run" at bounding box center [1478, 24] width 53 height 15
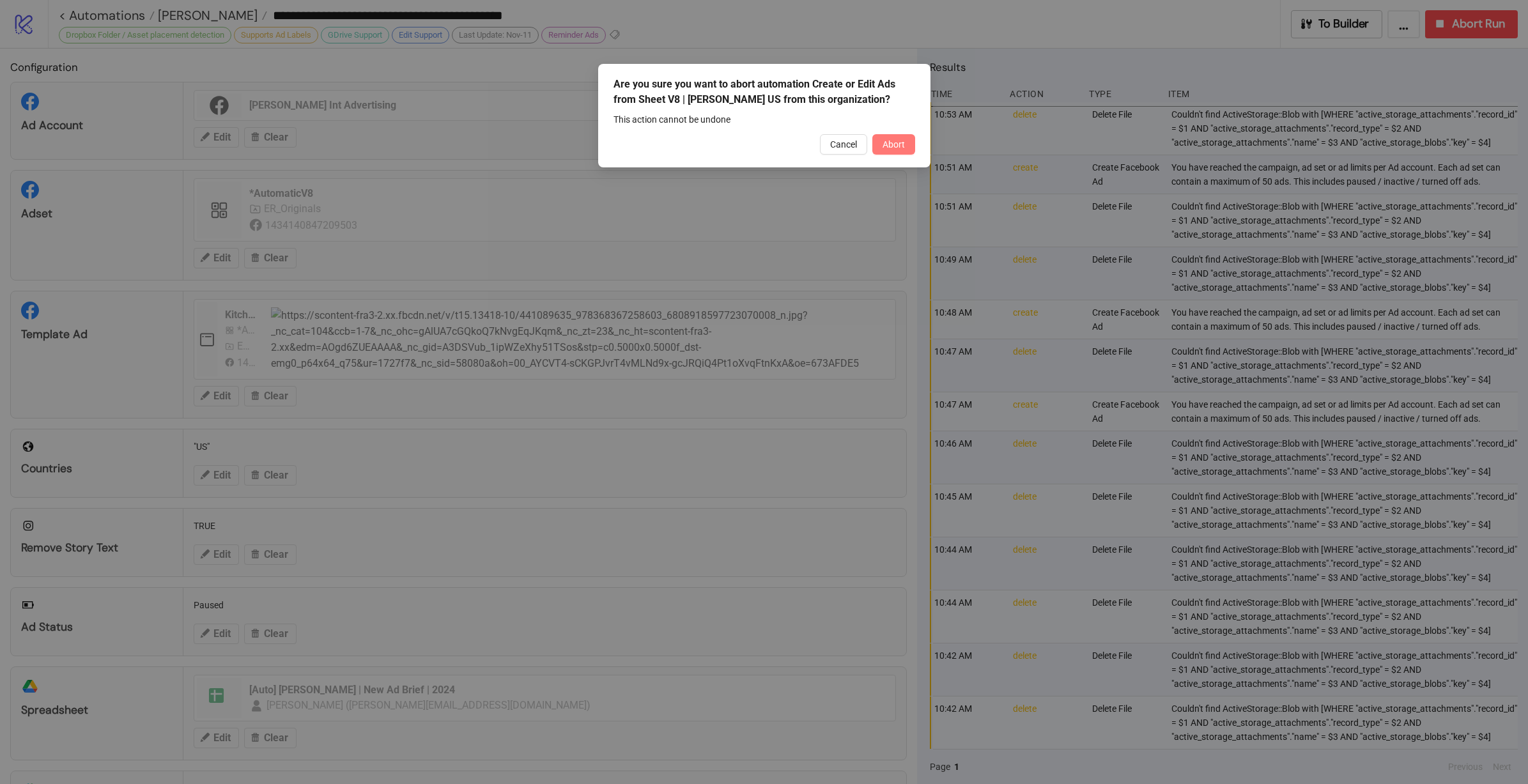
click at [891, 142] on span "Abort" at bounding box center [894, 144] width 23 height 11
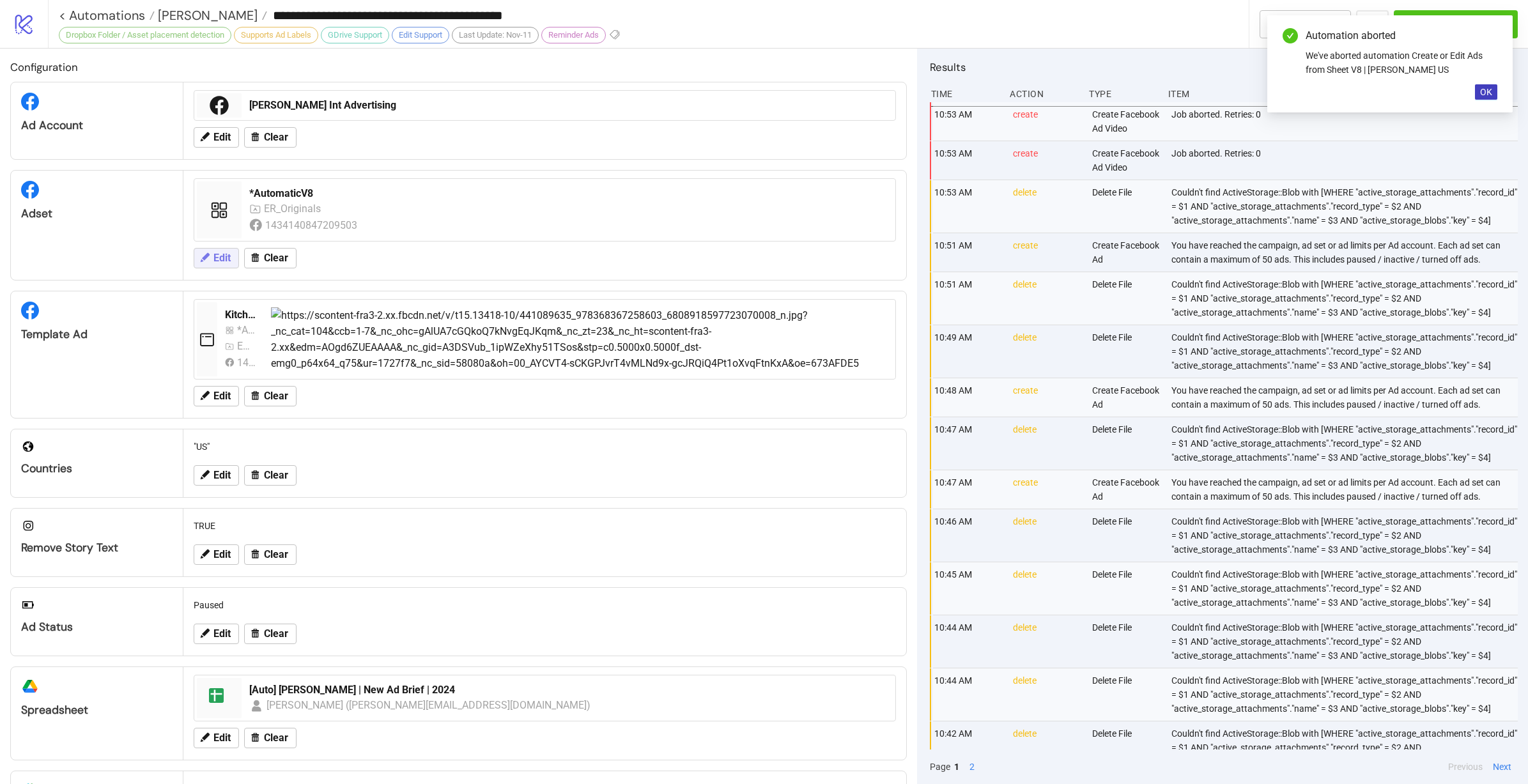
click at [217, 261] on span "Edit" at bounding box center [222, 258] width 17 height 11
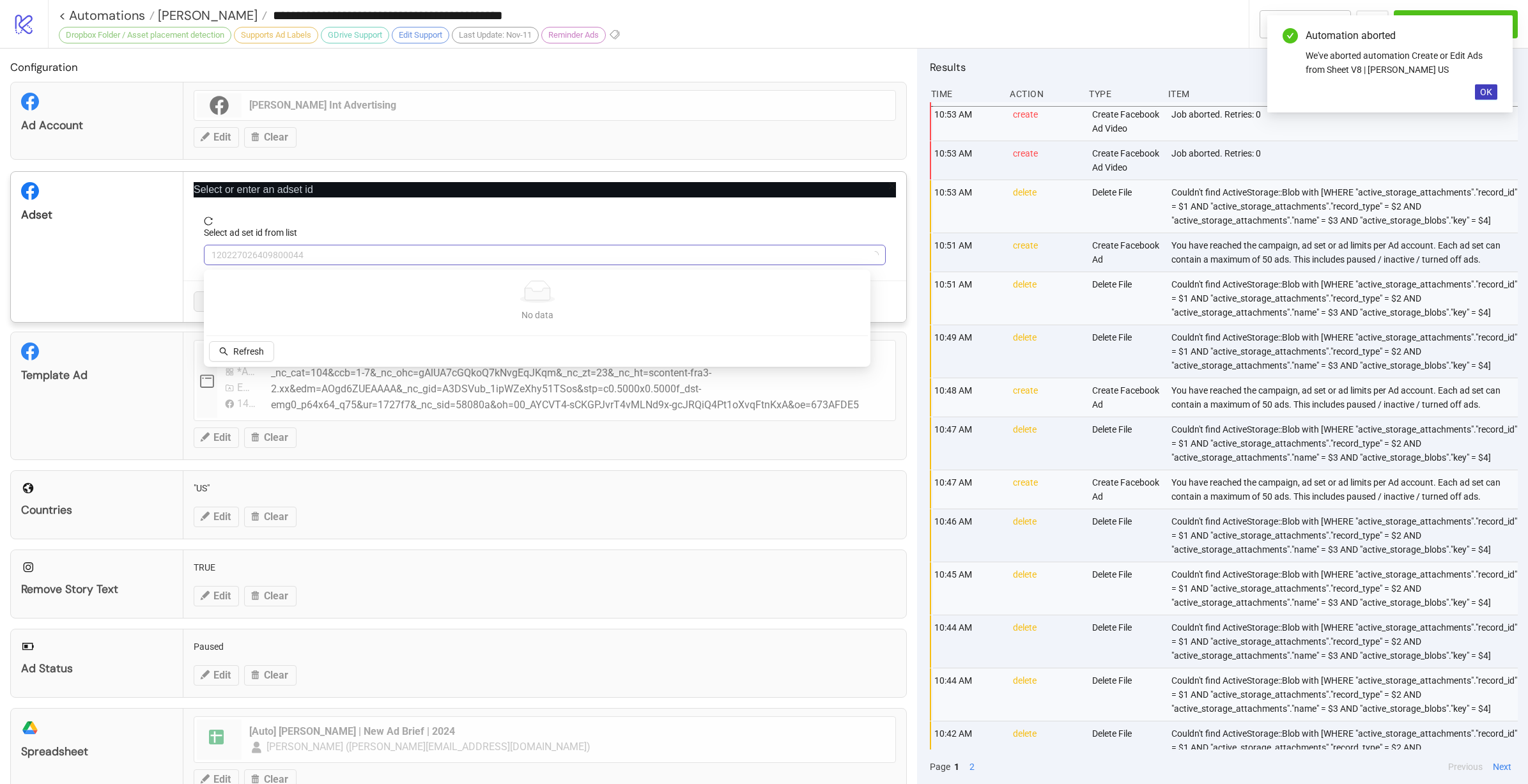
click at [406, 252] on span "120227026409800044" at bounding box center [544, 254] width 666 height 19
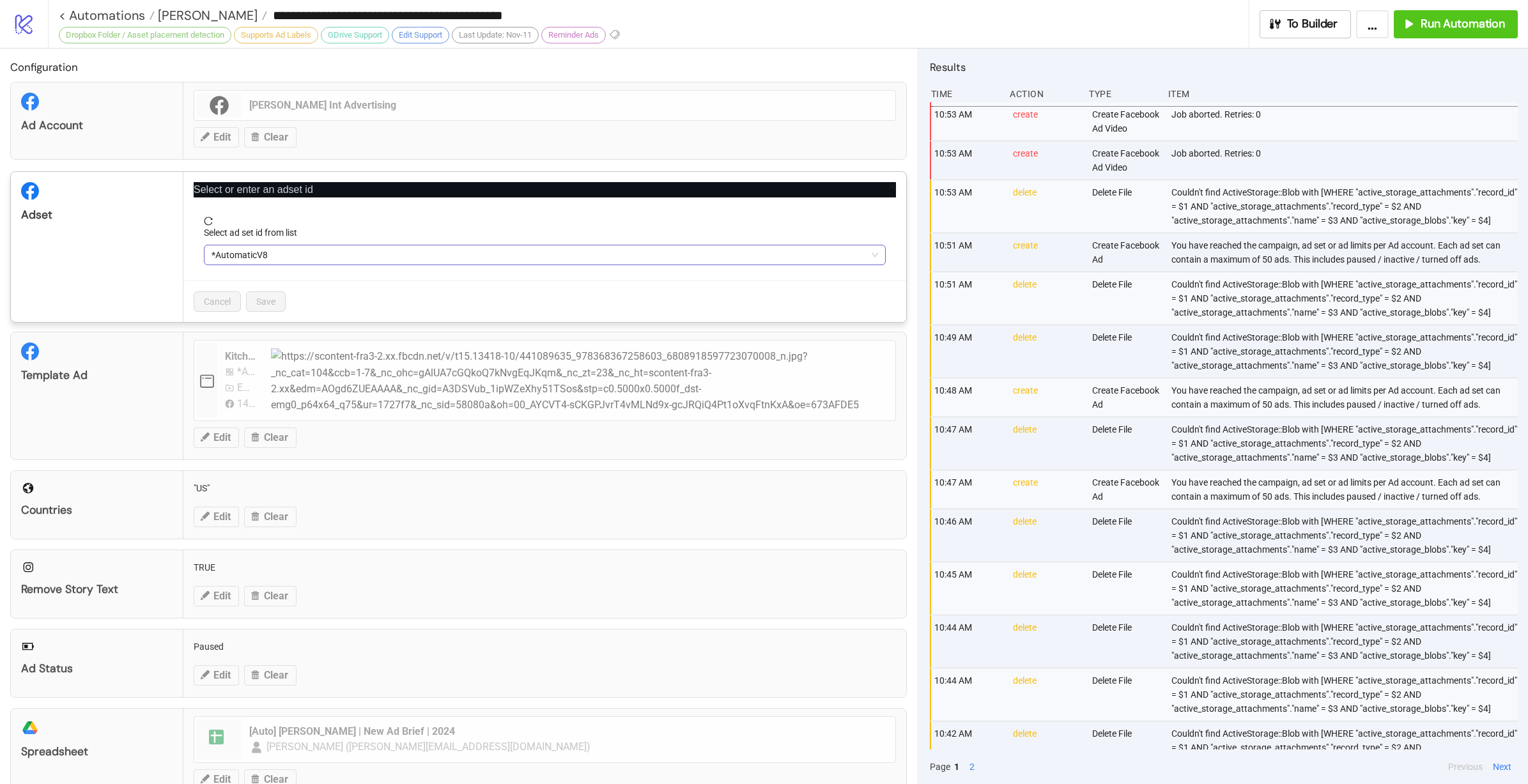
click at [322, 262] on span "*AutomaticV8" at bounding box center [544, 254] width 666 height 19
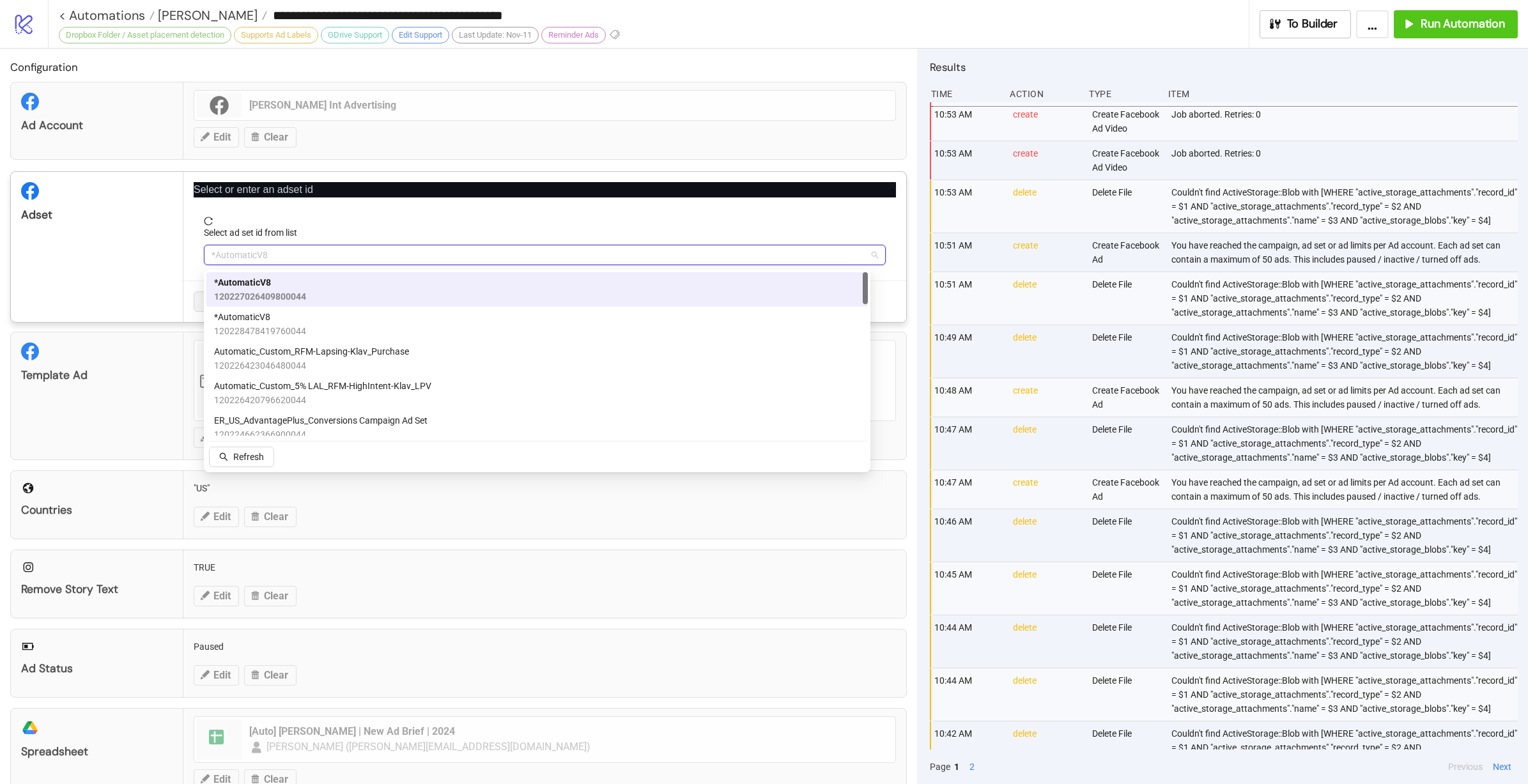
drag, startPoint x: 294, startPoint y: 253, endPoint x: 299, endPoint y: 259, distance: 7.8
click at [295, 253] on span "*AutomaticV8" at bounding box center [544, 254] width 666 height 19
paste input "**********"
type input "**********"
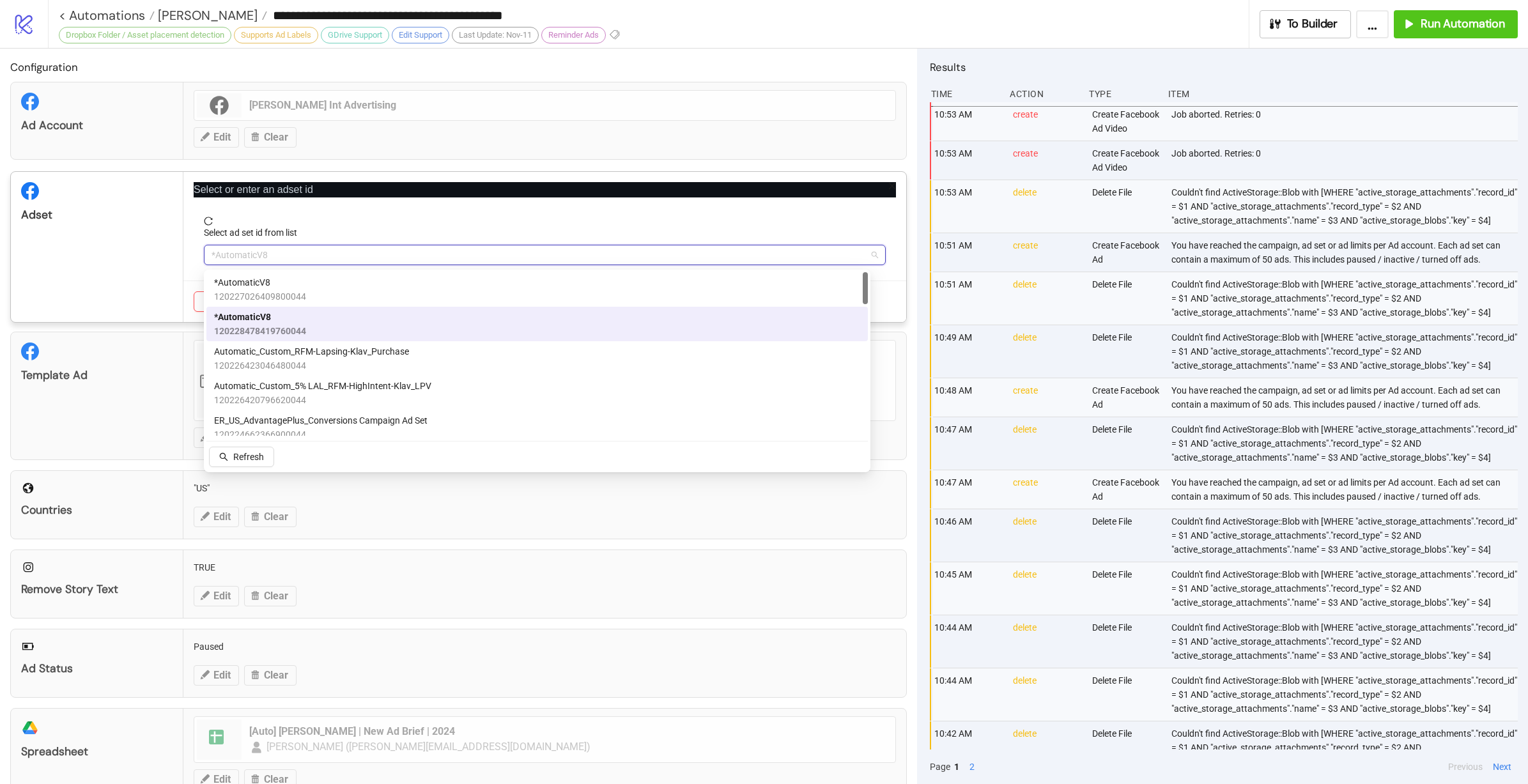
paste input "**********"
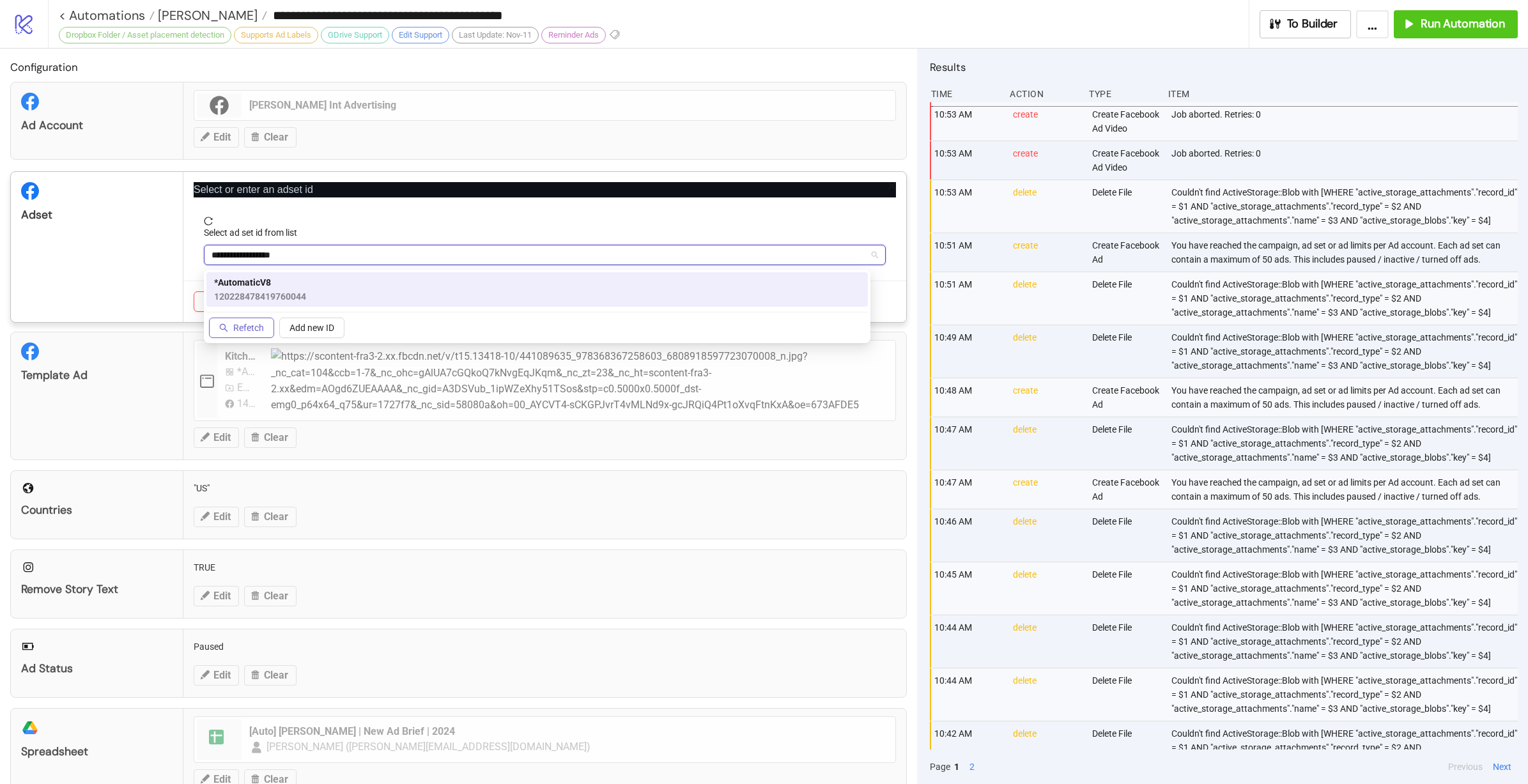
type input "**********"
click at [221, 325] on icon "search" at bounding box center [223, 328] width 9 height 9
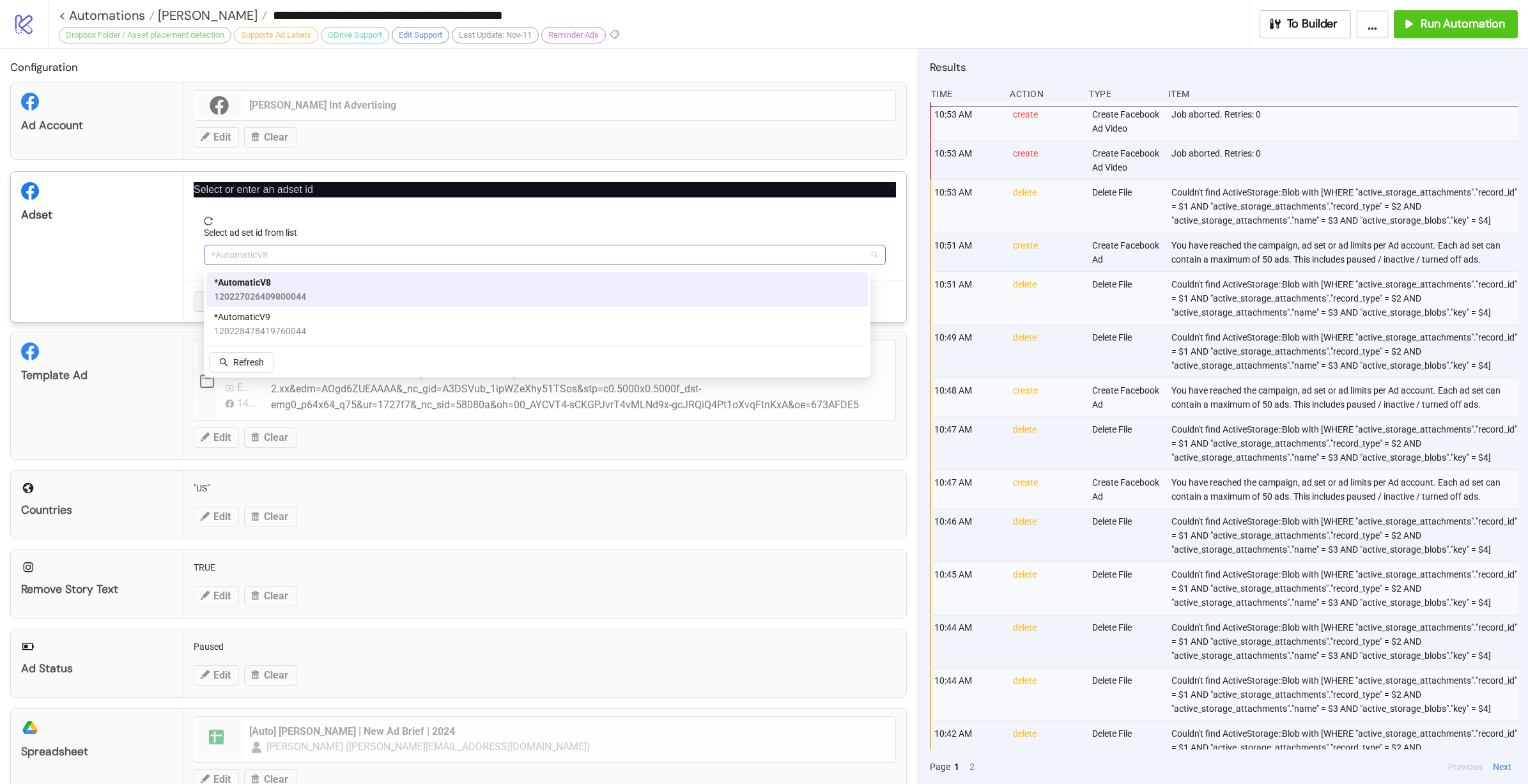
click at [341, 261] on span "*AutomaticV8" at bounding box center [544, 254] width 666 height 19
paste input "**********"
type input "**********"
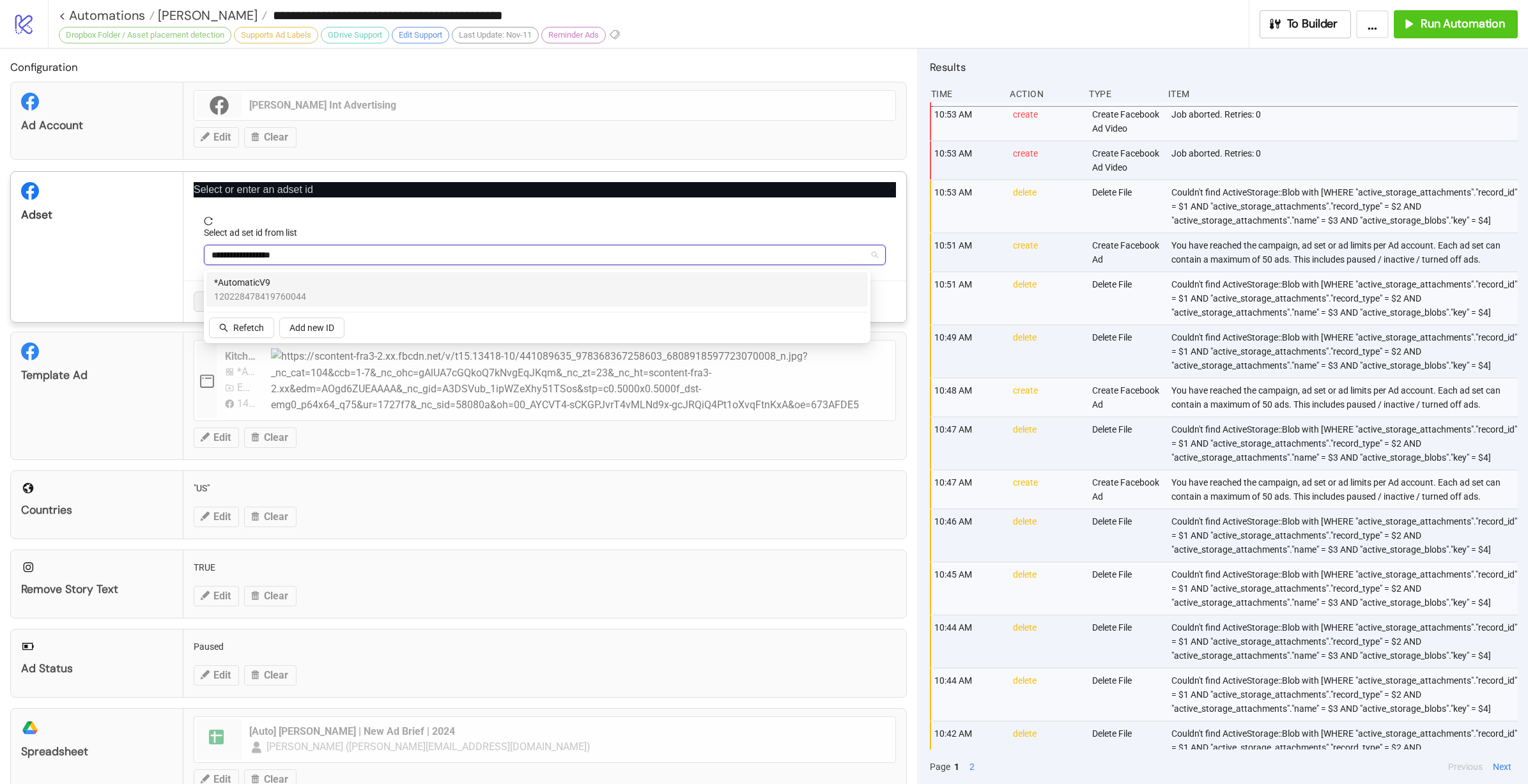
click at [334, 286] on div "*AutomaticV9 120228478419760044" at bounding box center [537, 289] width 646 height 28
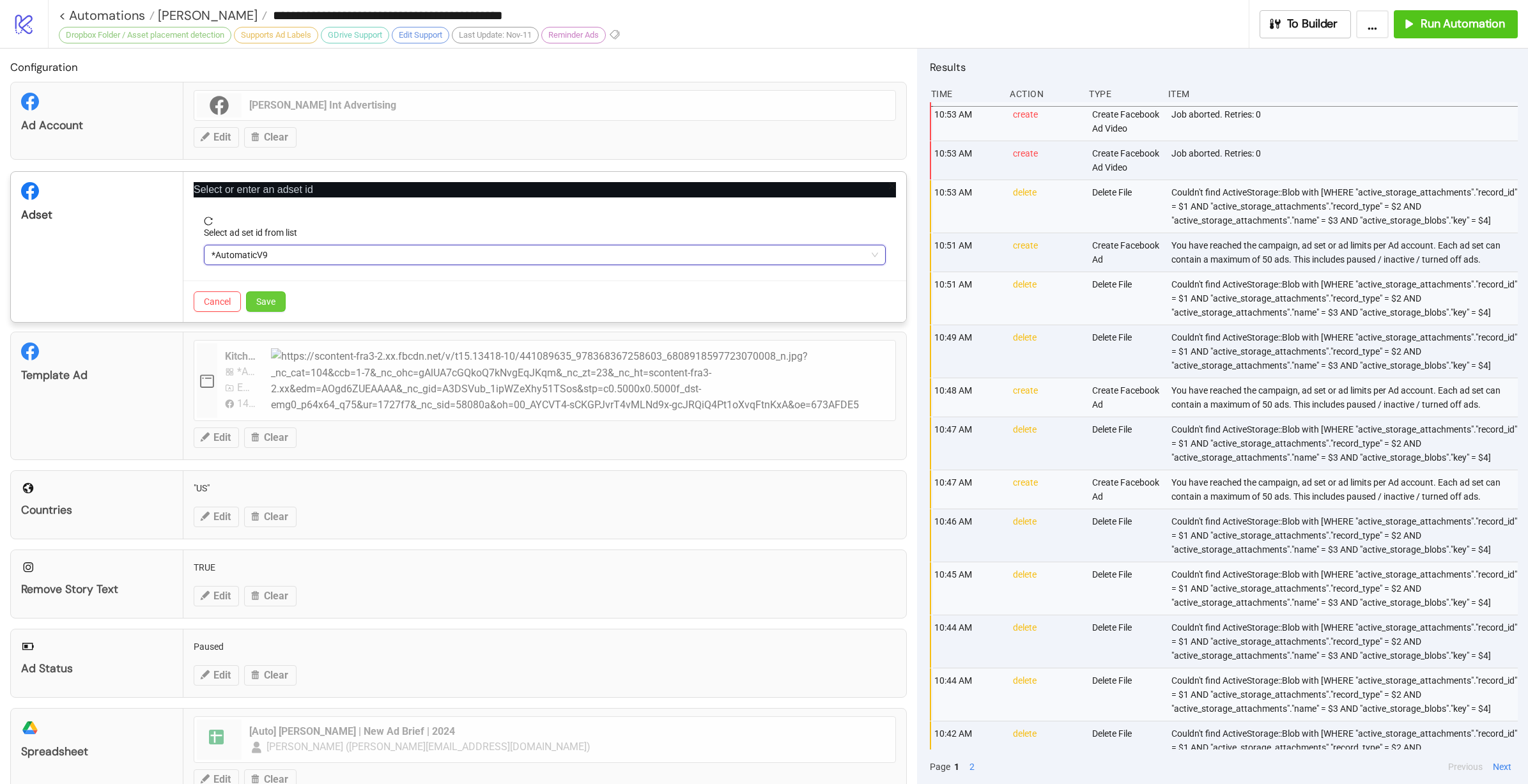
click at [280, 307] on button "Save" at bounding box center [265, 301] width 40 height 20
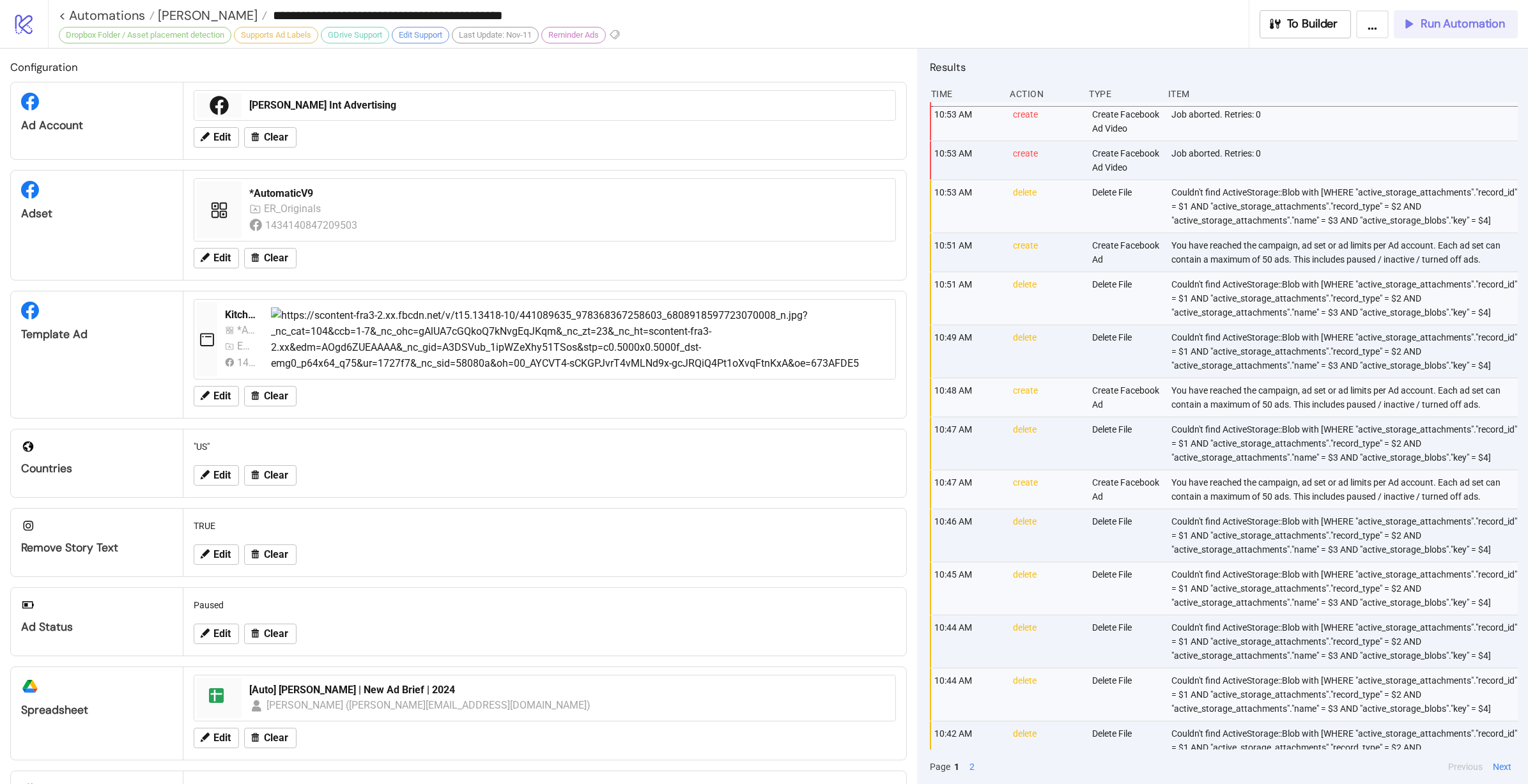
click at [1436, 15] on button "Run Automation" at bounding box center [1455, 24] width 124 height 28
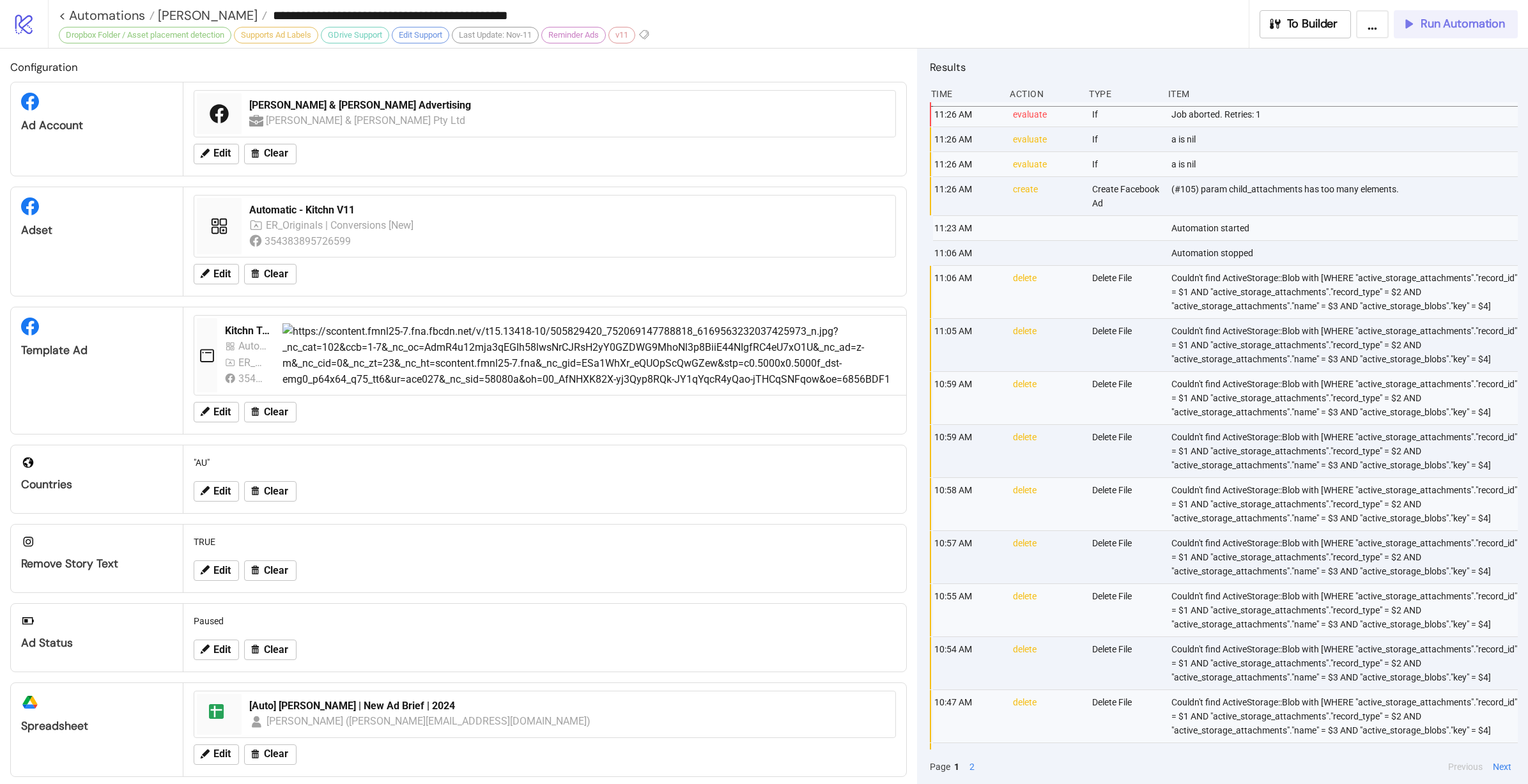
click at [1448, 32] on button "Run Automation" at bounding box center [1455, 24] width 124 height 28
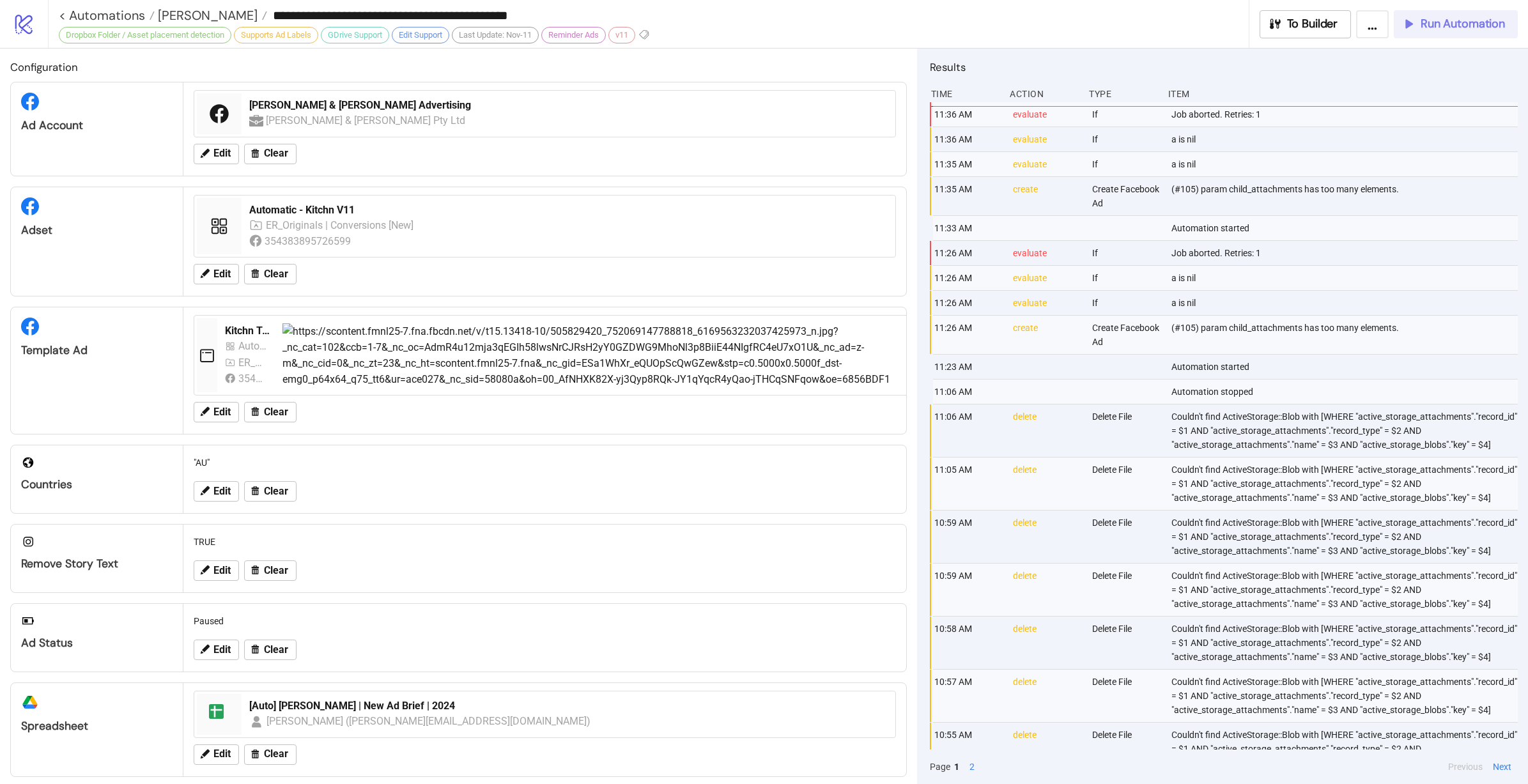
click at [1481, 32] on button "Run Automation" at bounding box center [1455, 24] width 124 height 28
